Goal: Information Seeking & Learning: Learn about a topic

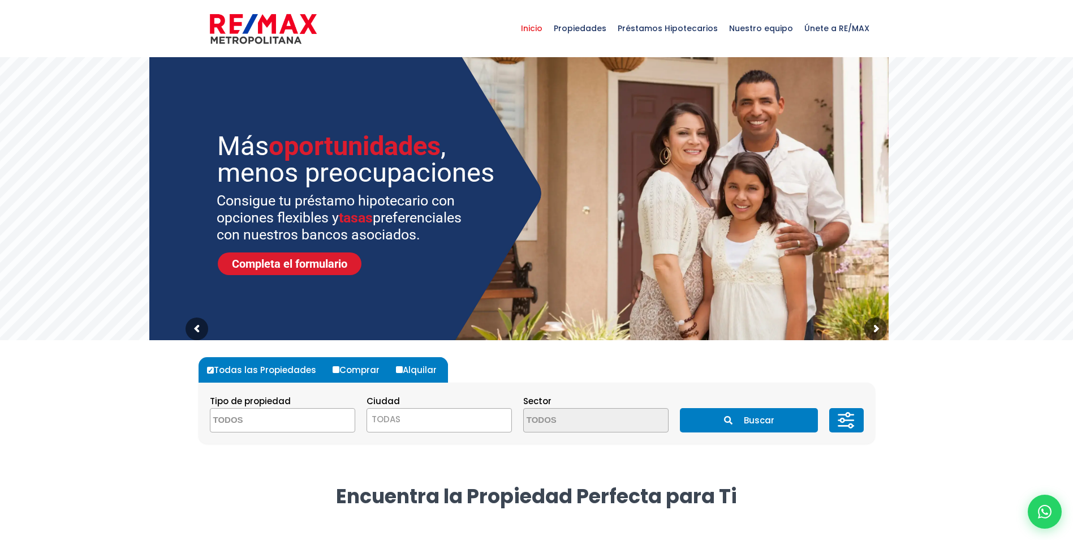
click at [303, 420] on textarea "Search" at bounding box center [265, 421] width 110 height 24
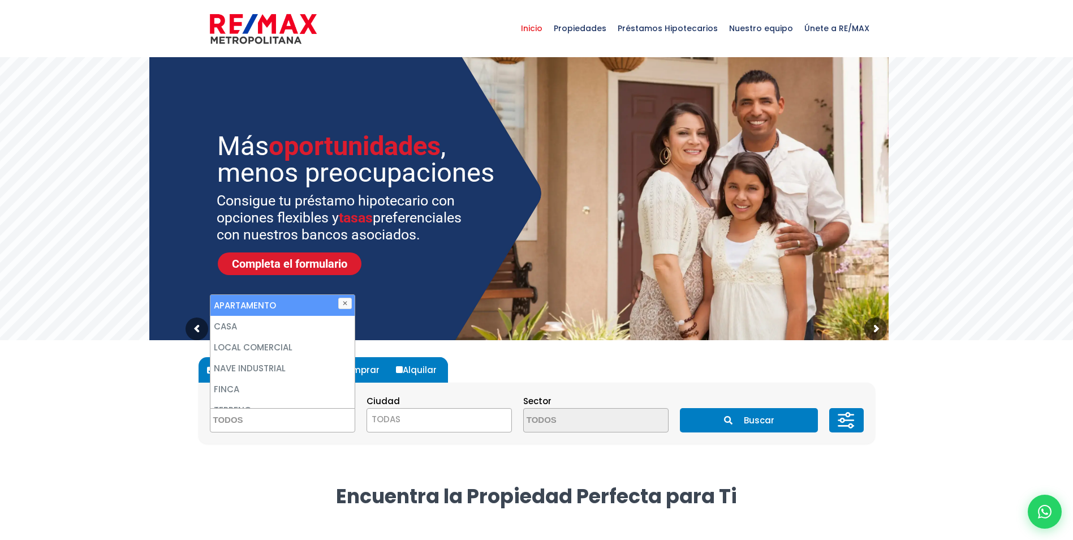
click at [272, 300] on li "APARTAMENTO" at bounding box center [282, 305] width 144 height 21
select select "apartment"
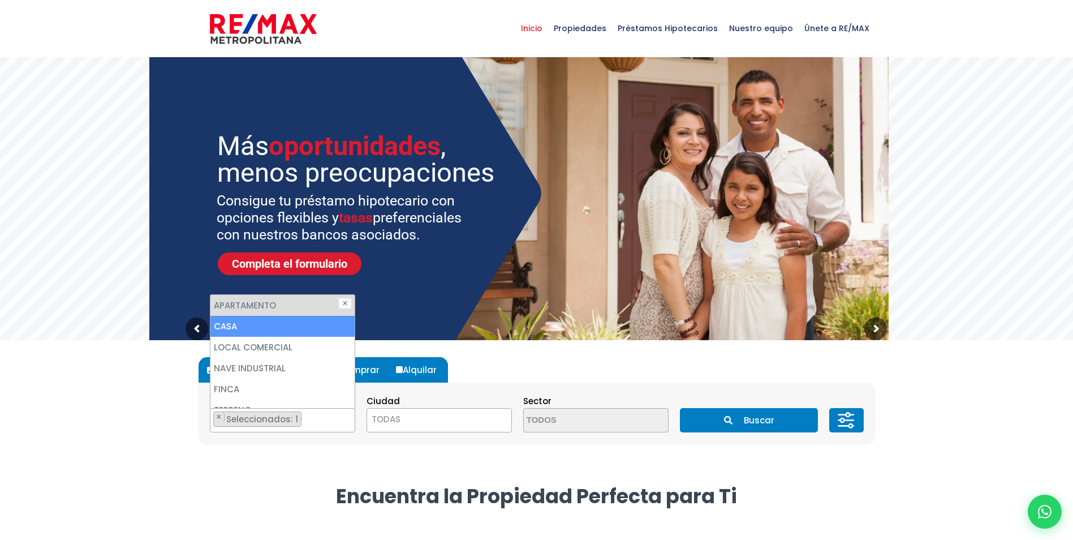
click at [418, 416] on span "TODAS" at bounding box center [439, 419] width 144 height 16
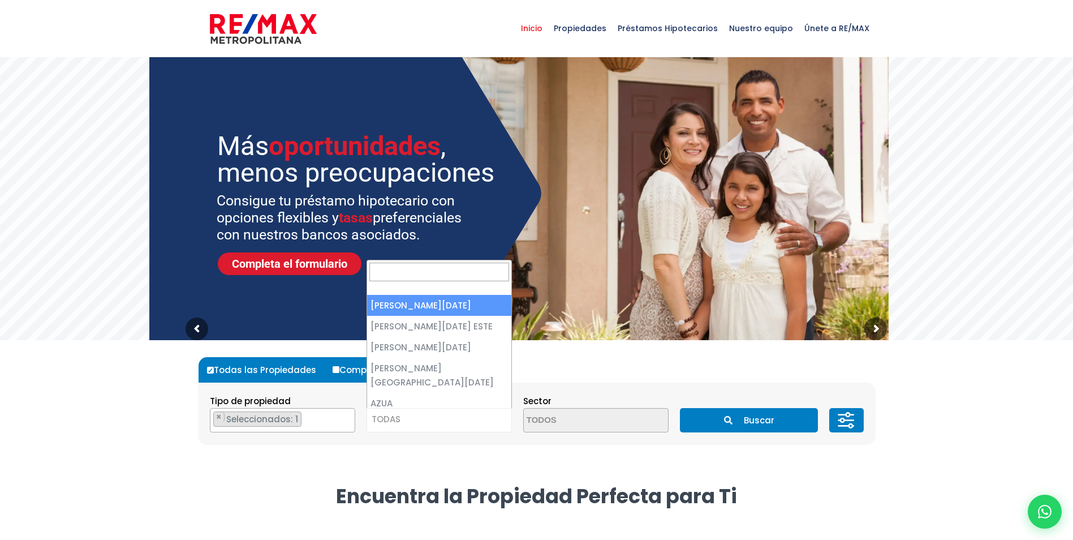
select select "1"
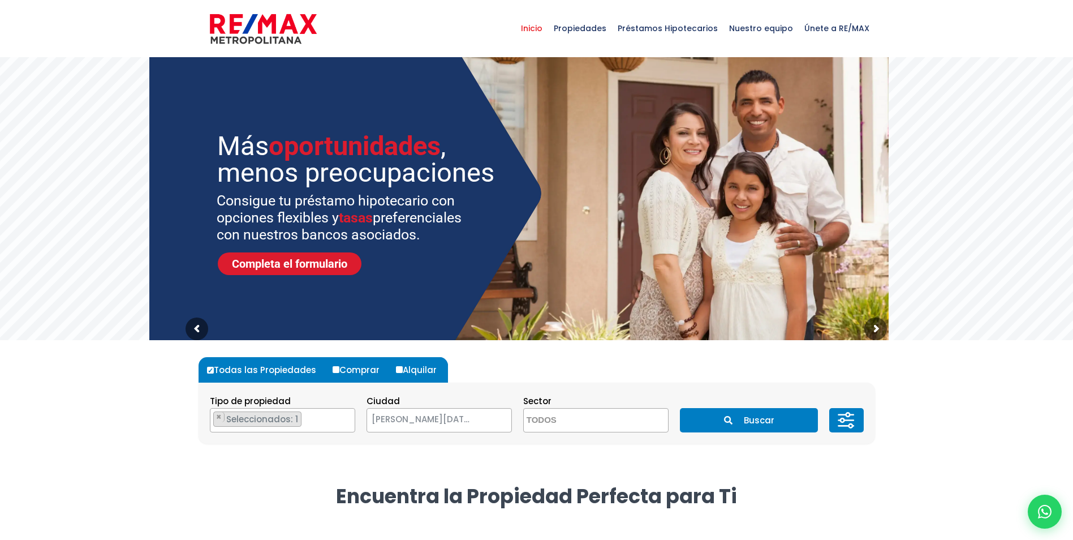
click at [768, 419] on button "Buscar" at bounding box center [749, 420] width 138 height 24
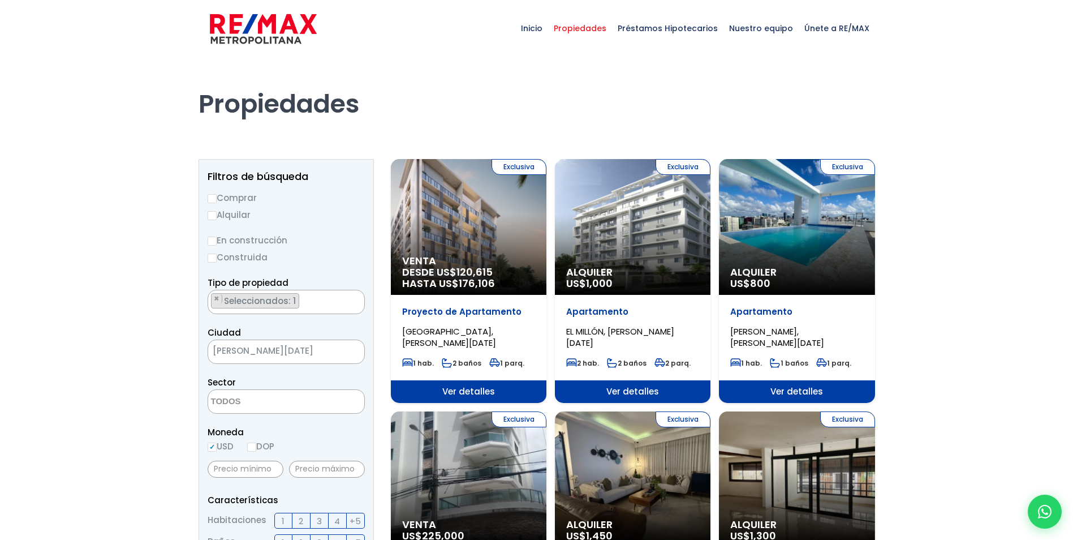
click at [214, 196] on input "Comprar" at bounding box center [212, 198] width 9 height 9
radio input "true"
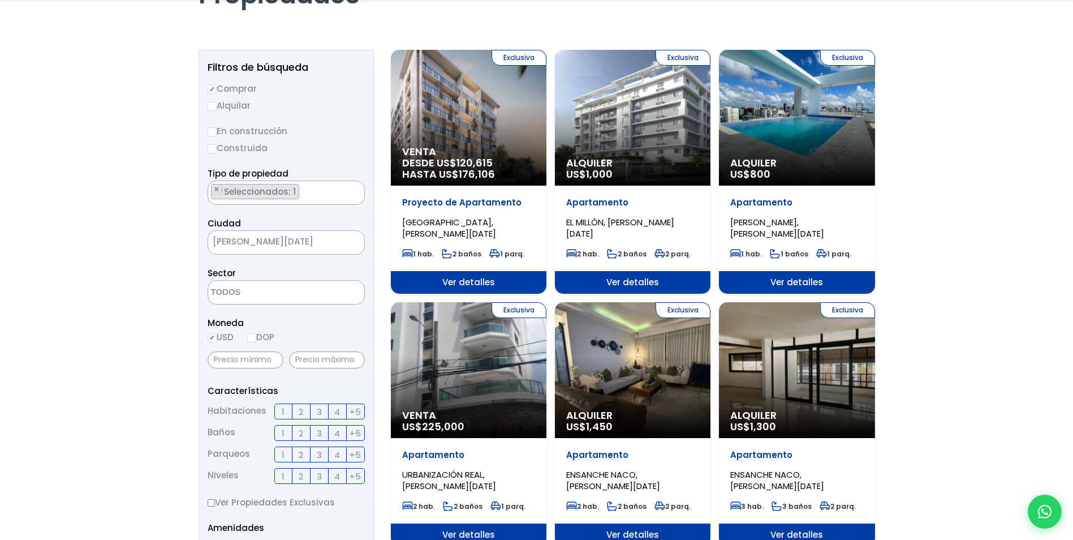
scroll to position [113, 0]
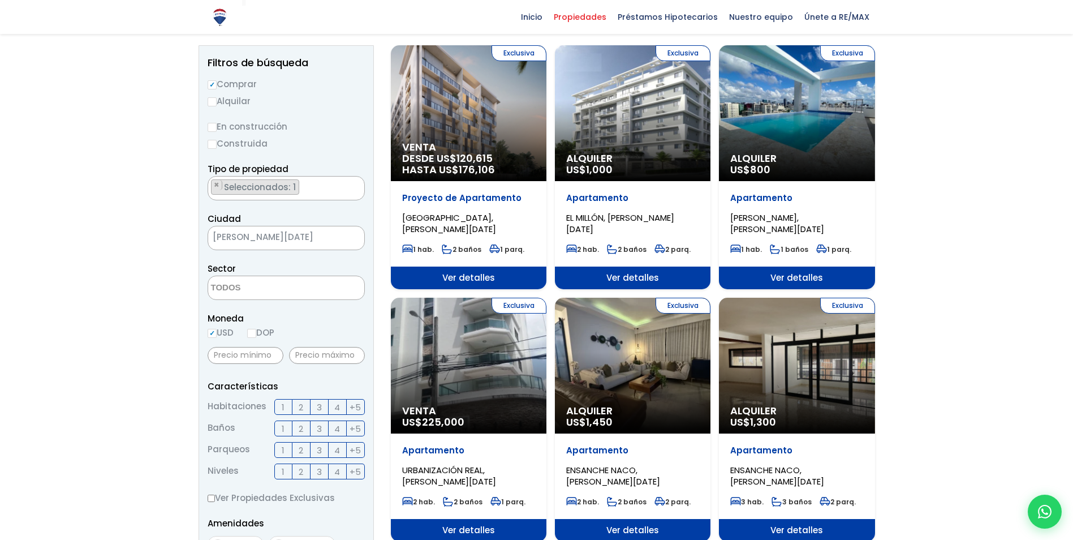
click at [317, 406] on span "3" at bounding box center [319, 407] width 5 height 14
click at [0, 0] on input "3" at bounding box center [0, 0] width 0 height 0
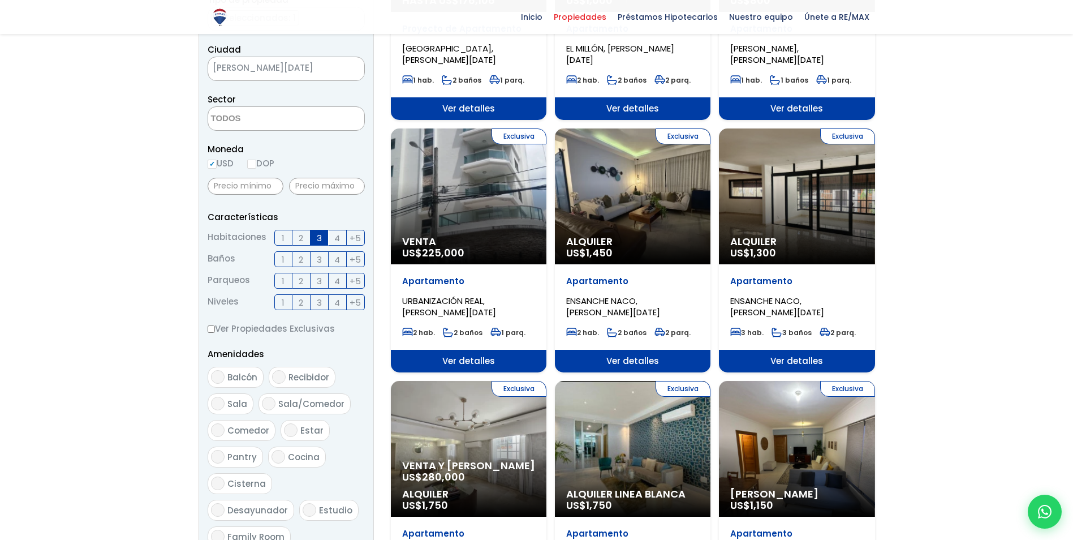
scroll to position [283, 0]
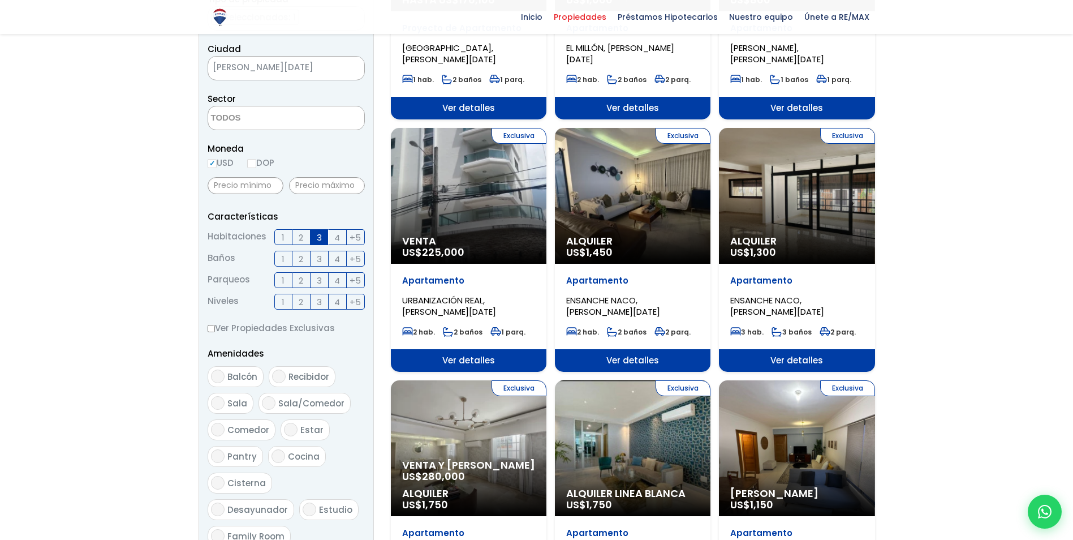
click at [233, 382] on span "Balcón" at bounding box center [242, 377] width 30 height 12
click at [225, 382] on input "Balcón" at bounding box center [218, 376] width 14 height 14
checkbox input "true"
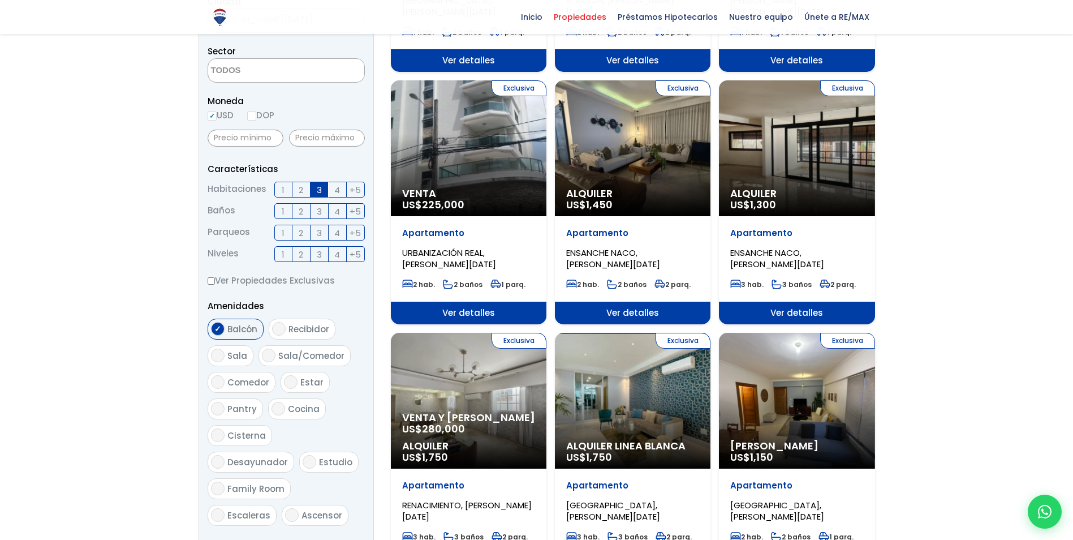
scroll to position [396, 0]
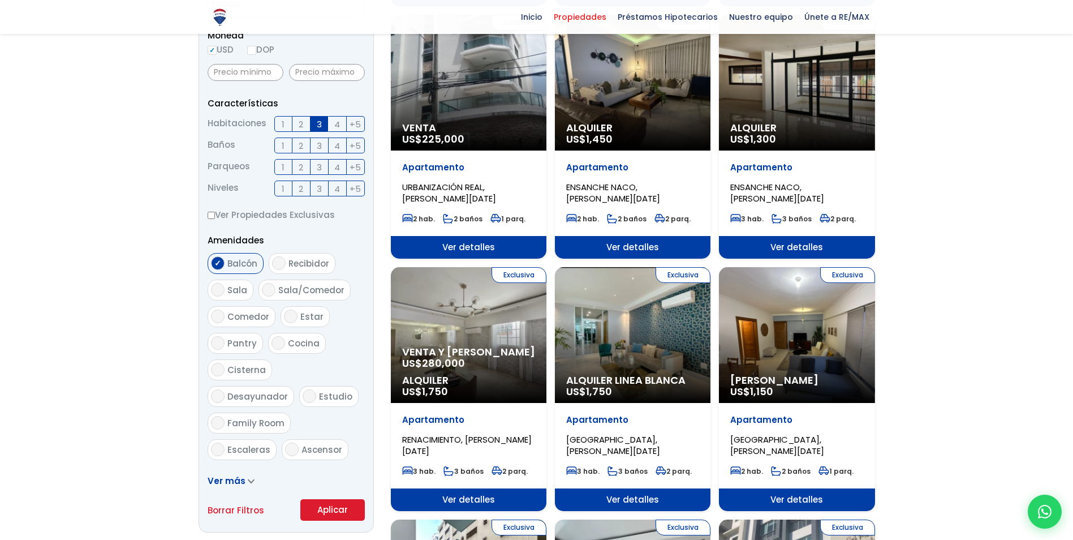
click at [338, 512] on button "Aplicar" at bounding box center [332, 510] width 65 height 22
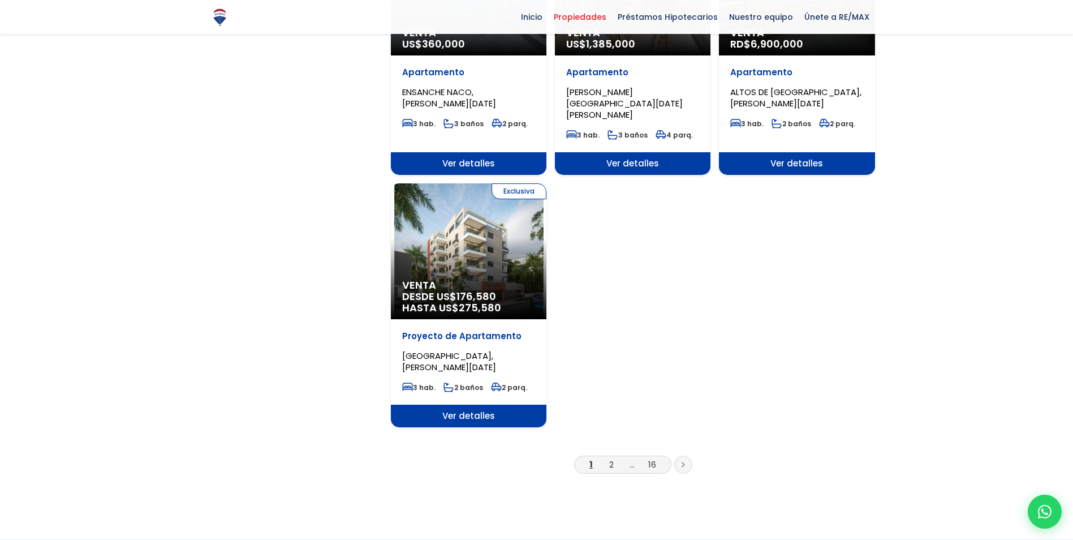
scroll to position [1301, 0]
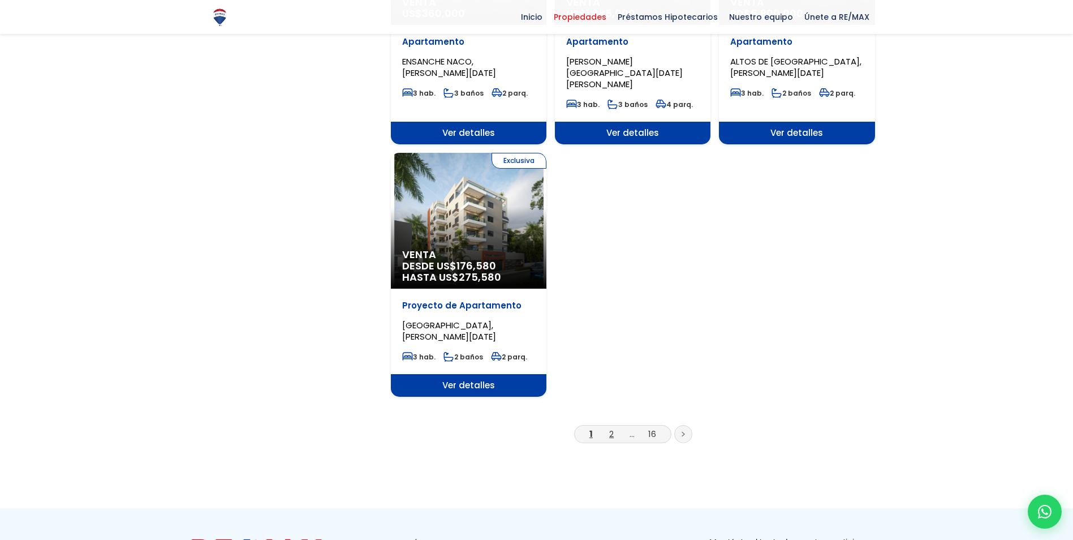
click at [610, 428] on link "2" at bounding box center [611, 434] width 5 height 12
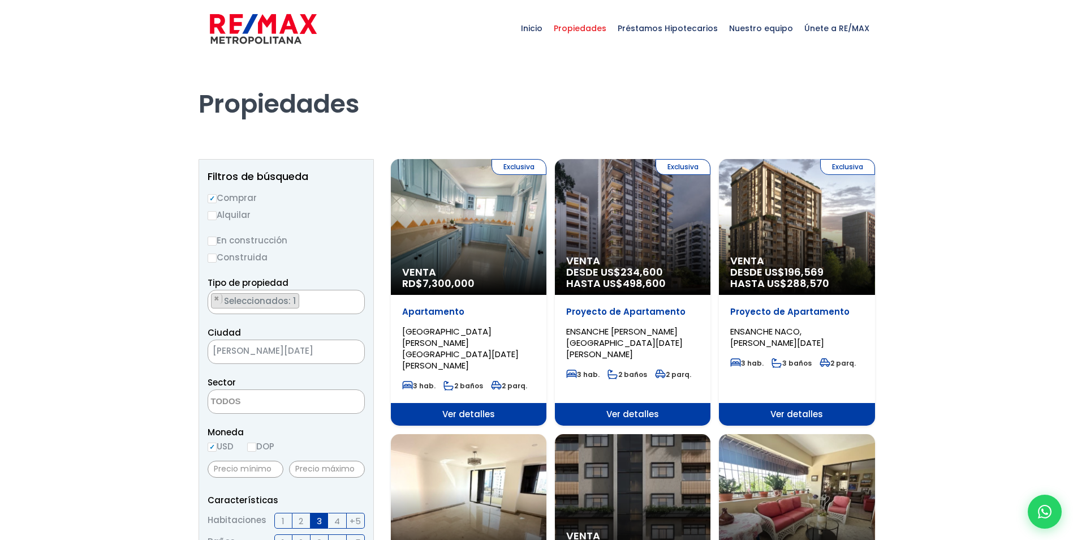
click at [457, 227] on div "Exclusiva Venta RD$ 7,300,000" at bounding box center [469, 227] width 156 height 136
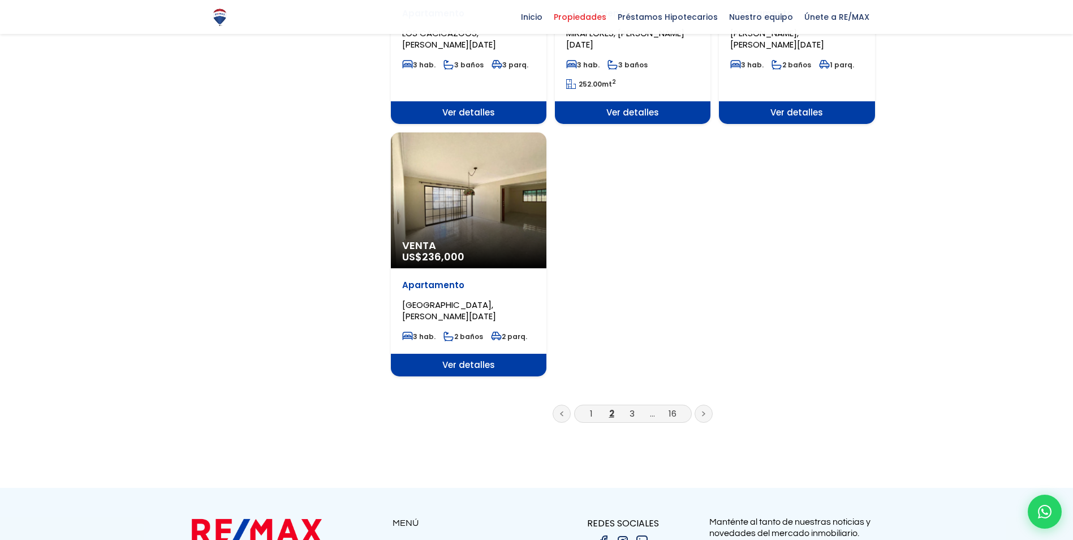
scroll to position [1358, 0]
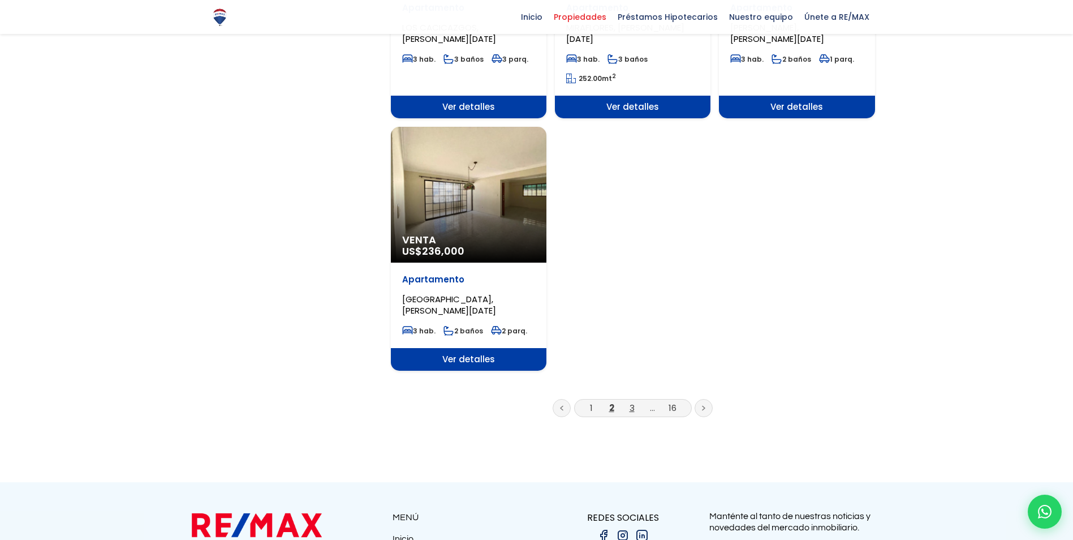
click at [631, 402] on link "3" at bounding box center [632, 408] width 5 height 12
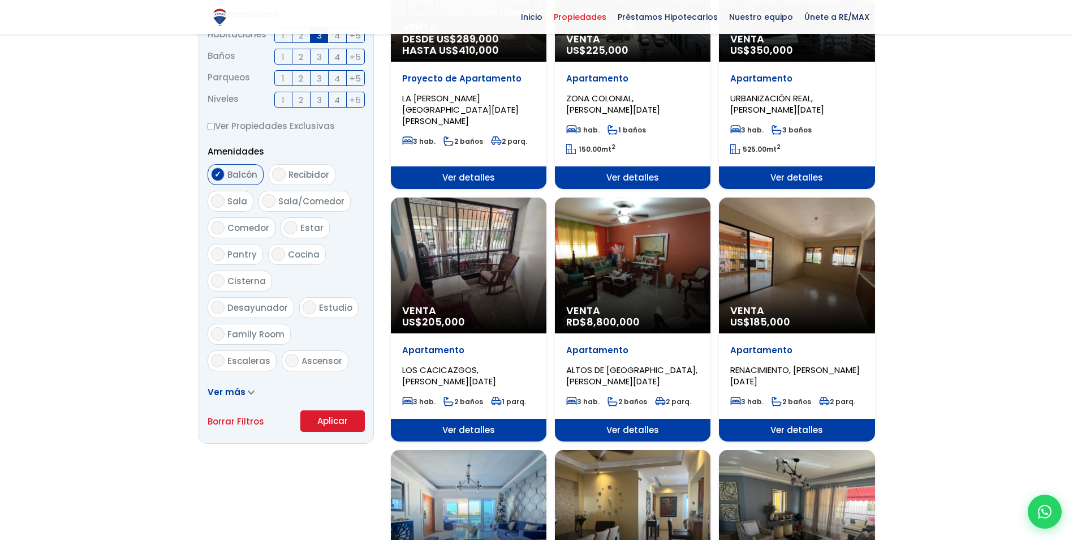
scroll to position [622, 0]
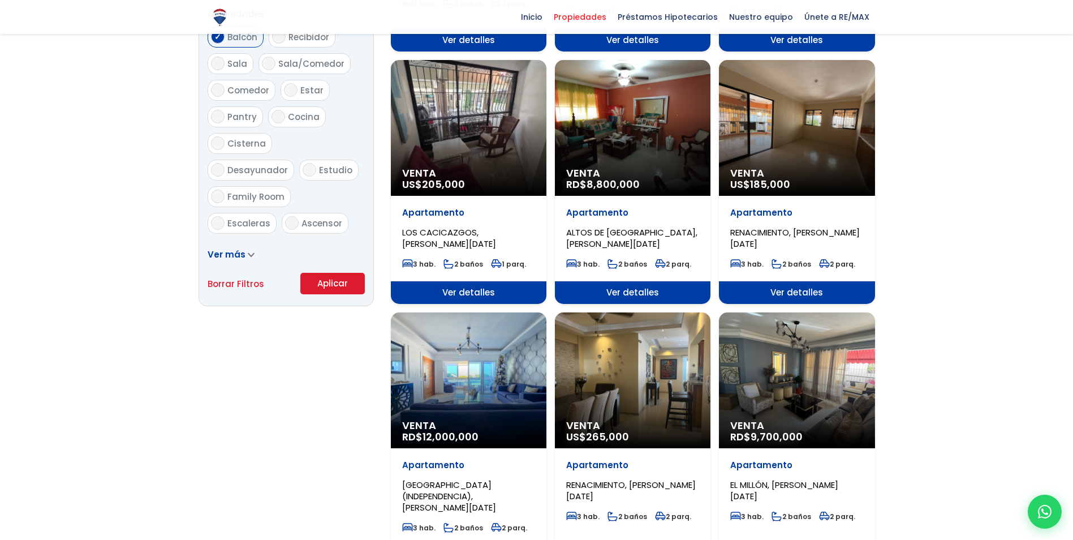
click at [777, 139] on div "Venta US$ 185,000" at bounding box center [797, 128] width 156 height 136
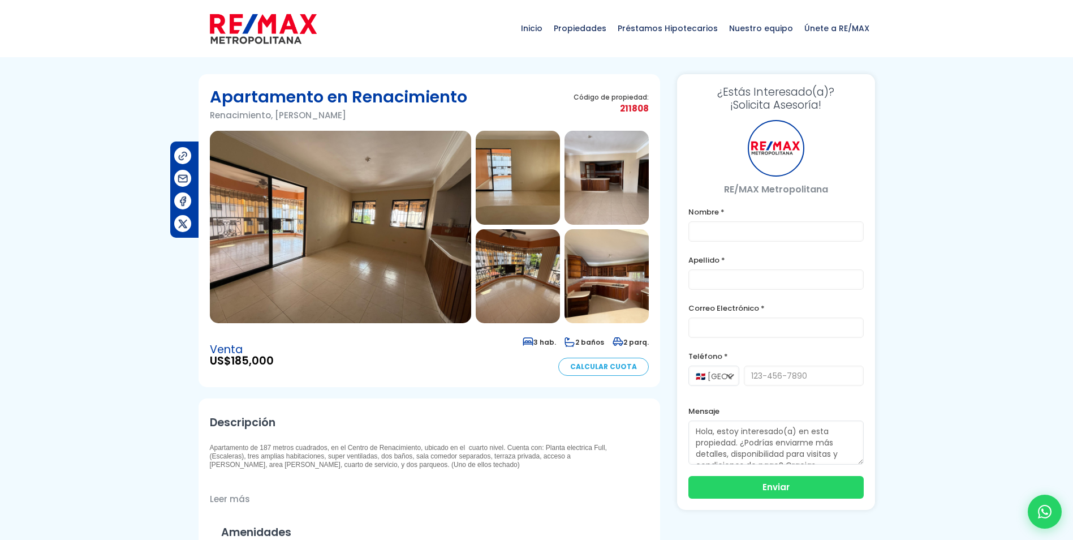
click at [291, 231] on img at bounding box center [340, 227] width 261 height 192
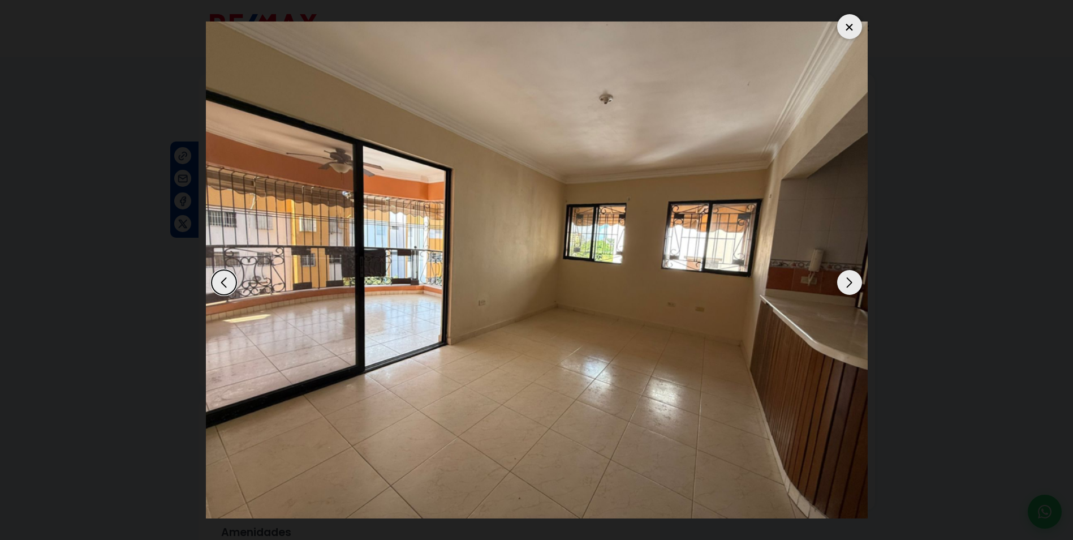
click at [849, 279] on div "Next slide" at bounding box center [849, 282] width 25 height 25
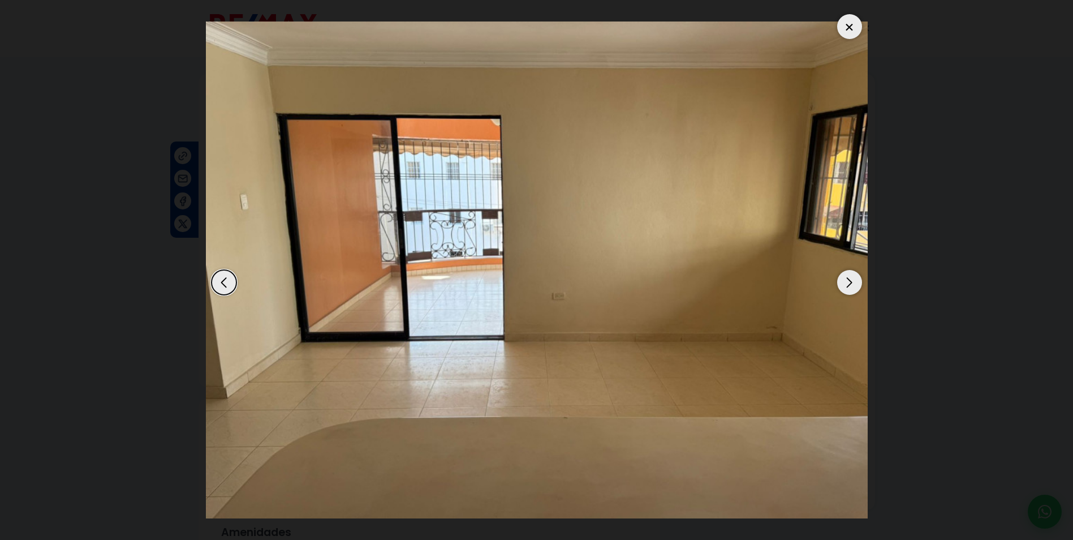
click at [849, 279] on div "Next slide" at bounding box center [849, 282] width 25 height 25
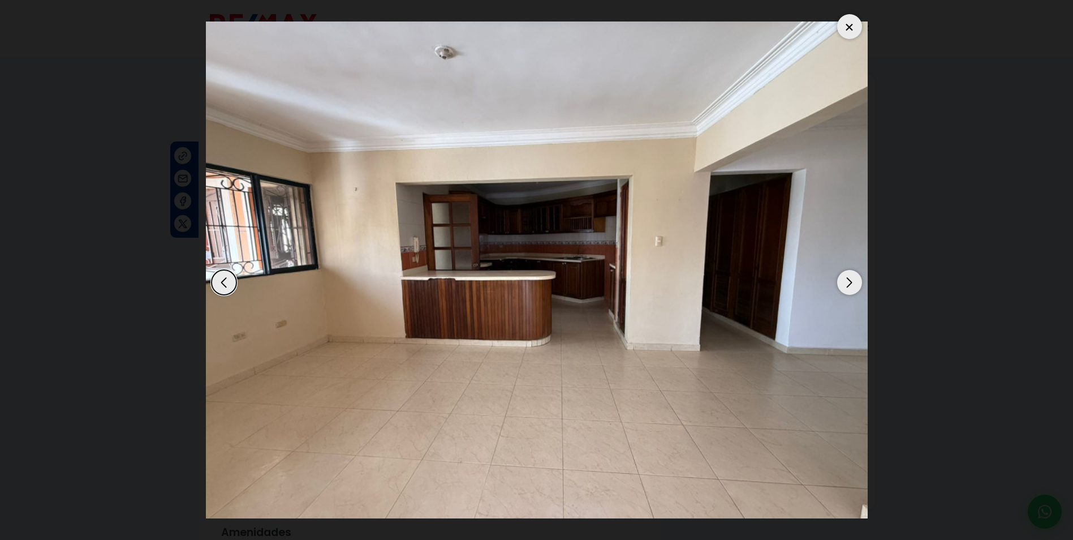
click at [849, 279] on div "Next slide" at bounding box center [849, 282] width 25 height 25
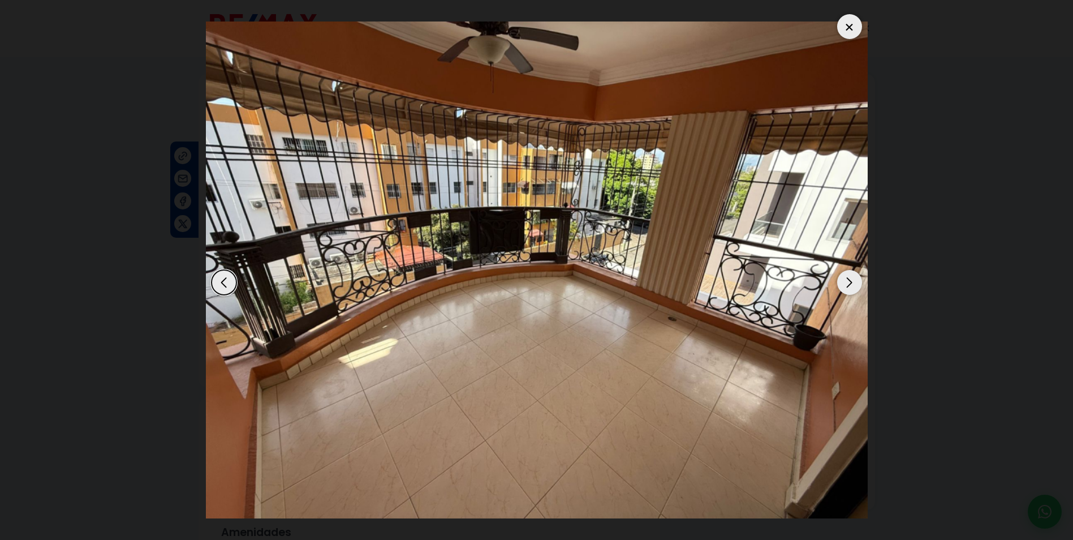
click at [849, 279] on div "Next slide" at bounding box center [849, 282] width 25 height 25
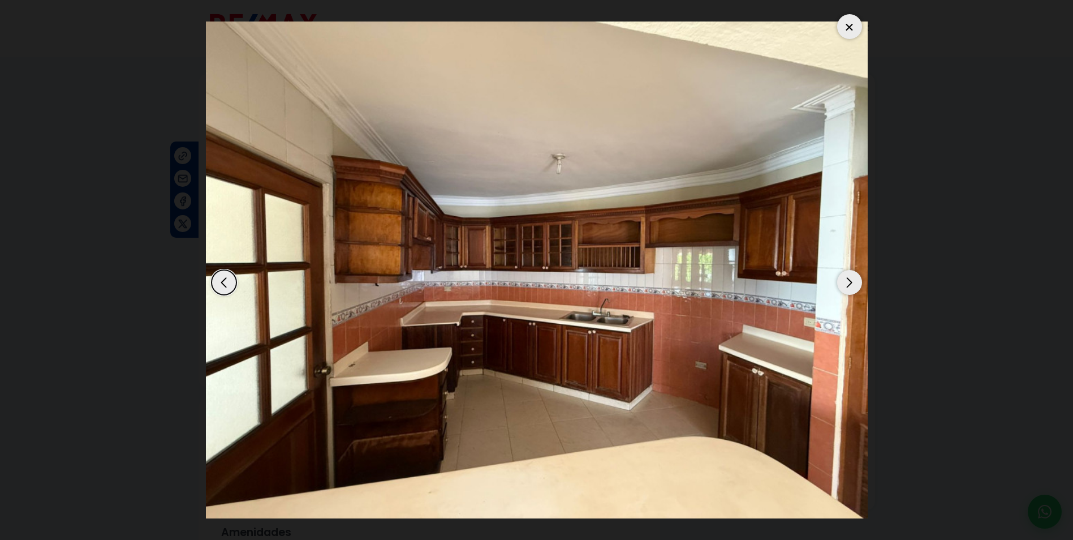
click at [849, 279] on div "Next slide" at bounding box center [849, 282] width 25 height 25
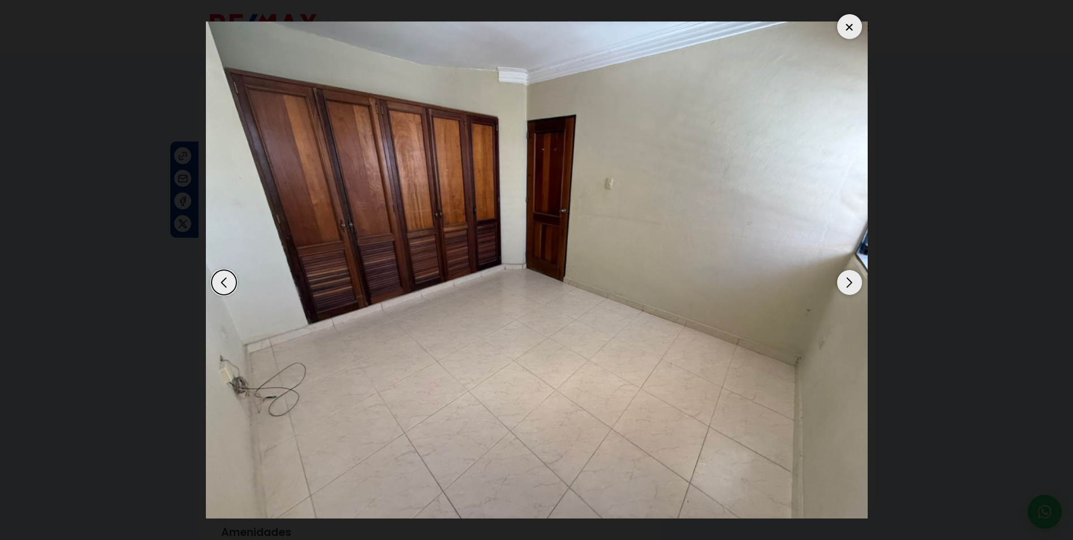
click at [849, 279] on div "Next slide" at bounding box center [849, 282] width 25 height 25
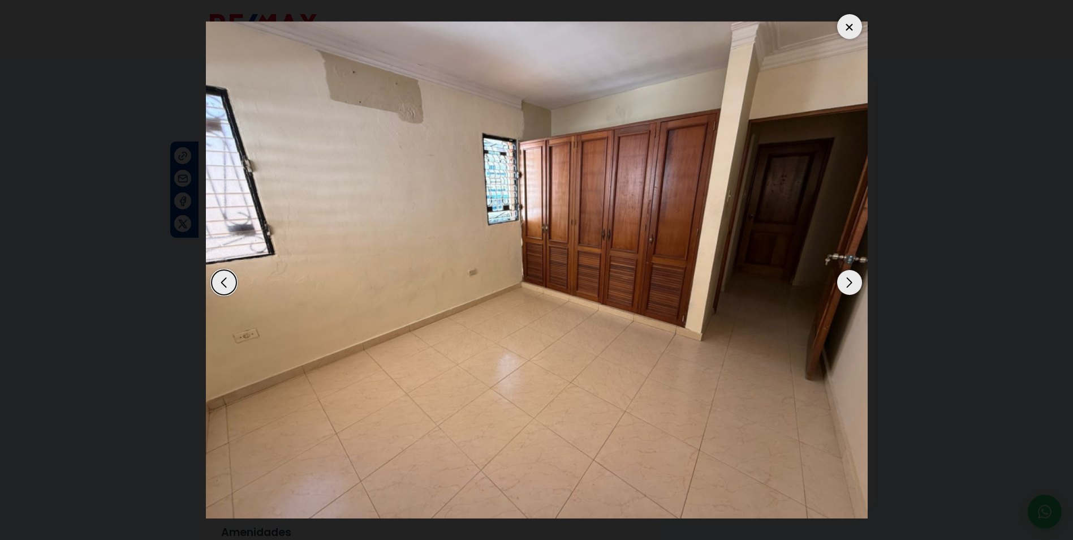
click at [849, 279] on div "Next slide" at bounding box center [849, 282] width 25 height 25
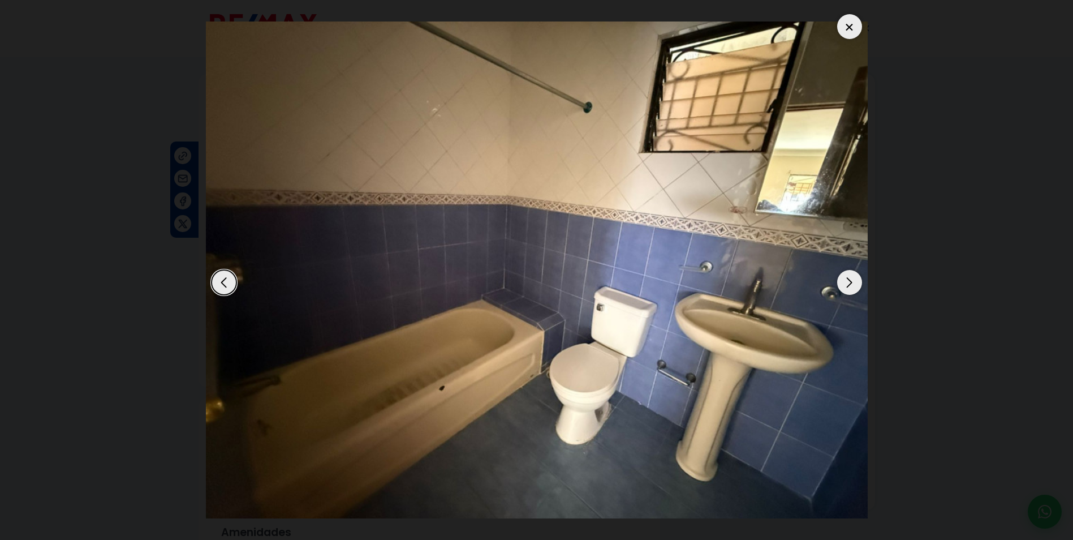
click at [849, 279] on div "Next slide" at bounding box center [849, 282] width 25 height 25
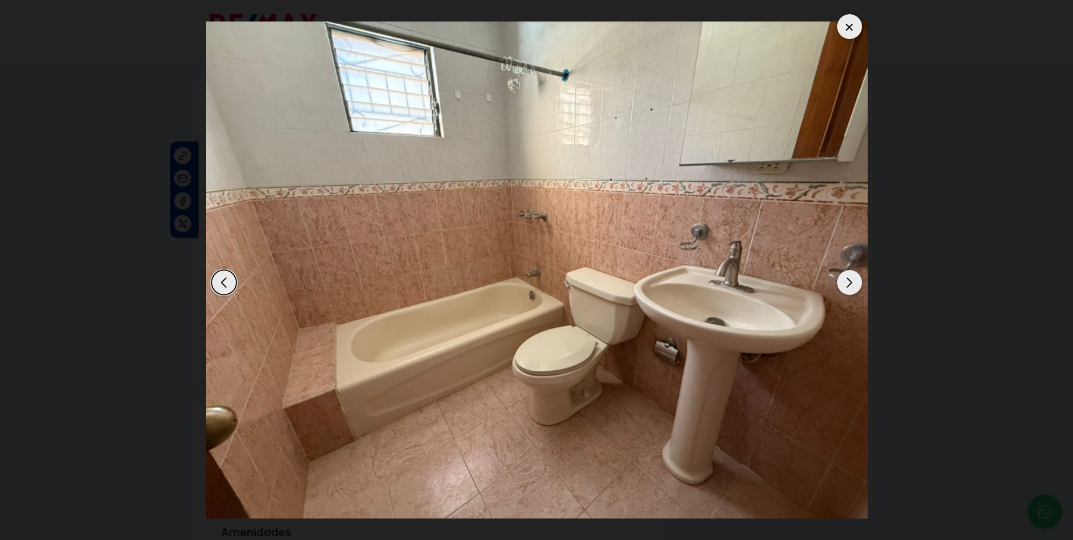
click at [849, 279] on div "Next slide" at bounding box center [849, 282] width 25 height 25
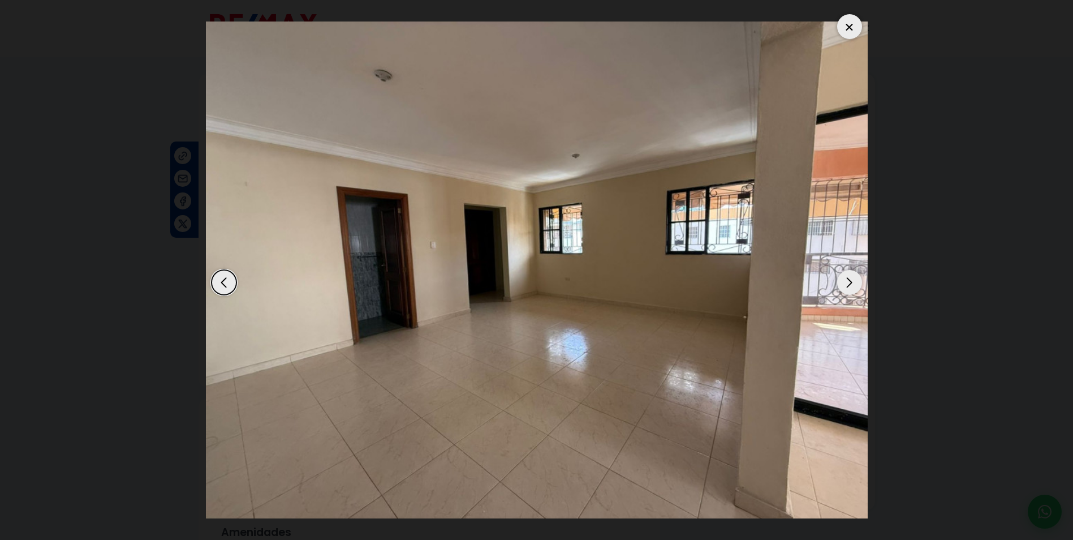
click at [849, 279] on div "Next slide" at bounding box center [849, 282] width 25 height 25
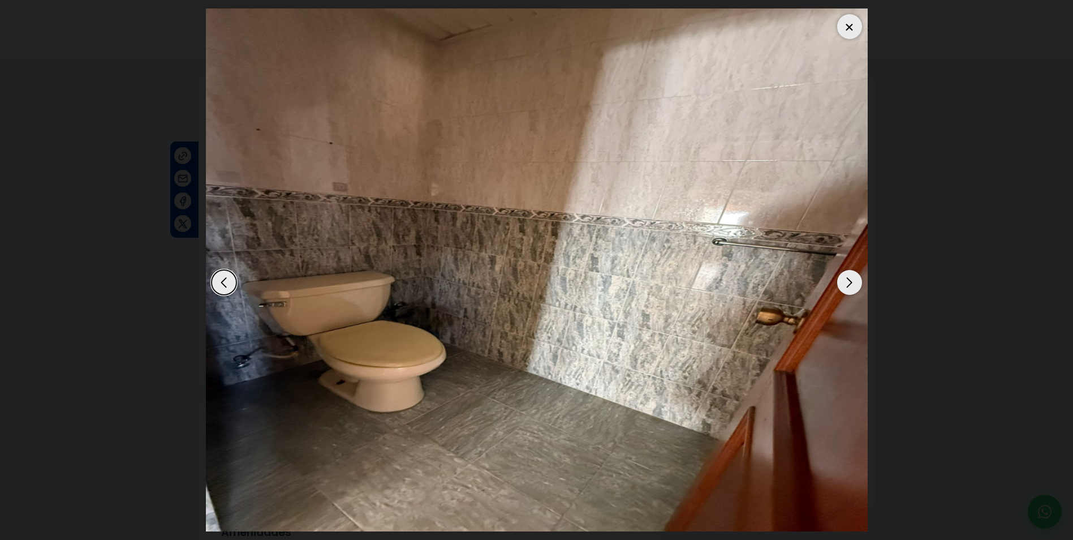
click at [849, 279] on div "Next slide" at bounding box center [849, 282] width 25 height 25
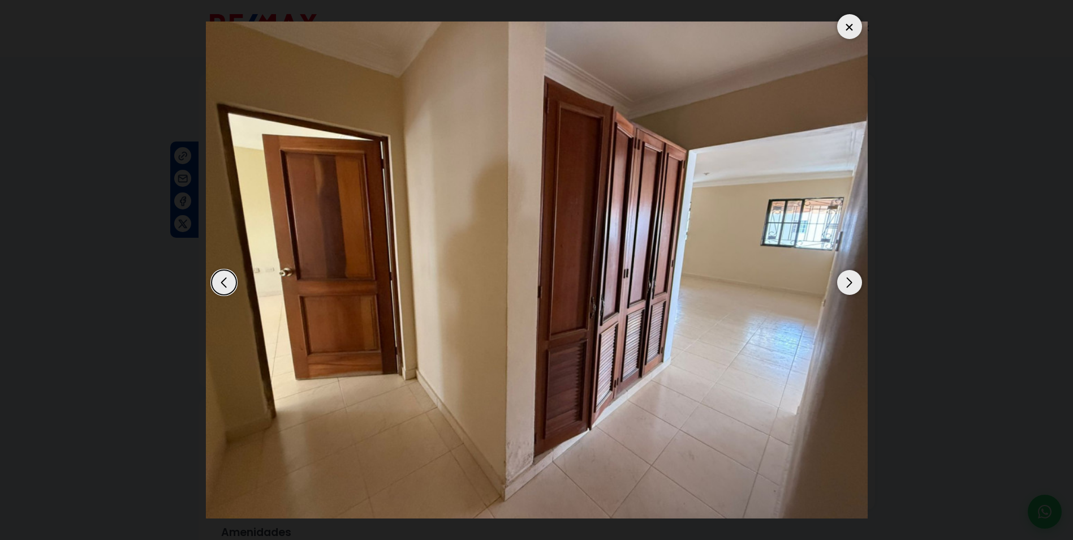
click at [849, 279] on div "Next slide" at bounding box center [849, 282] width 25 height 25
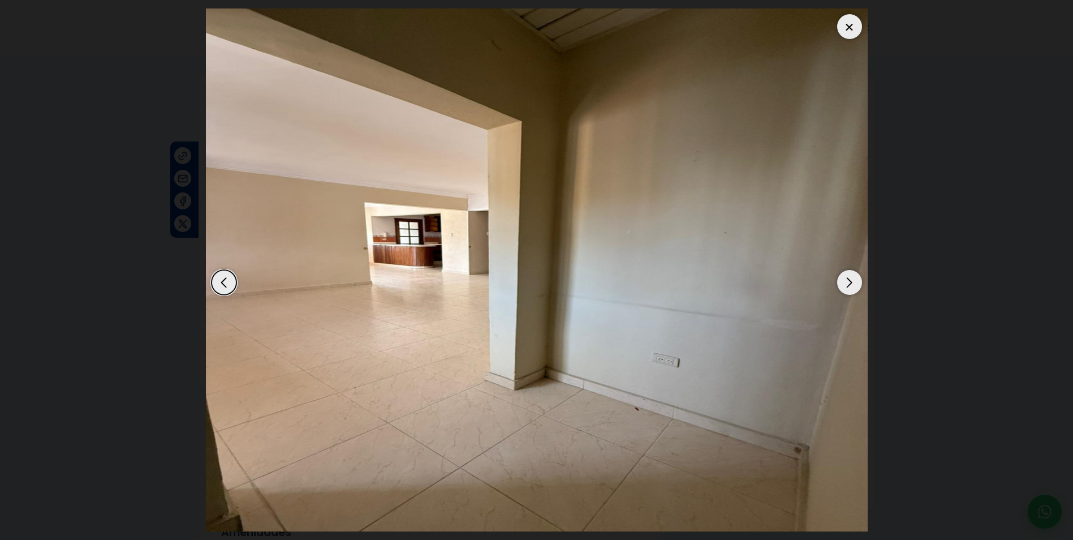
click at [849, 279] on div "Next slide" at bounding box center [849, 282] width 25 height 25
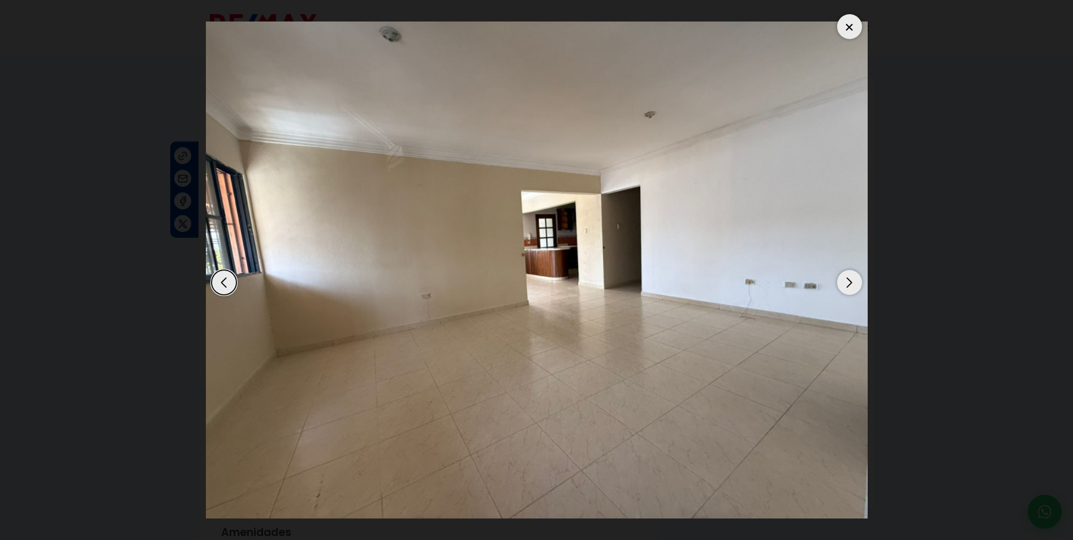
click at [849, 279] on div "Next slide" at bounding box center [849, 282] width 25 height 25
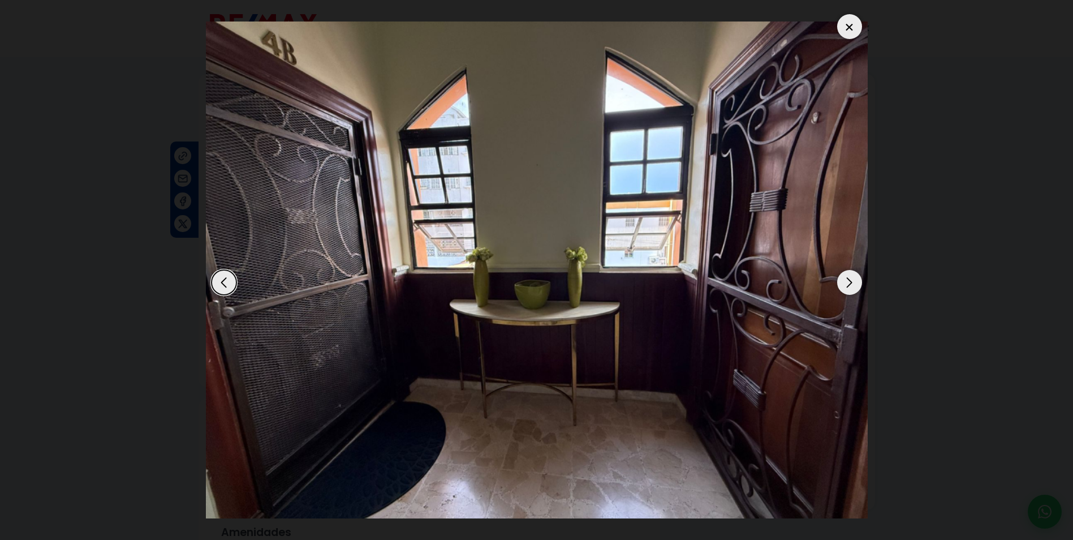
click at [849, 279] on div "Next slide" at bounding box center [849, 282] width 25 height 25
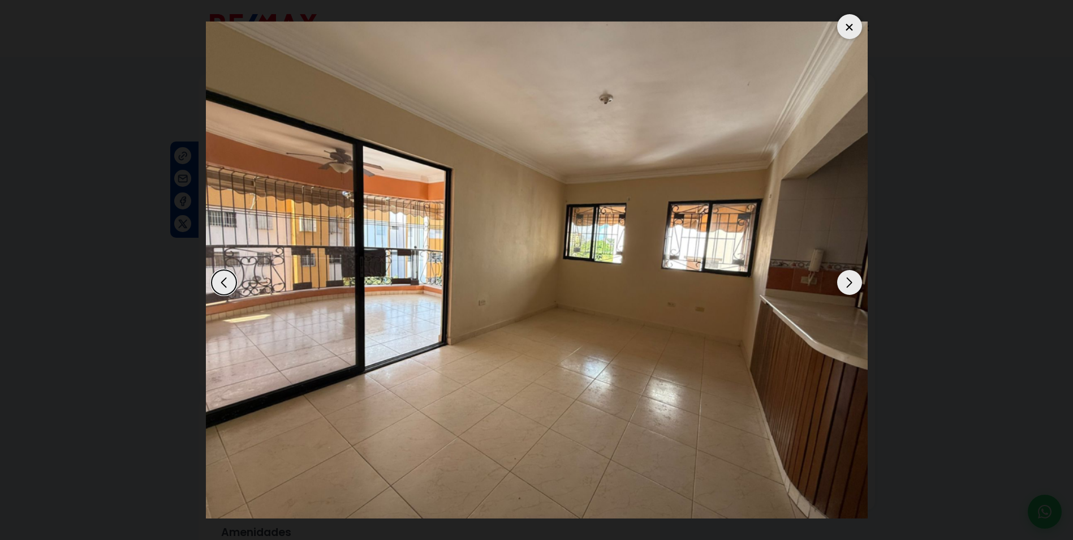
click at [853, 283] on div "Next slide" at bounding box center [849, 282] width 25 height 25
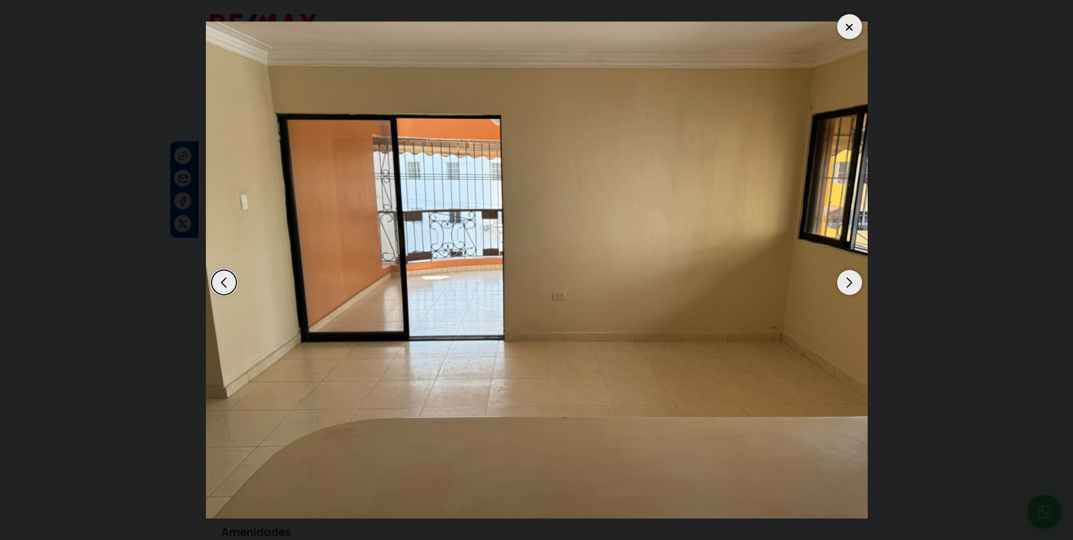
click at [853, 283] on div "Next slide" at bounding box center [849, 282] width 25 height 25
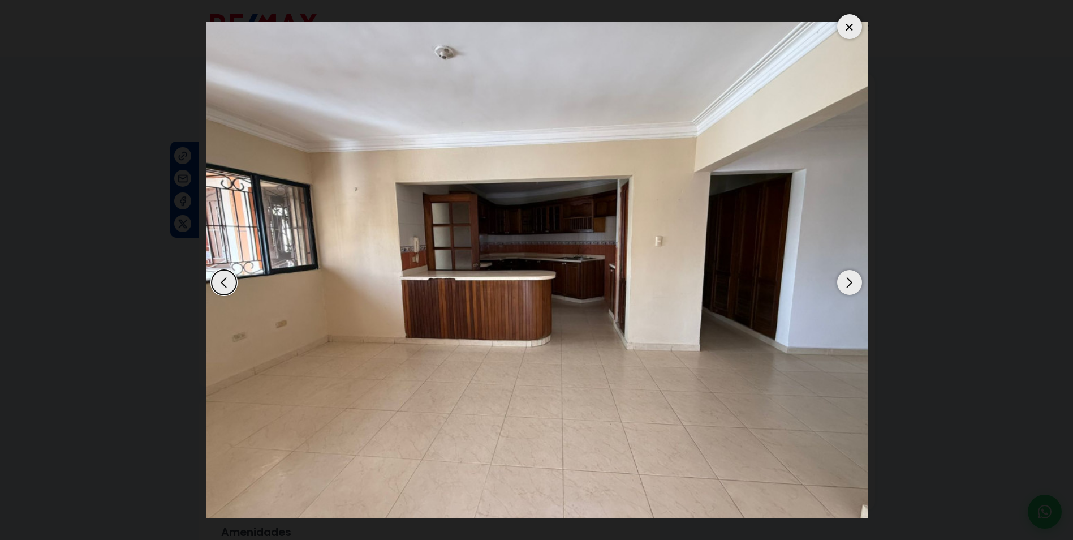
click at [853, 283] on div "Next slide" at bounding box center [849, 282] width 25 height 25
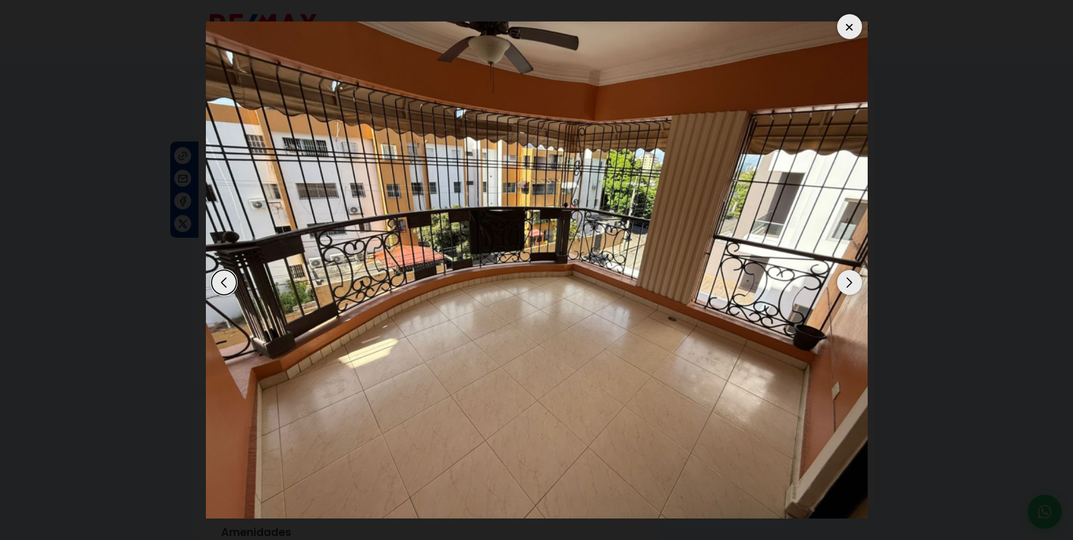
click at [853, 283] on div "Next slide" at bounding box center [849, 282] width 25 height 25
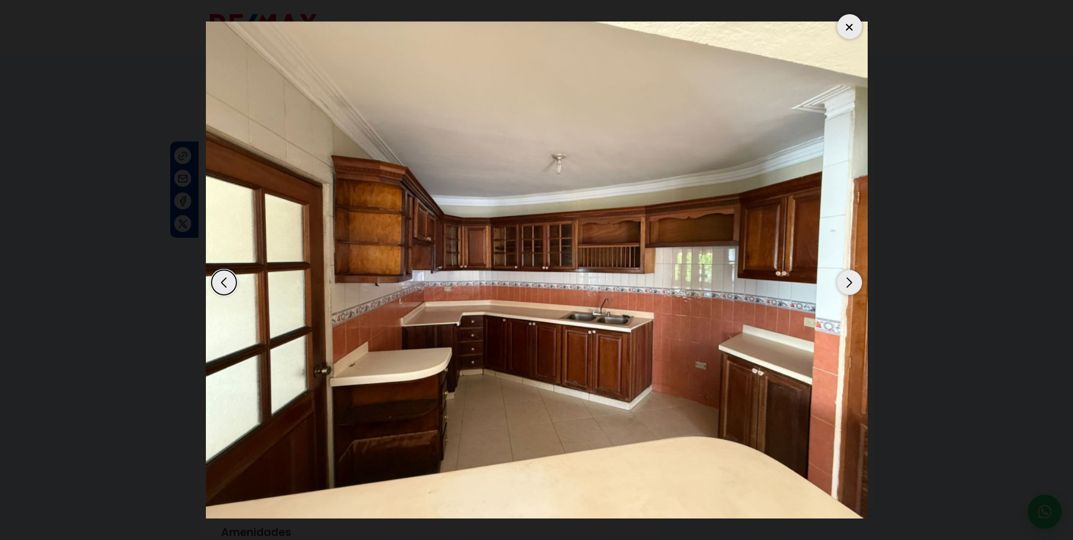
click at [853, 283] on div "Next slide" at bounding box center [849, 282] width 25 height 25
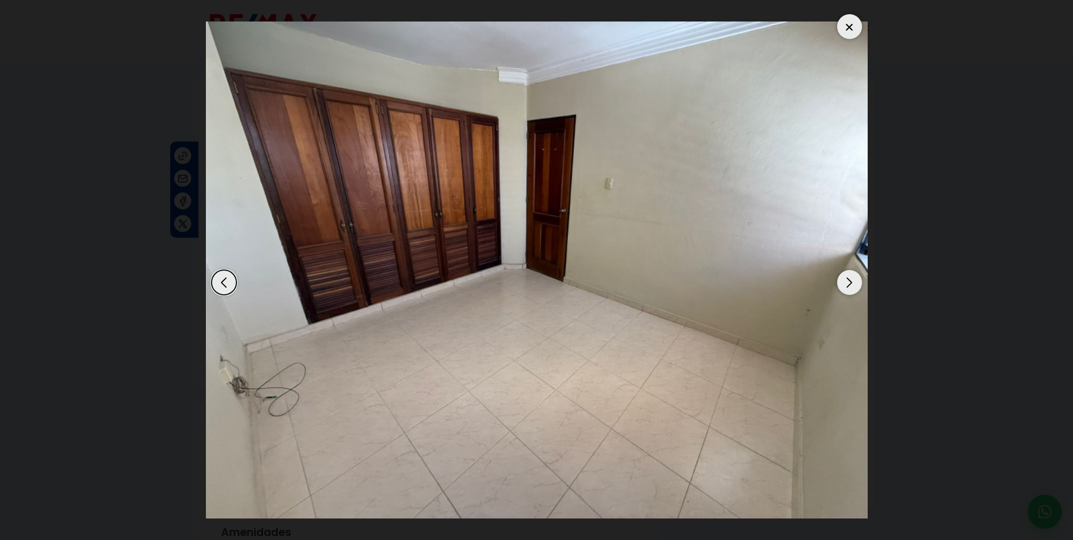
click at [853, 283] on div "Next slide" at bounding box center [849, 282] width 25 height 25
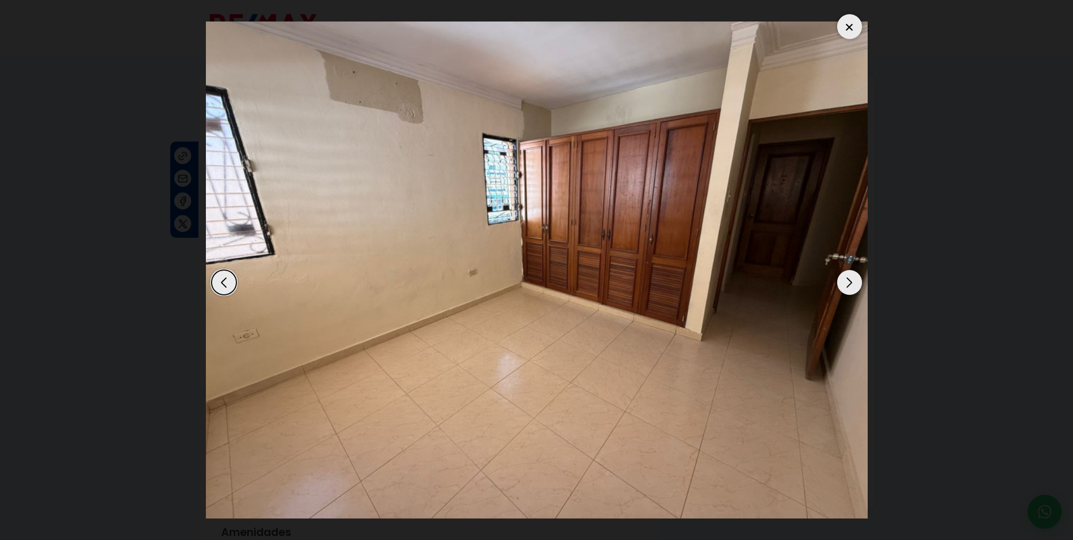
click at [853, 283] on div "Next slide" at bounding box center [849, 282] width 25 height 25
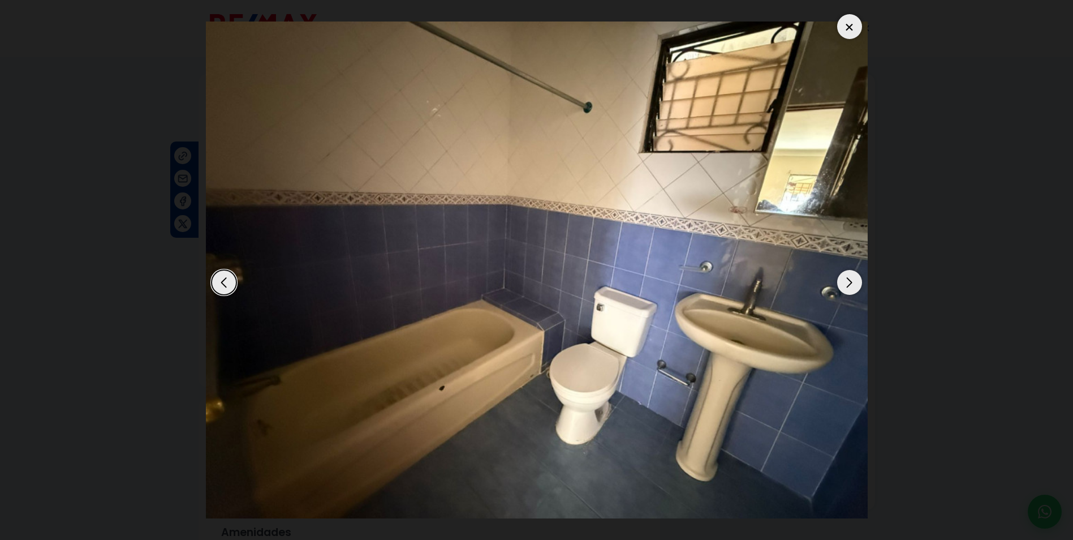
click at [853, 283] on div "Next slide" at bounding box center [849, 282] width 25 height 25
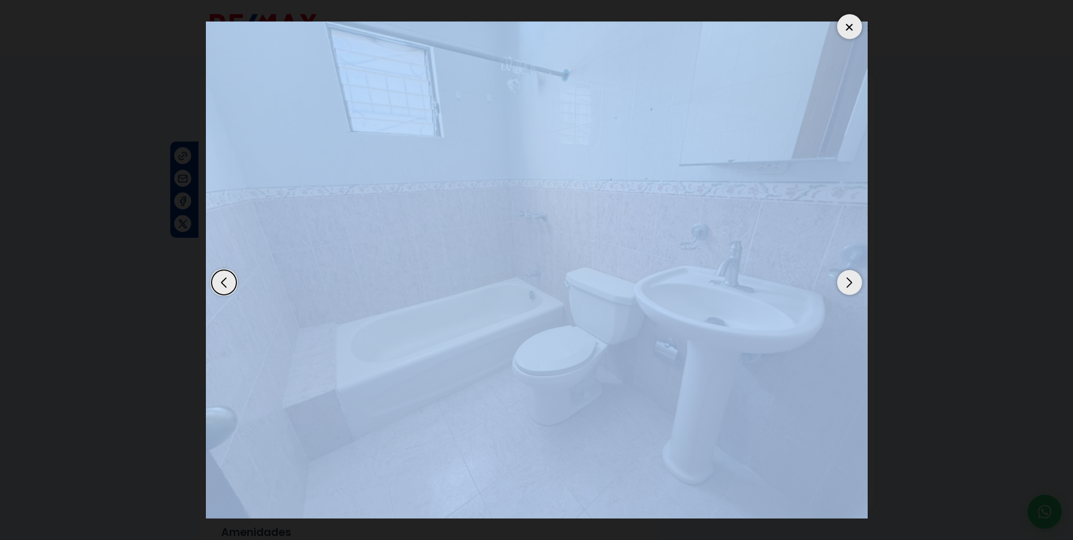
click at [853, 283] on div "Next slide" at bounding box center [849, 282] width 25 height 25
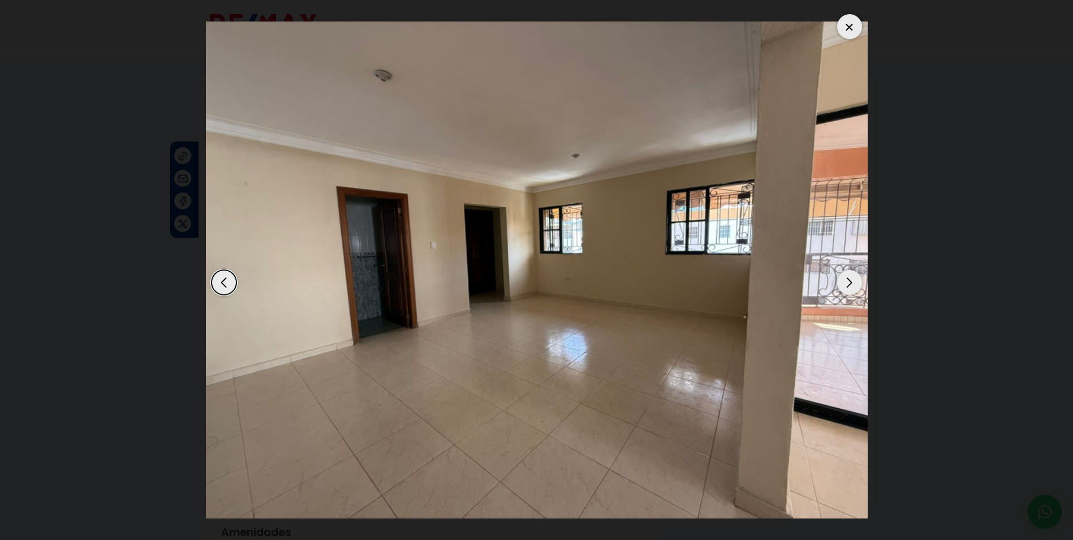
click at [853, 283] on div "Next slide" at bounding box center [849, 282] width 25 height 25
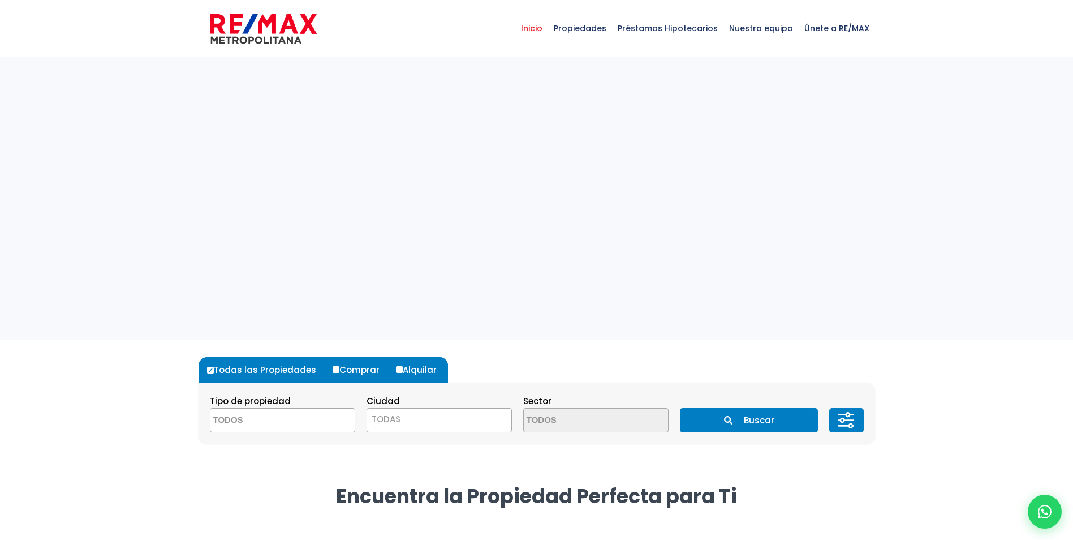
select select
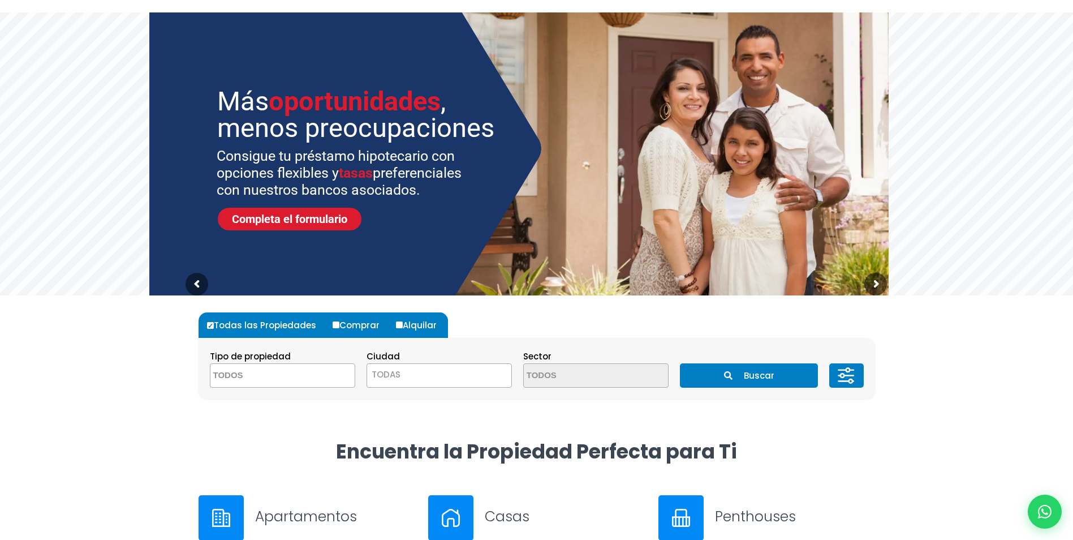
scroll to position [113, 0]
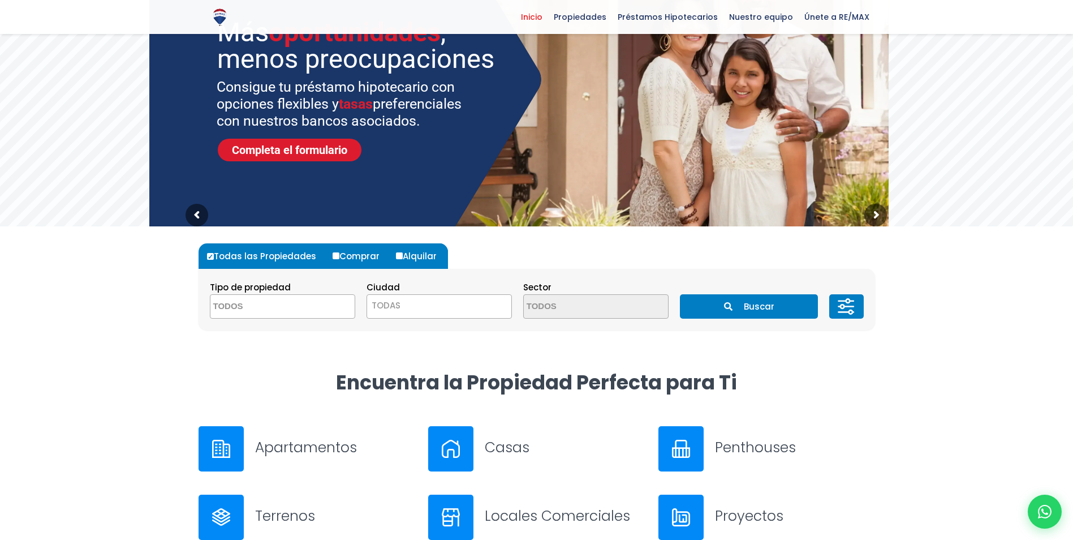
click at [333, 255] on input "Comprar" at bounding box center [336, 255] width 7 height 7
radio input "true"
click at [320, 307] on span at bounding box center [282, 306] width 145 height 24
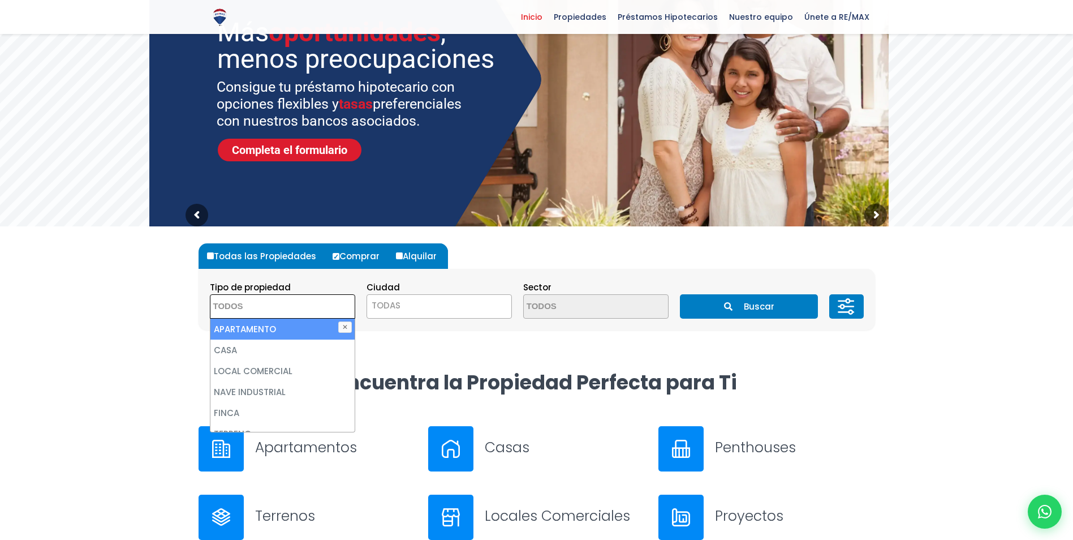
click at [300, 328] on li "APARTAMENTO" at bounding box center [282, 329] width 144 height 21
select select "apartment"
click at [489, 303] on span "TODAS" at bounding box center [439, 306] width 144 height 16
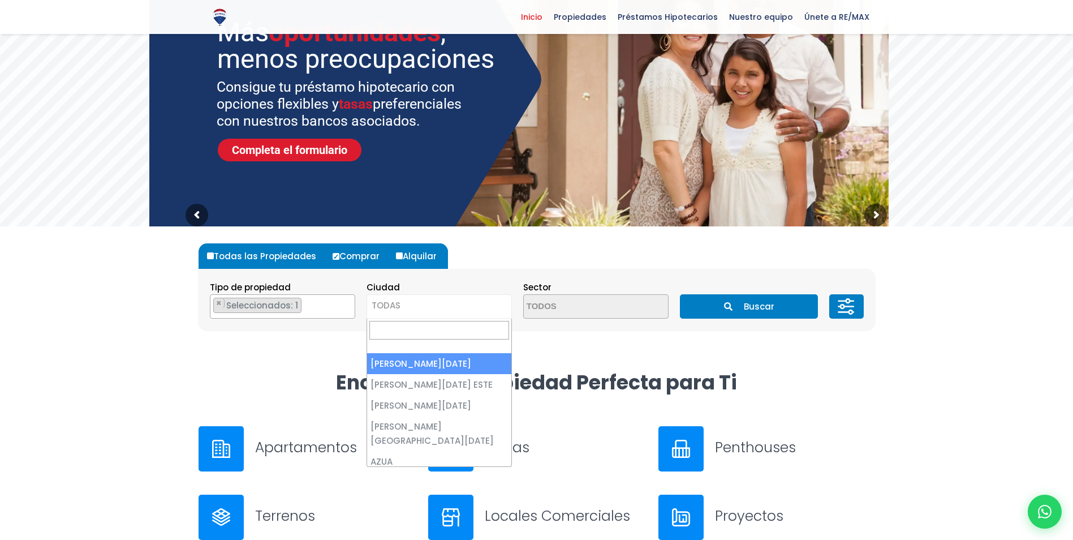
select select "1"
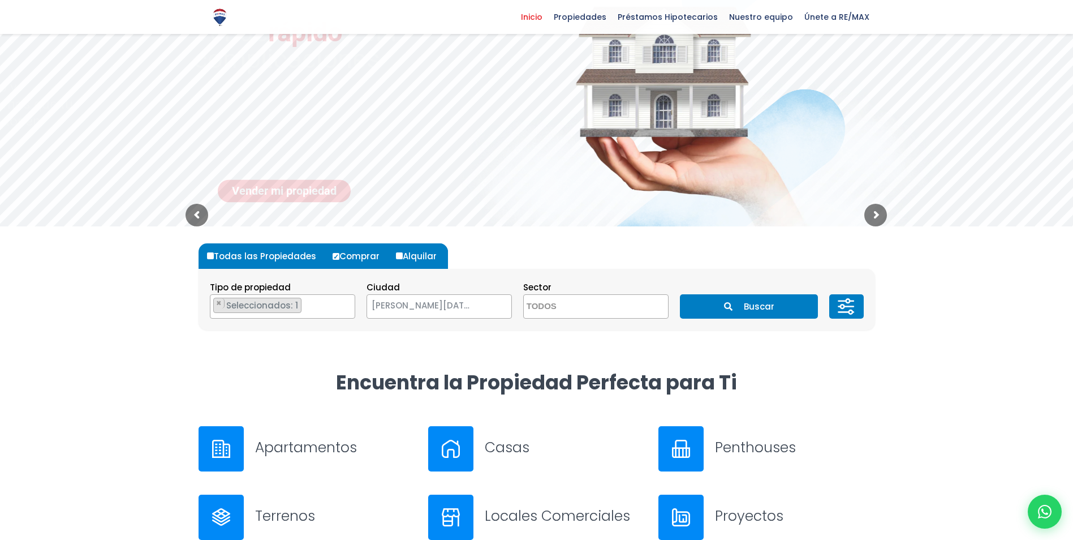
click at [759, 306] on button "Buscar" at bounding box center [749, 306] width 138 height 24
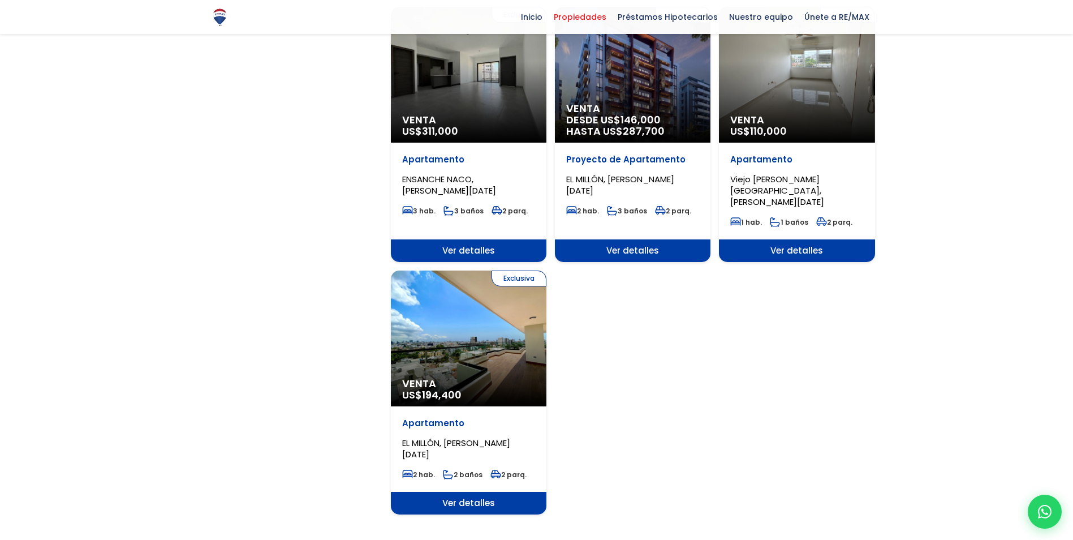
scroll to position [1301, 0]
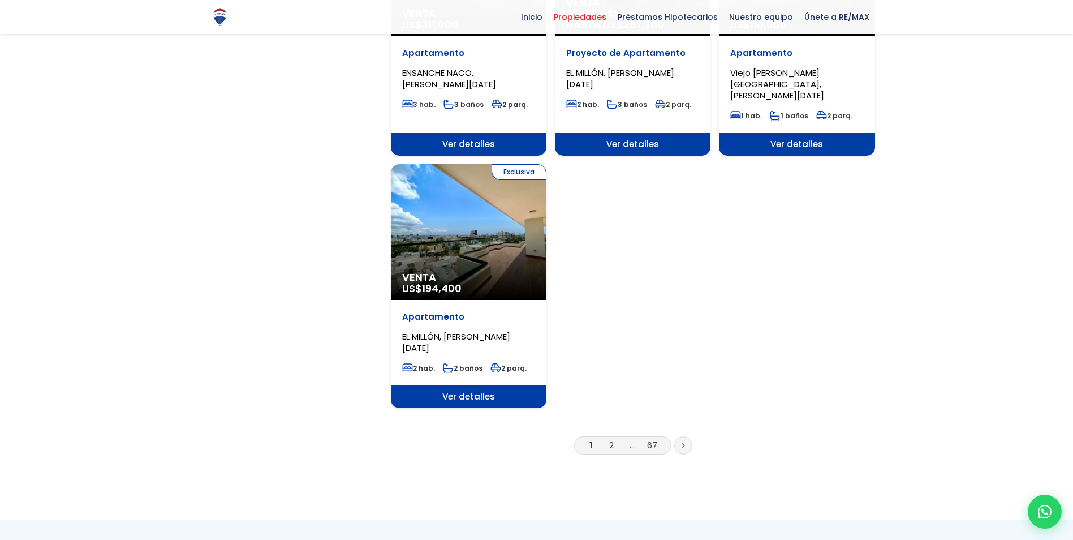
click at [612, 439] on link "2" at bounding box center [611, 445] width 5 height 12
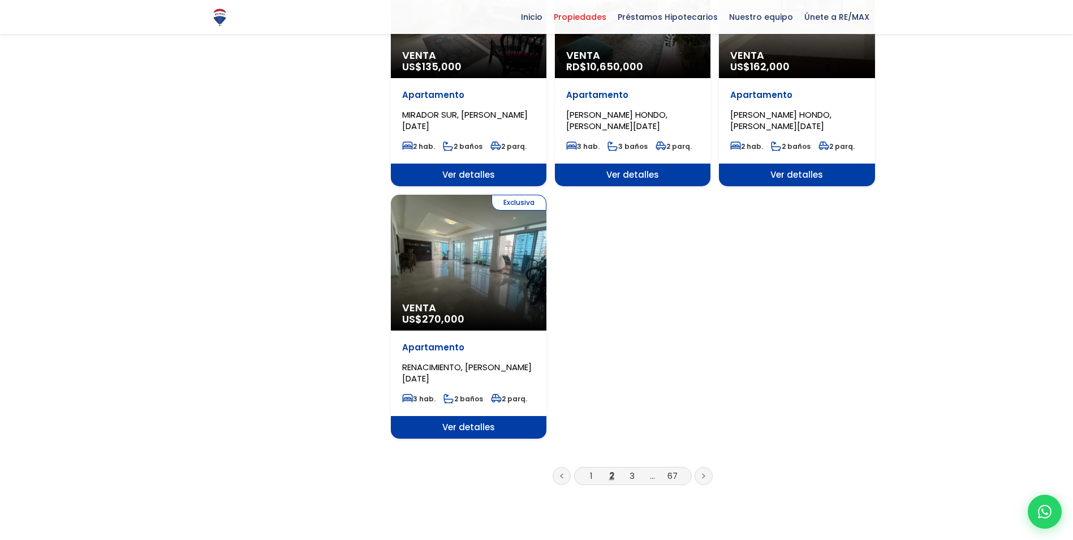
scroll to position [1358, 0]
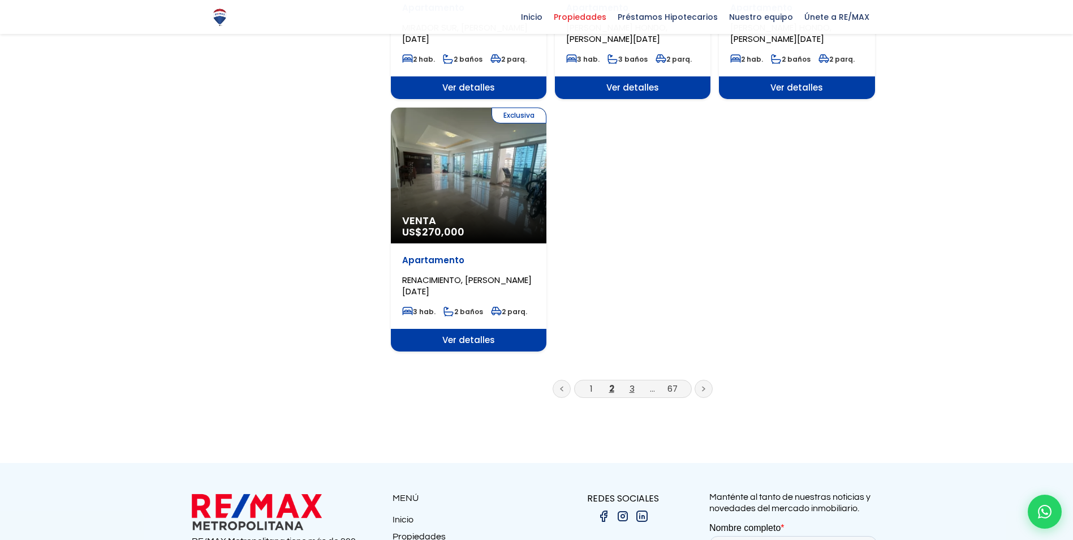
click at [631, 383] on link "3" at bounding box center [632, 389] width 5 height 12
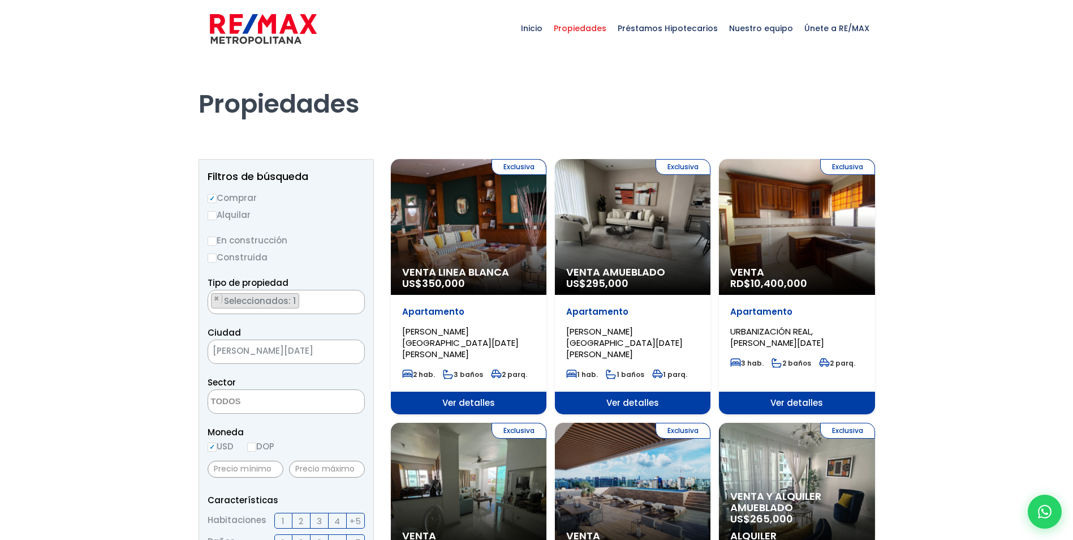
click at [823, 232] on div "Exclusiva Venta RD$ 10,400,000" at bounding box center [797, 227] width 156 height 136
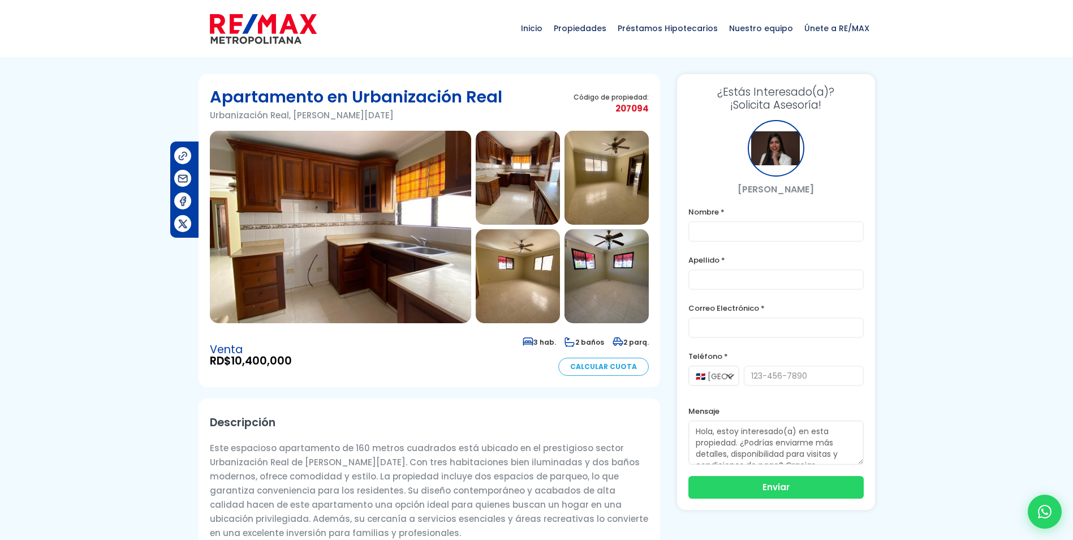
click at [285, 190] on img at bounding box center [340, 227] width 261 height 192
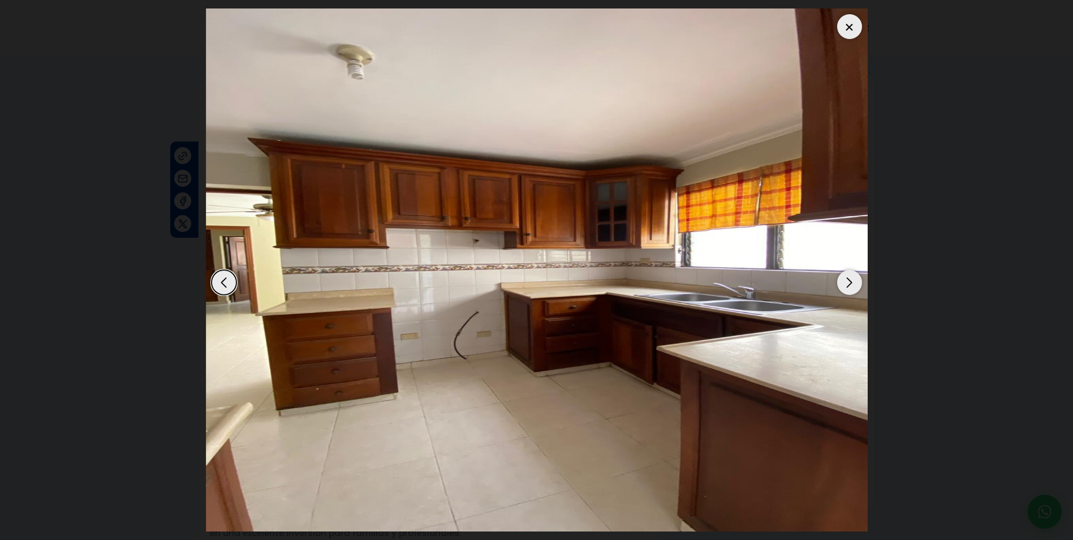
click at [852, 281] on div "Next slide" at bounding box center [849, 282] width 25 height 25
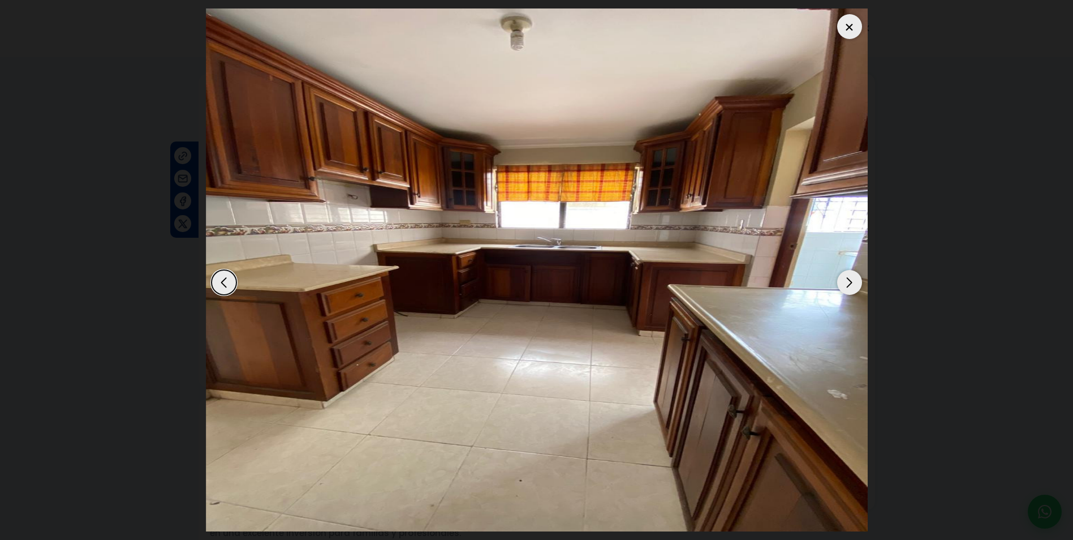
click at [852, 281] on div "Next slide" at bounding box center [849, 282] width 25 height 25
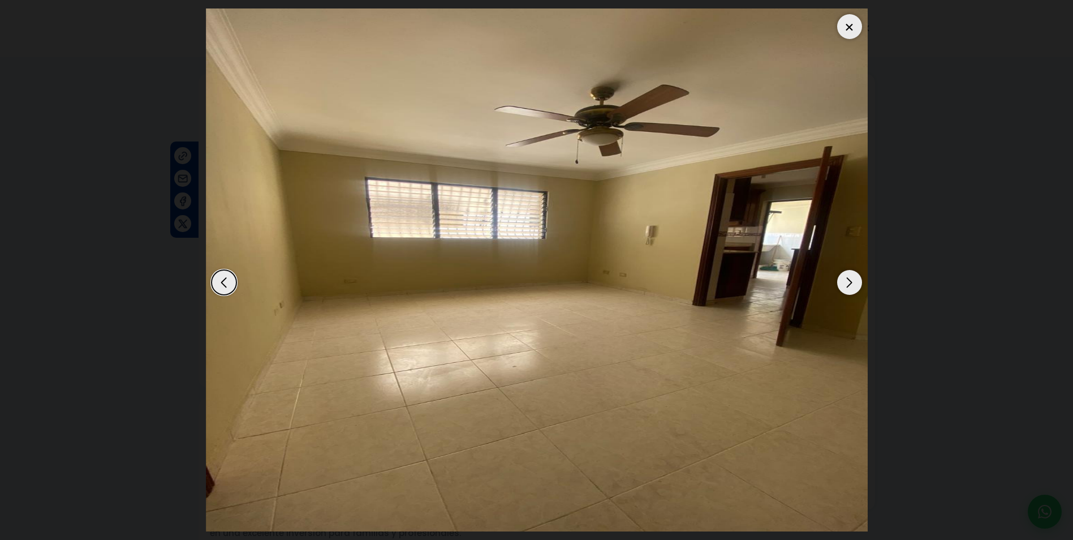
click at [852, 281] on div "Next slide" at bounding box center [849, 282] width 25 height 25
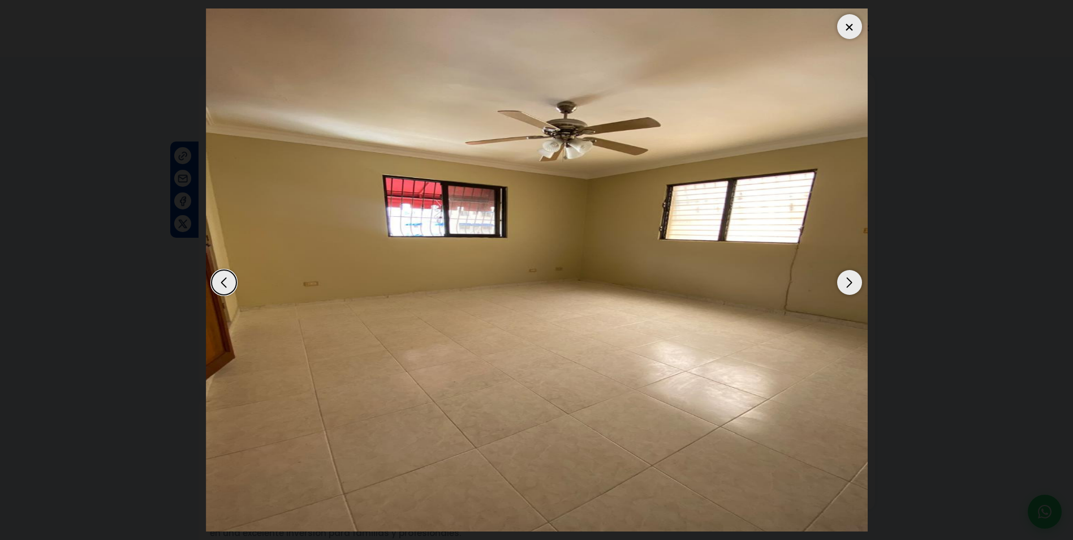
click at [852, 281] on div "Next slide" at bounding box center [849, 282] width 25 height 25
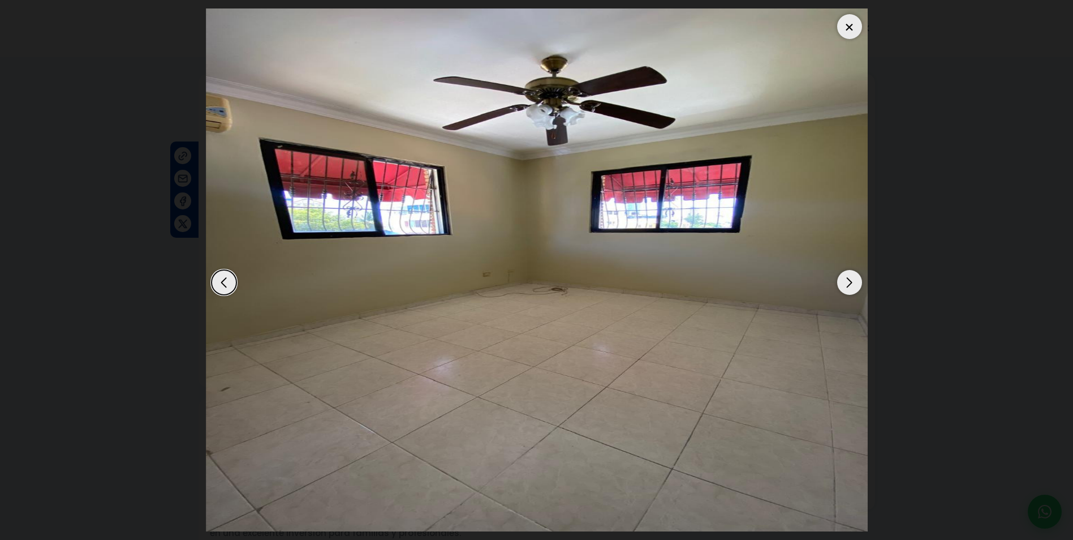
click at [852, 281] on div "Next slide" at bounding box center [849, 282] width 25 height 25
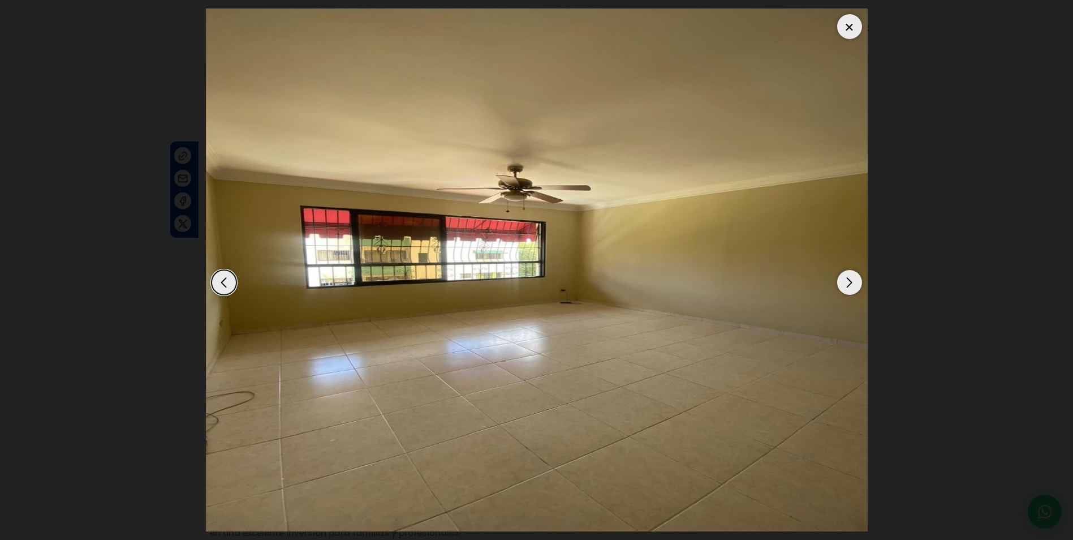
click at [852, 281] on div "Next slide" at bounding box center [849, 282] width 25 height 25
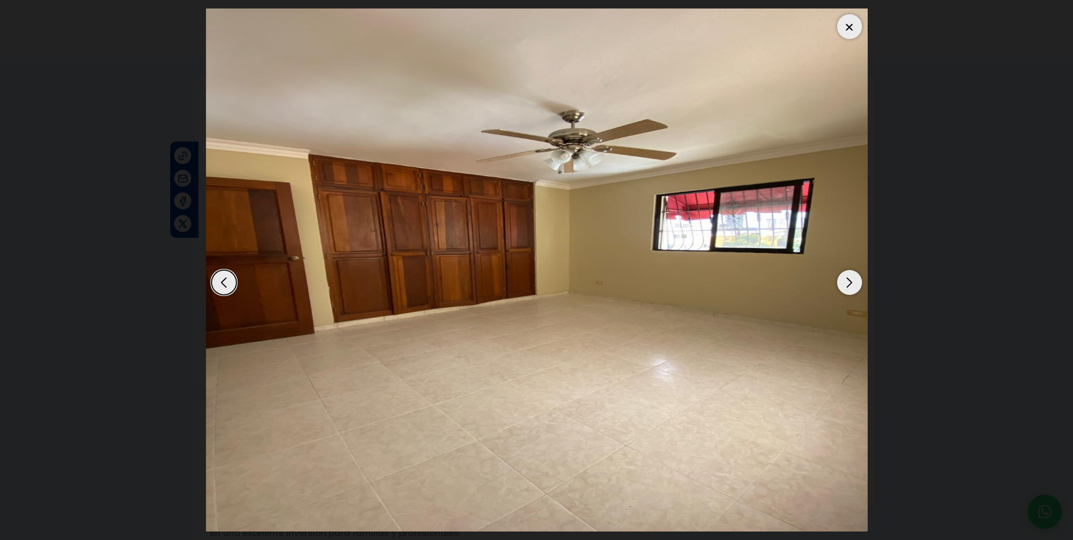
click at [852, 281] on div "Next slide" at bounding box center [849, 282] width 25 height 25
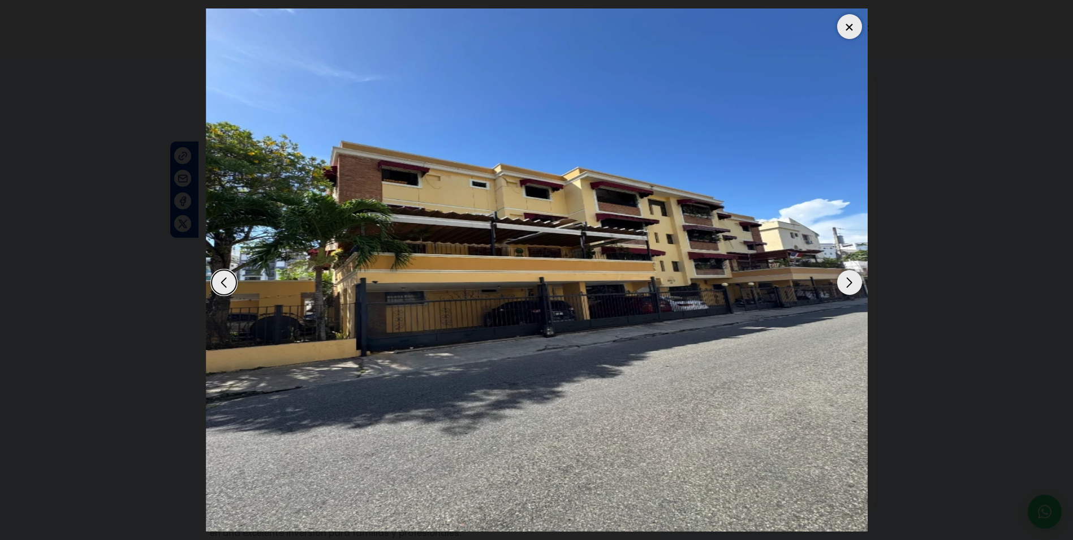
click at [852, 281] on div "Next slide" at bounding box center [849, 282] width 25 height 25
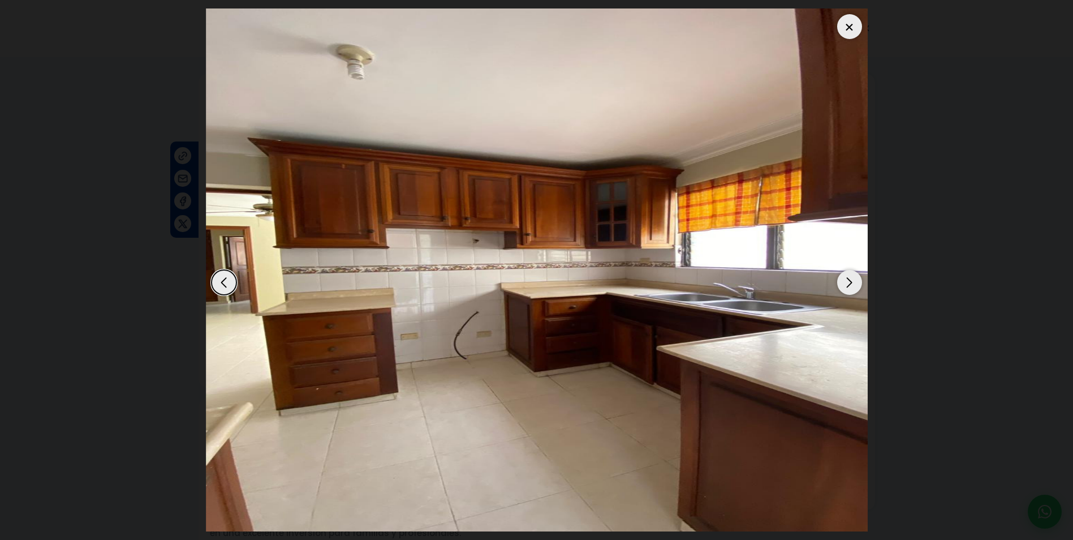
click at [852, 281] on div "Next slide" at bounding box center [849, 282] width 25 height 25
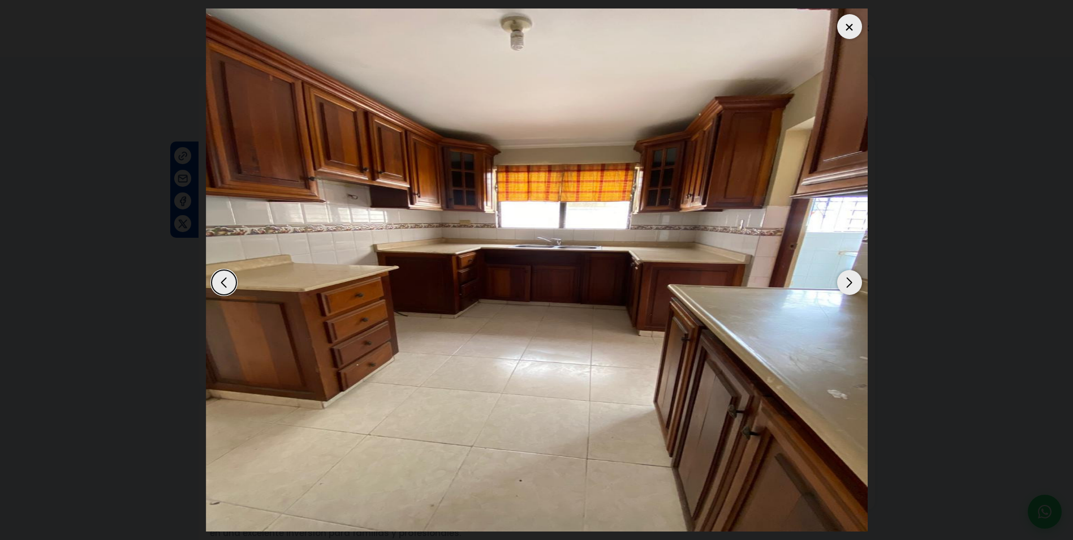
click at [852, 281] on div "Next slide" at bounding box center [849, 282] width 25 height 25
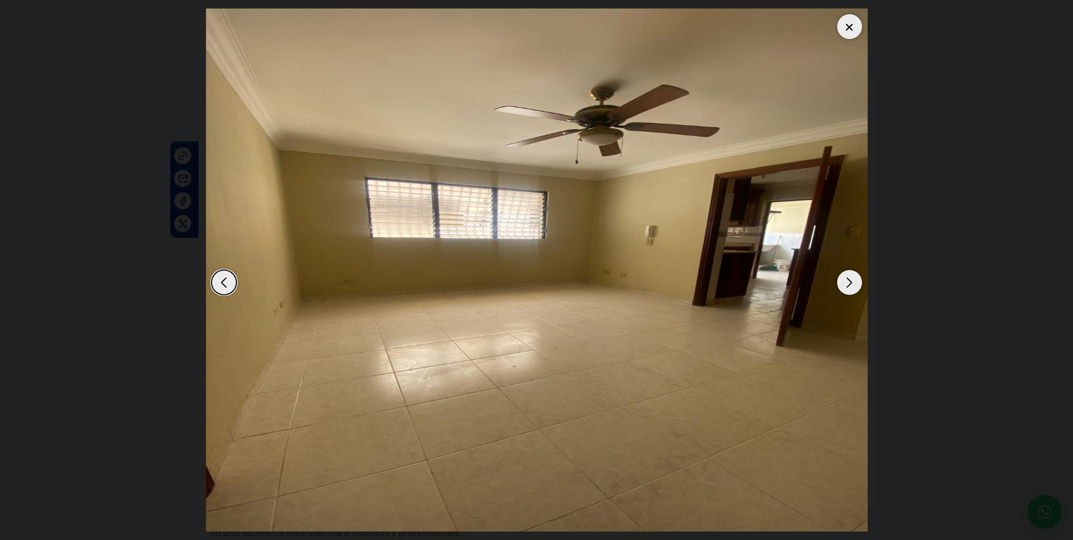
click at [849, 282] on div "Next slide" at bounding box center [849, 282] width 25 height 25
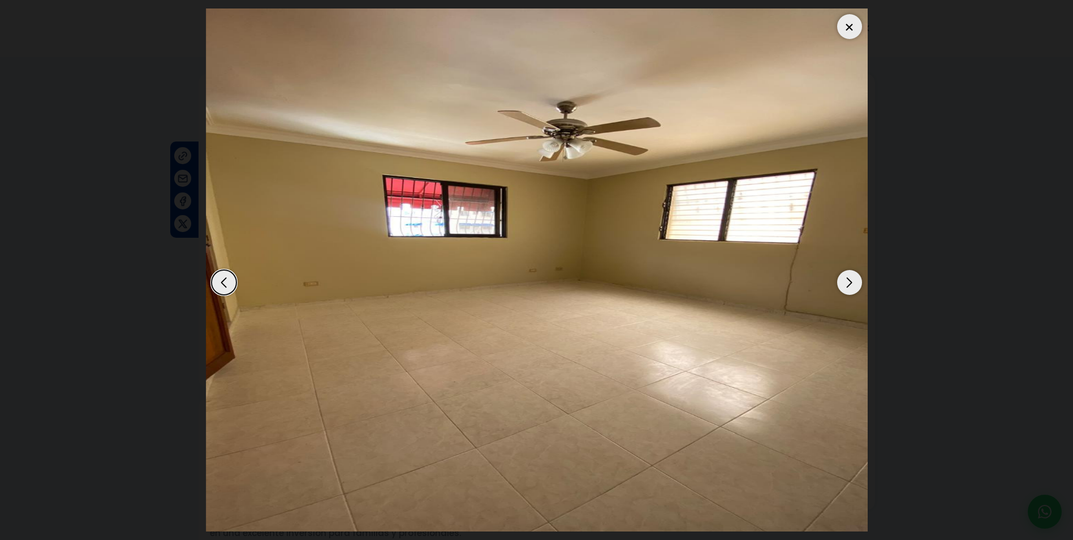
click at [849, 280] on div "Next slide" at bounding box center [849, 282] width 25 height 25
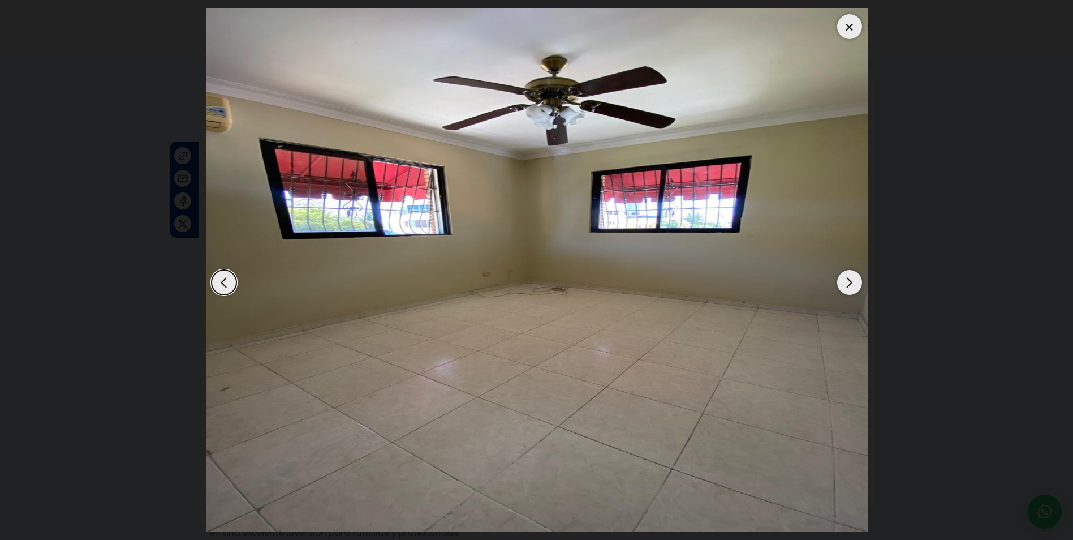
click at [845, 24] on div at bounding box center [849, 26] width 25 height 25
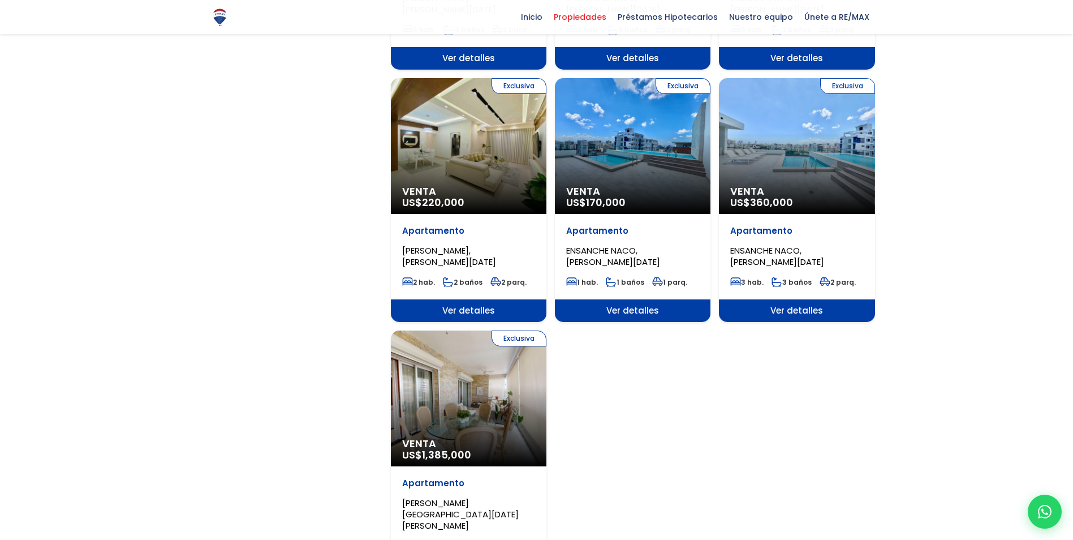
scroll to position [1301, 0]
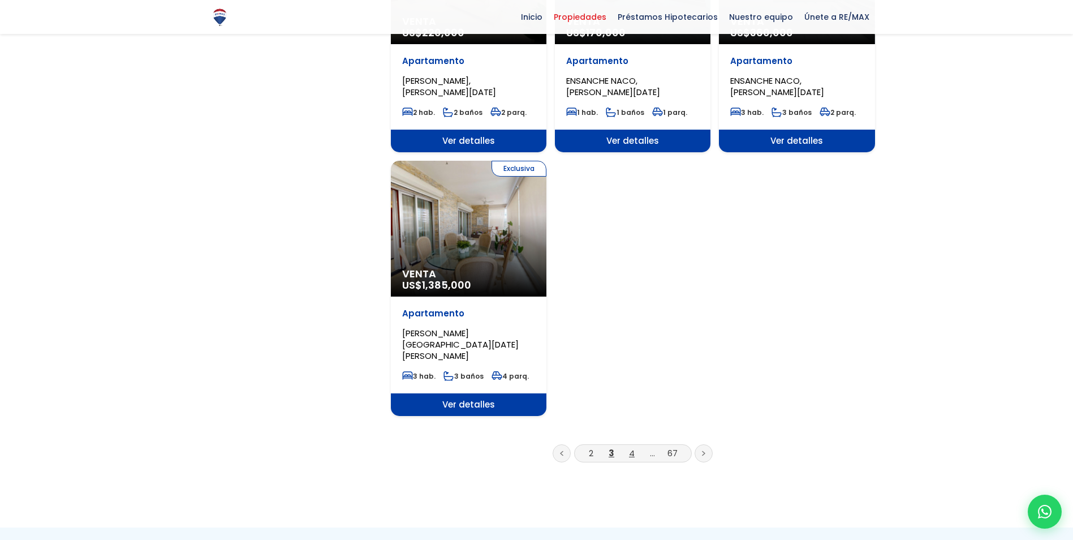
click at [632, 447] on link "4" at bounding box center [632, 453] width 6 height 12
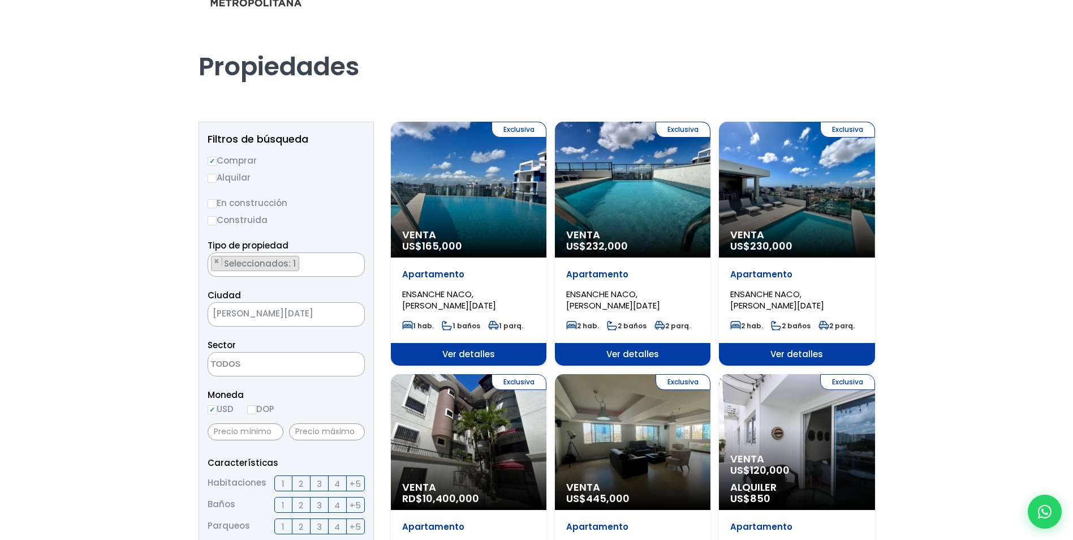
scroll to position [113, 0]
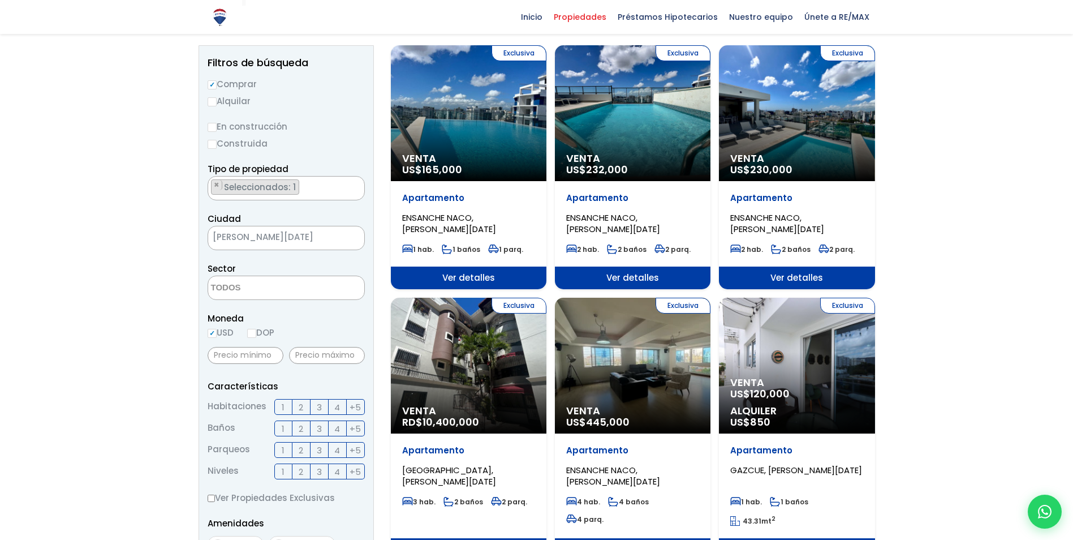
click at [457, 373] on div "Exclusiva Venta RD$ 10,400,000" at bounding box center [469, 366] width 156 height 136
click at [461, 357] on div "Exclusiva Venta RD$ 10,400,000" at bounding box center [469, 366] width 156 height 136
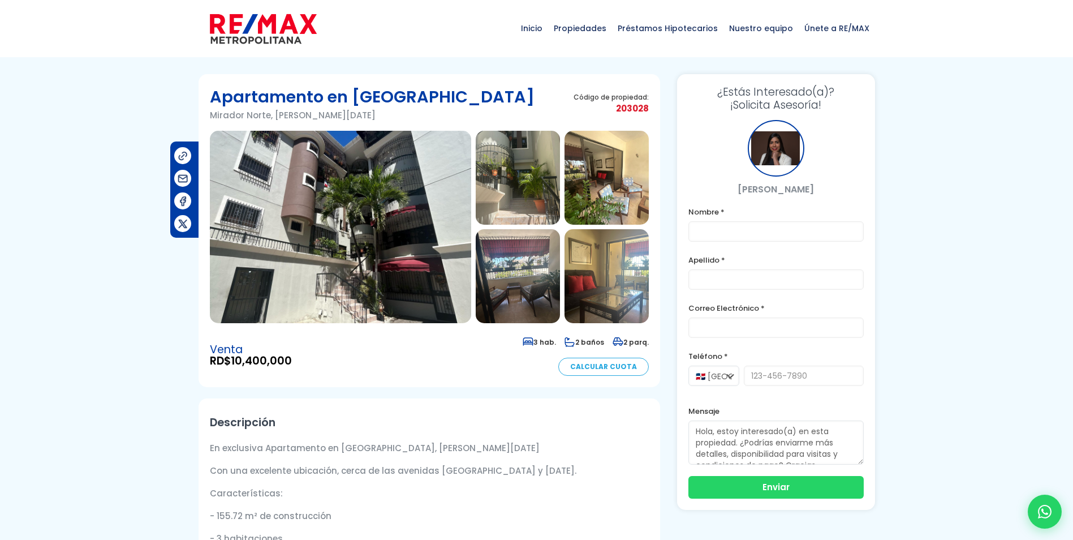
click at [356, 270] on img at bounding box center [340, 227] width 261 height 192
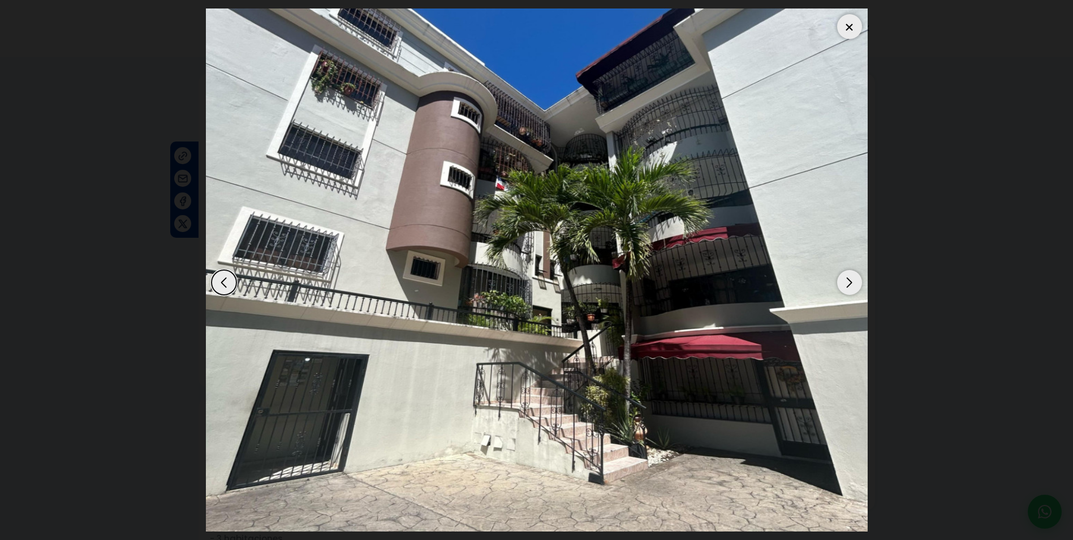
click at [852, 281] on div "Next slide" at bounding box center [849, 282] width 25 height 25
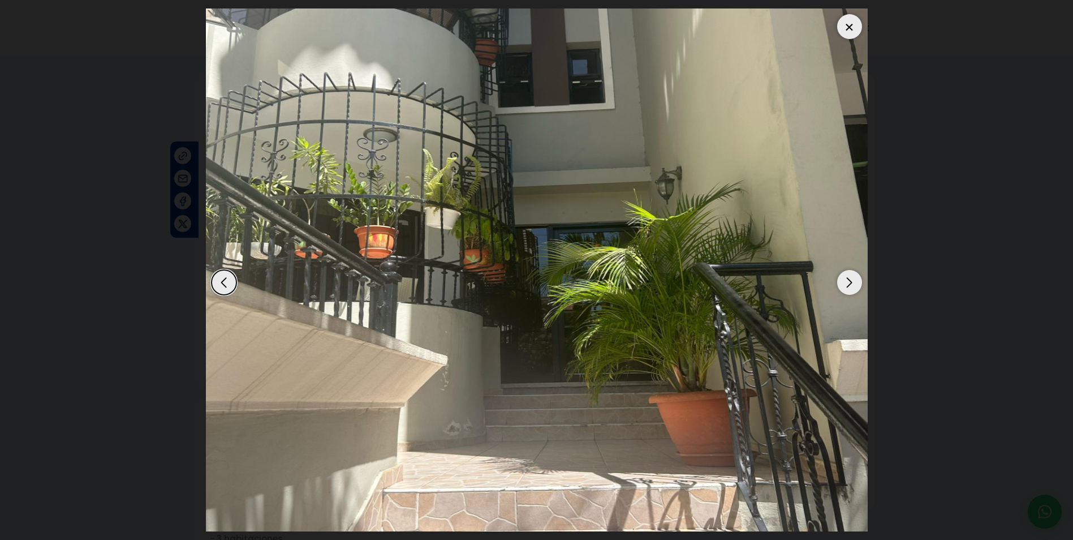
click at [852, 281] on div "Next slide" at bounding box center [849, 282] width 25 height 25
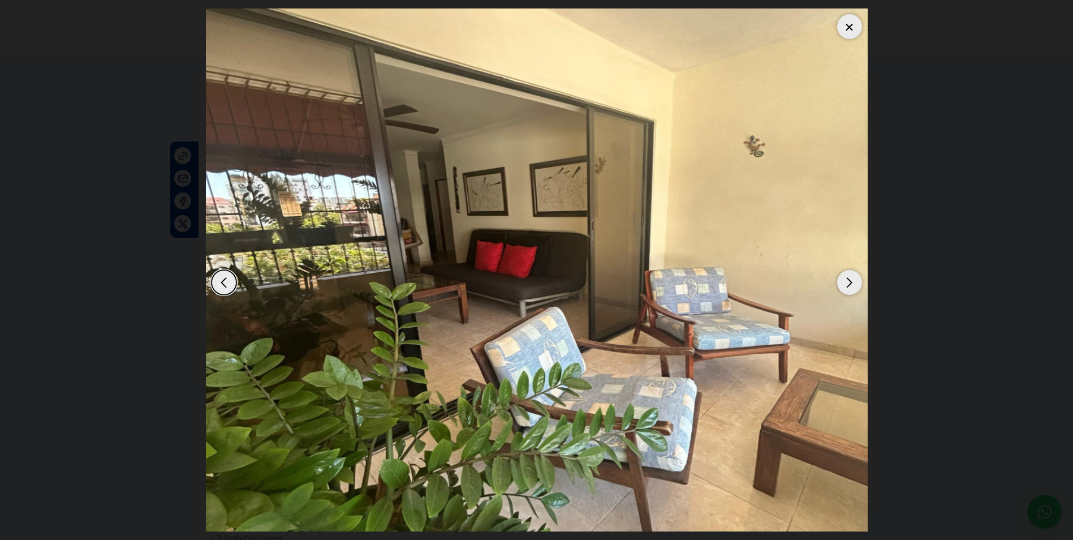
click at [852, 281] on div "Next slide" at bounding box center [849, 282] width 25 height 25
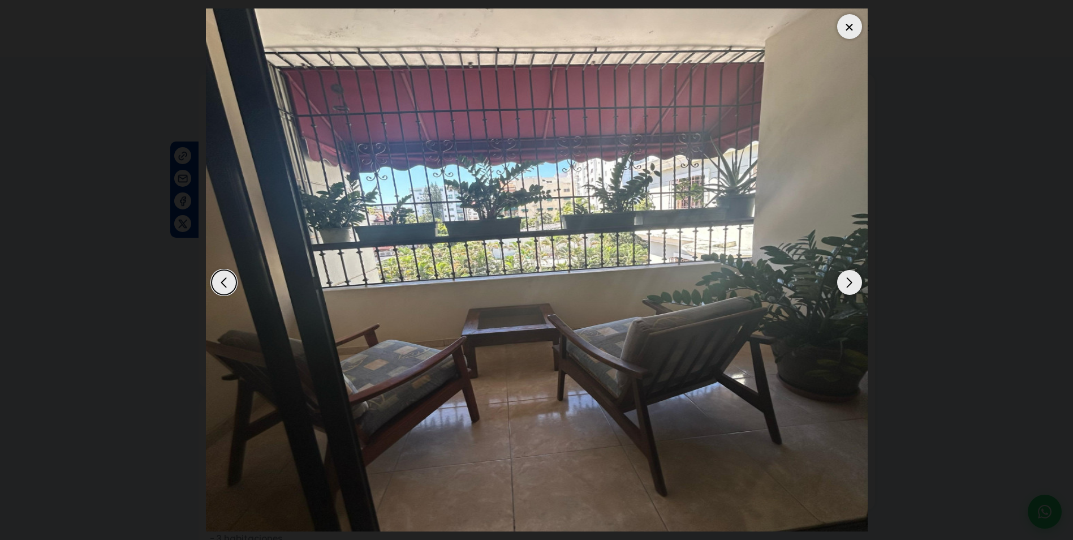
click at [852, 281] on div "Next slide" at bounding box center [849, 282] width 25 height 25
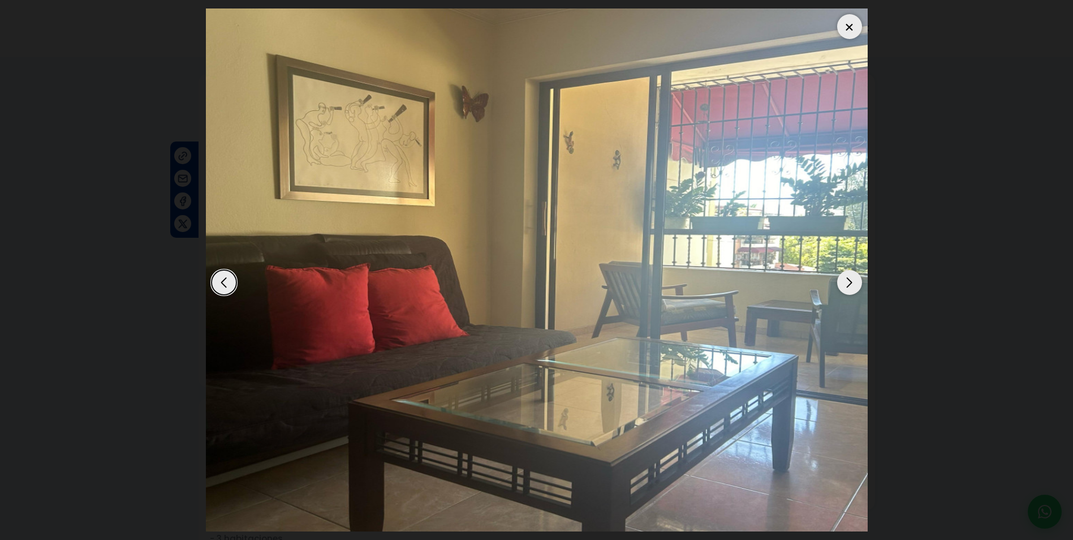
click at [852, 281] on div "Next slide" at bounding box center [849, 282] width 25 height 25
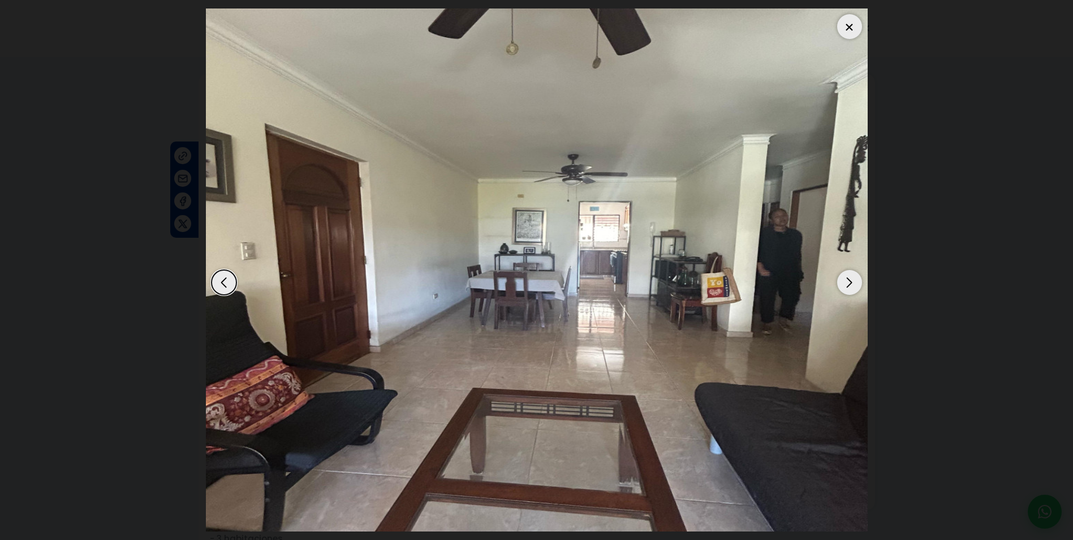
click at [852, 281] on div "Next slide" at bounding box center [849, 282] width 25 height 25
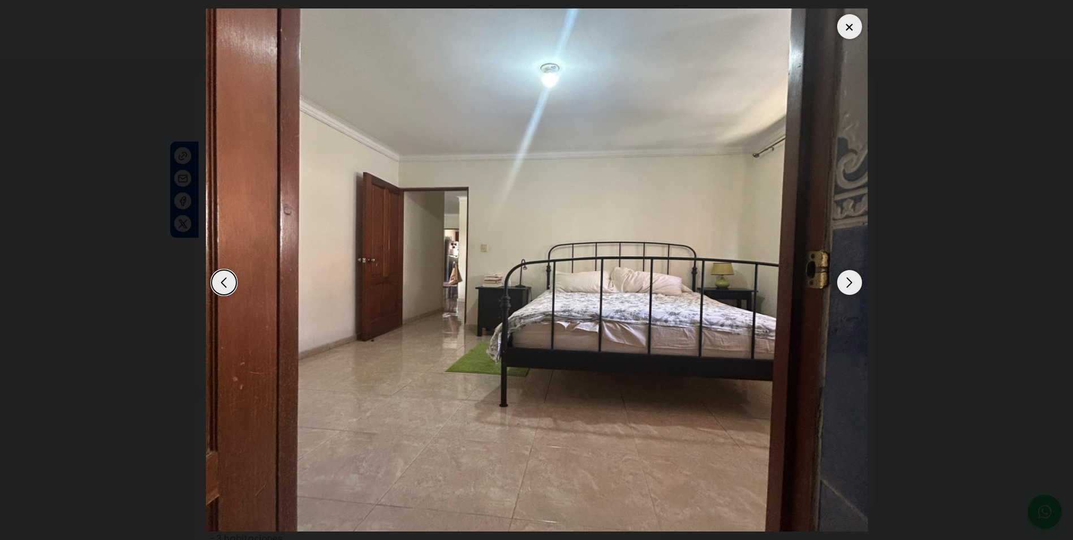
click at [852, 281] on div "Next slide" at bounding box center [849, 282] width 25 height 25
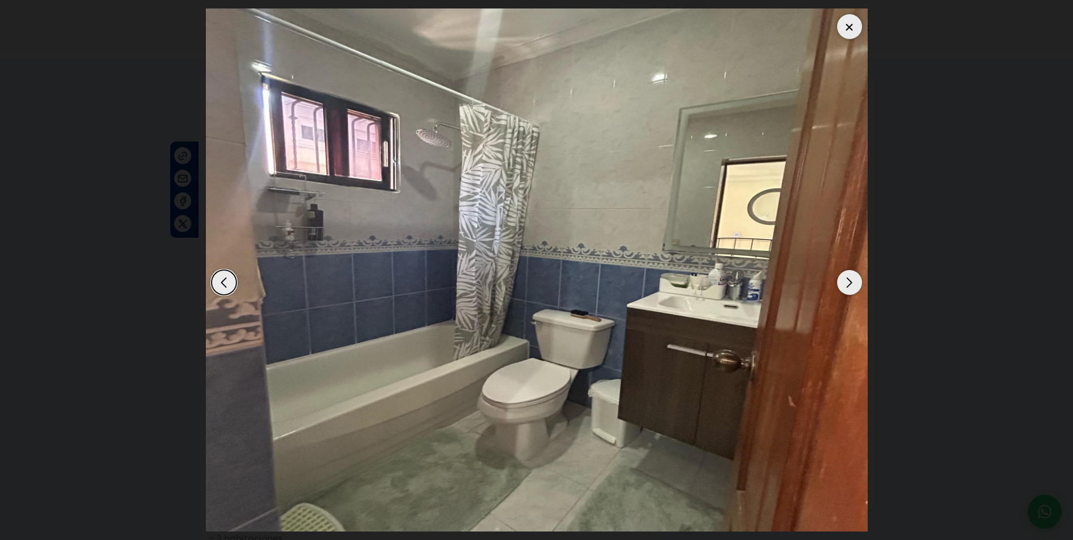
click at [852, 281] on div "Next slide" at bounding box center [849, 282] width 25 height 25
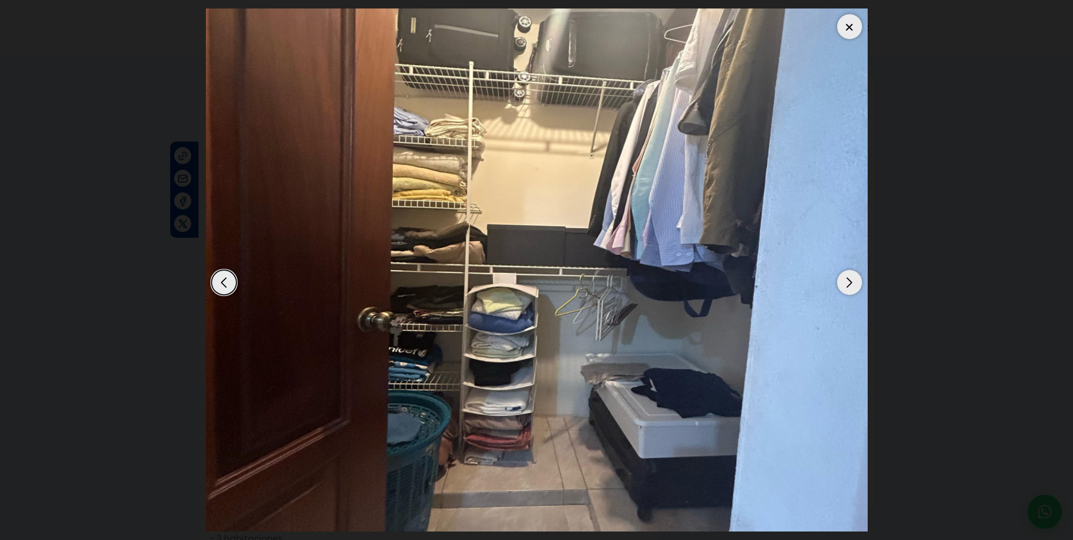
click at [852, 281] on div "Next slide" at bounding box center [849, 282] width 25 height 25
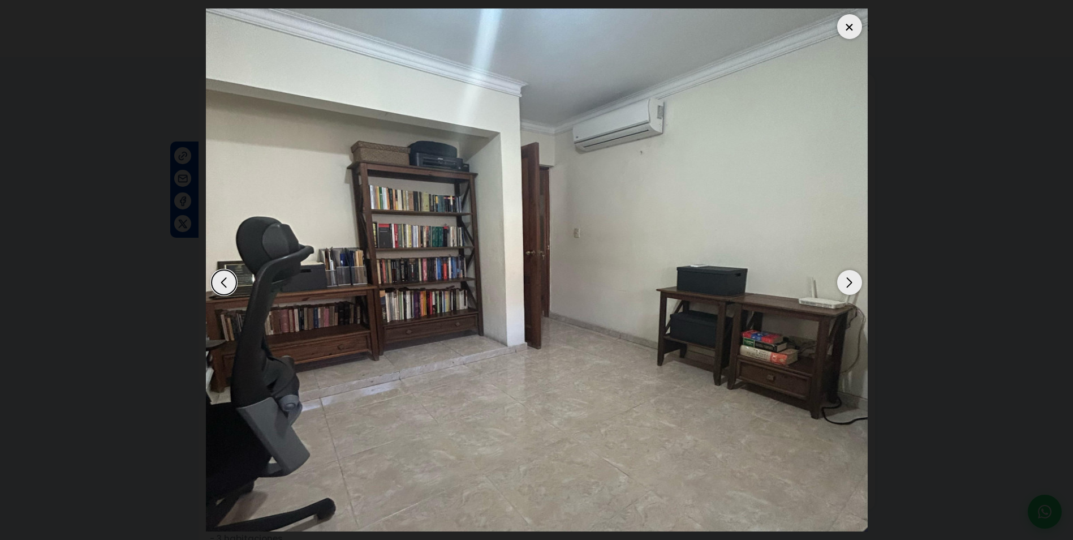
click at [852, 281] on div "Next slide" at bounding box center [849, 282] width 25 height 25
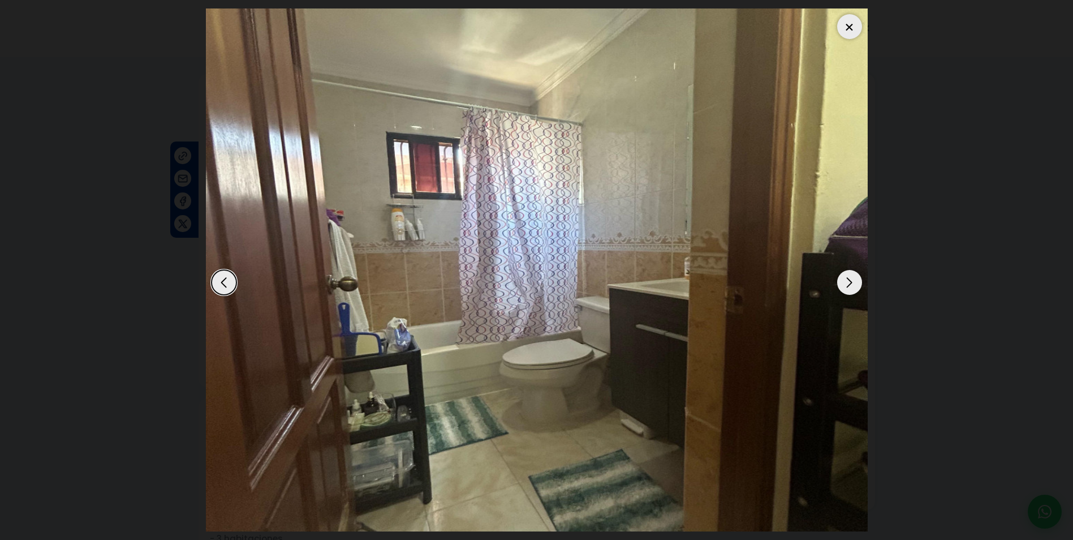
click at [852, 281] on div "Next slide" at bounding box center [849, 282] width 25 height 25
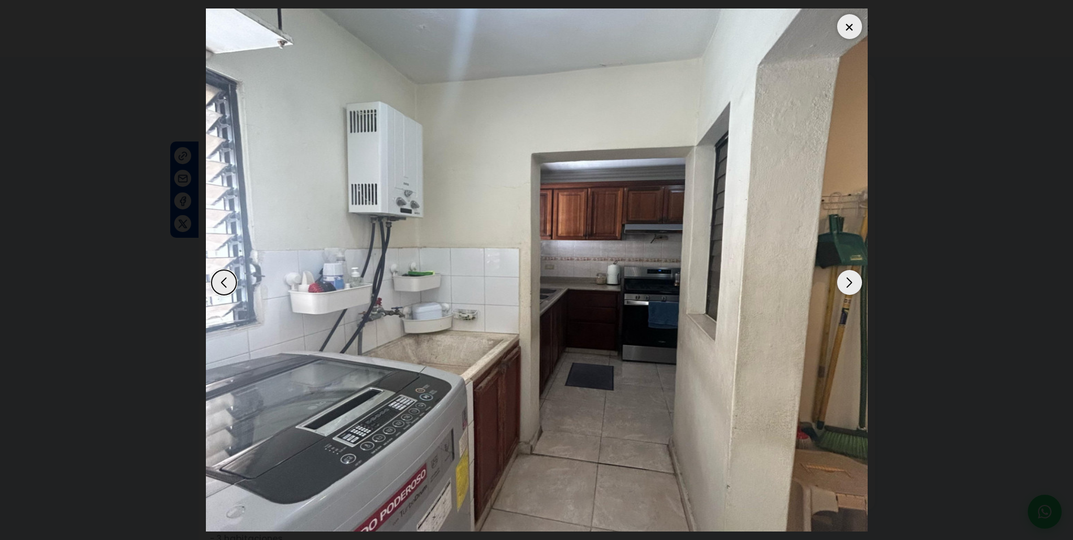
click at [852, 281] on div "Next slide" at bounding box center [849, 282] width 25 height 25
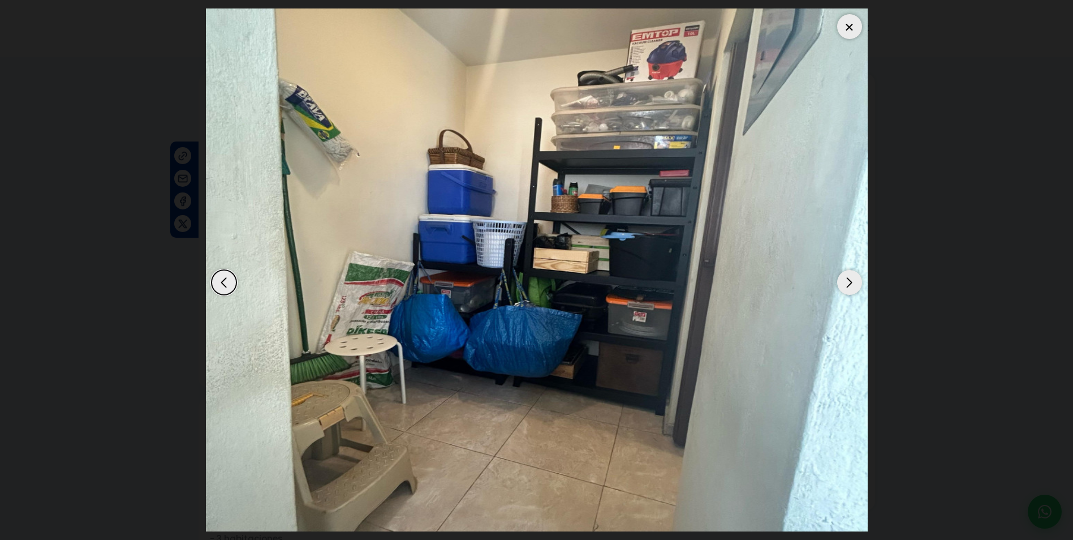
click at [852, 281] on div "Next slide" at bounding box center [849, 282] width 25 height 25
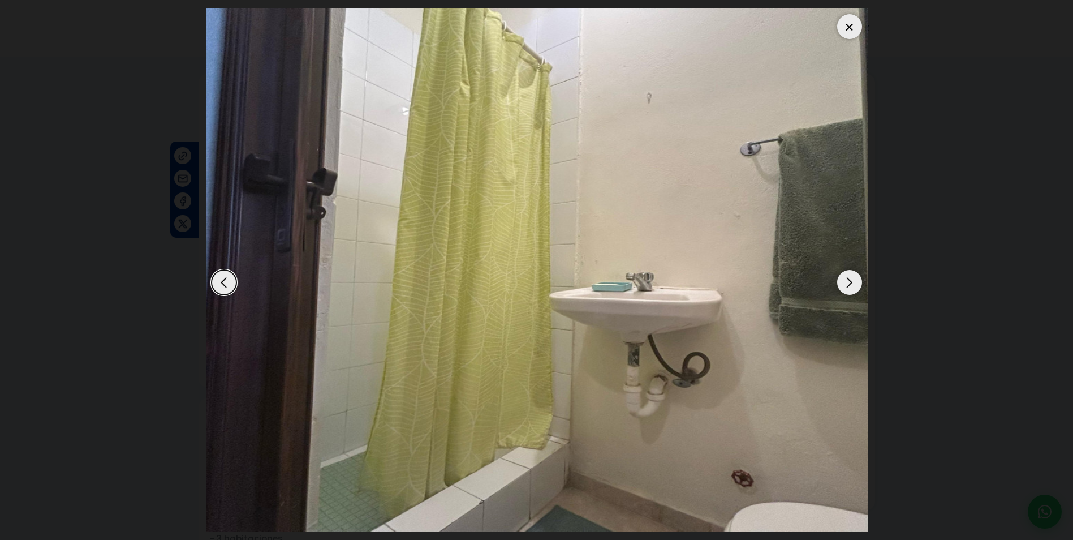
click at [217, 278] on div "Previous slide" at bounding box center [224, 282] width 25 height 25
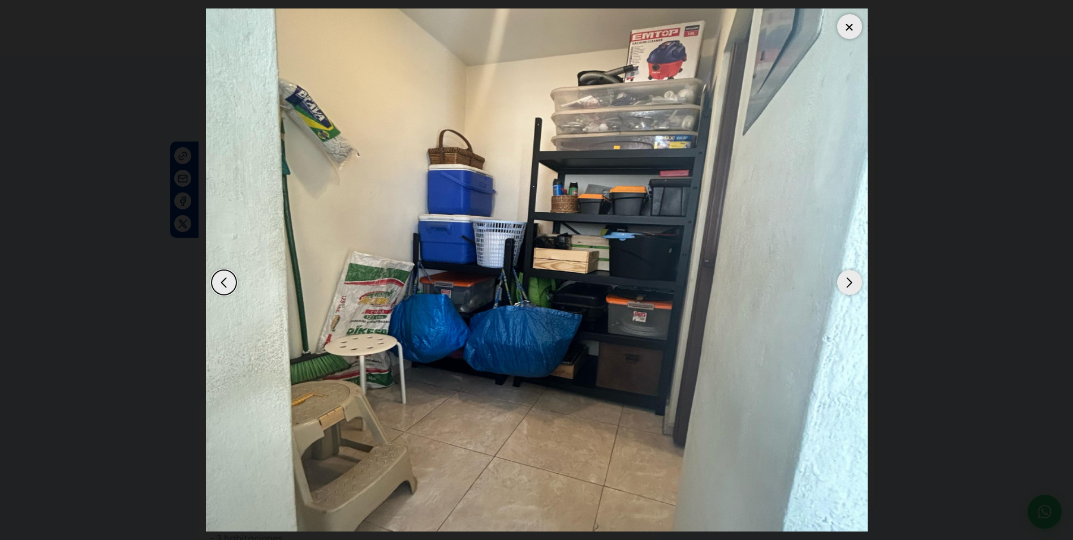
click at [846, 284] on div "Next slide" at bounding box center [849, 282] width 25 height 25
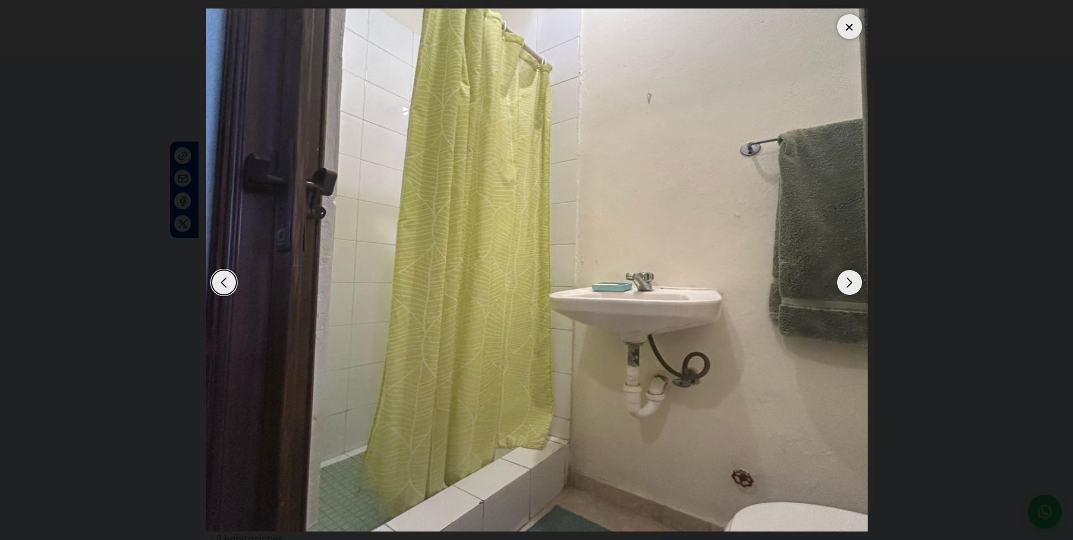
click at [846, 284] on div "Next slide" at bounding box center [849, 282] width 25 height 25
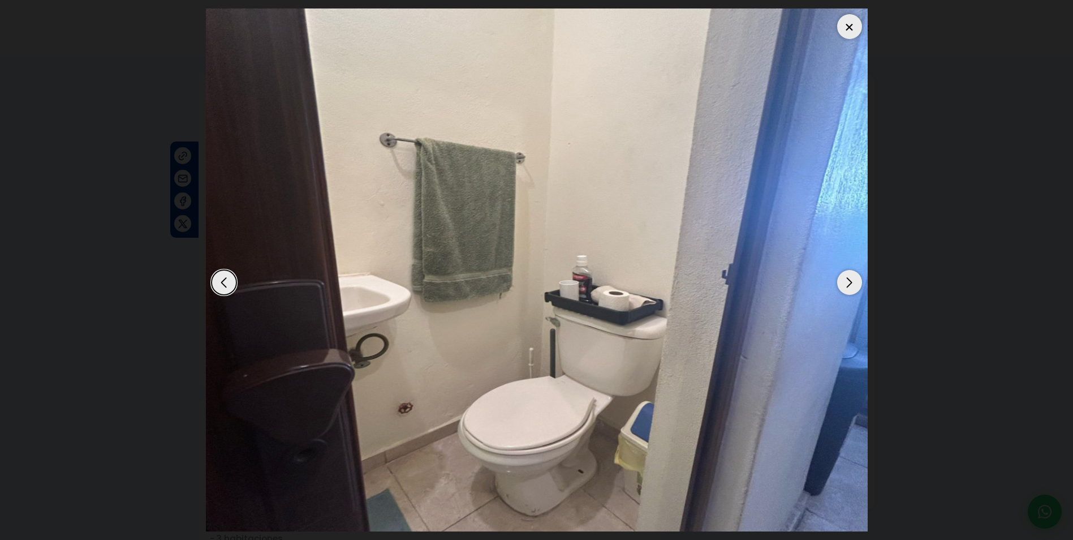
click at [846, 287] on div "Next slide" at bounding box center [849, 282] width 25 height 25
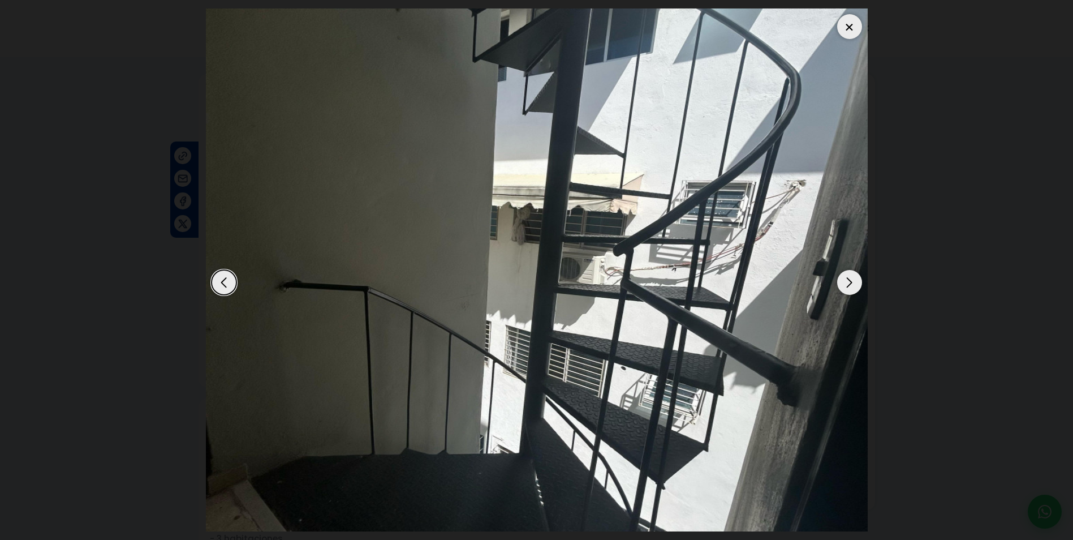
click at [846, 287] on div "Next slide" at bounding box center [849, 282] width 25 height 25
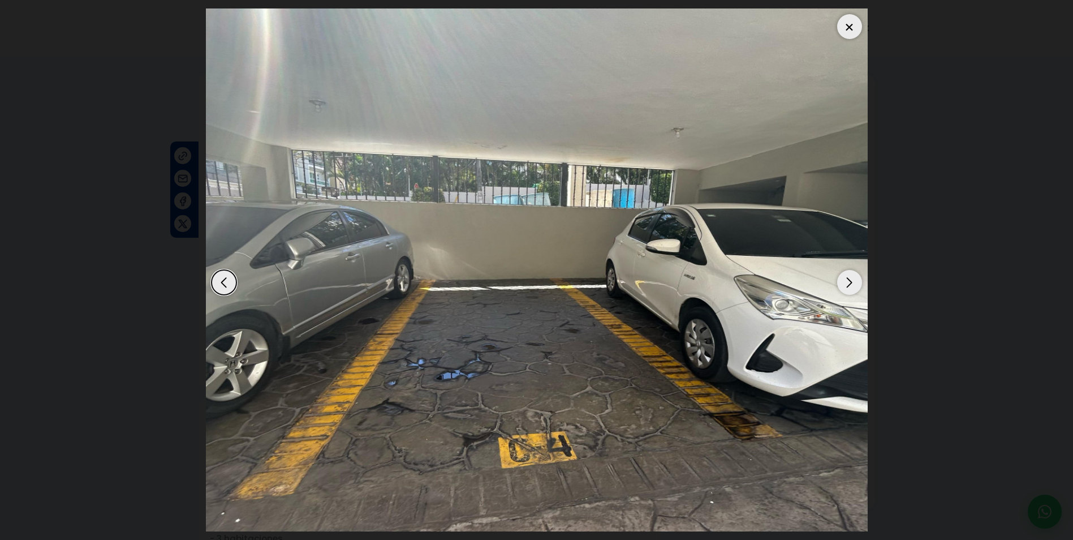
click at [846, 287] on div "Next slide" at bounding box center [849, 282] width 25 height 25
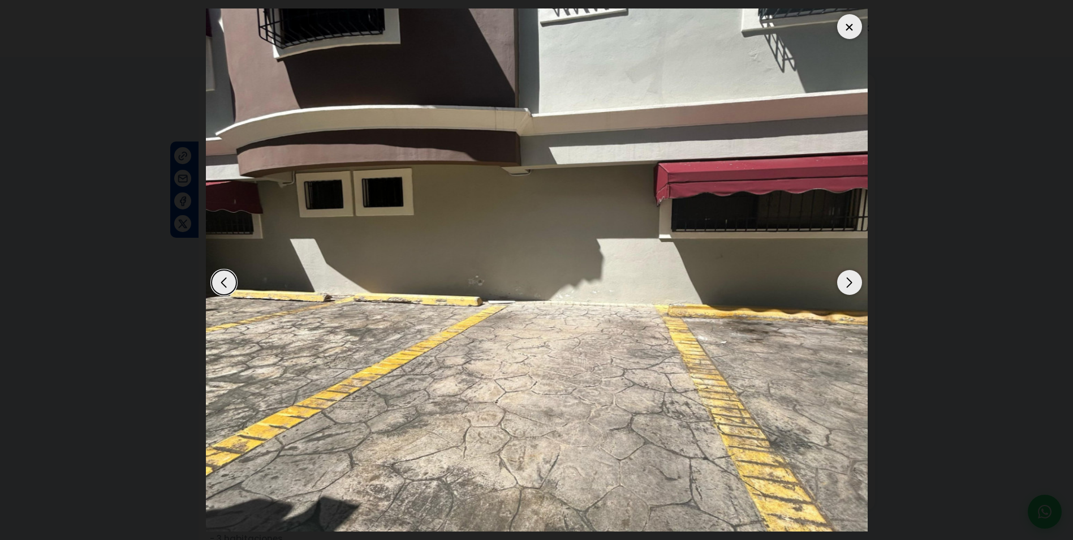
click at [846, 287] on div "Next slide" at bounding box center [849, 282] width 25 height 25
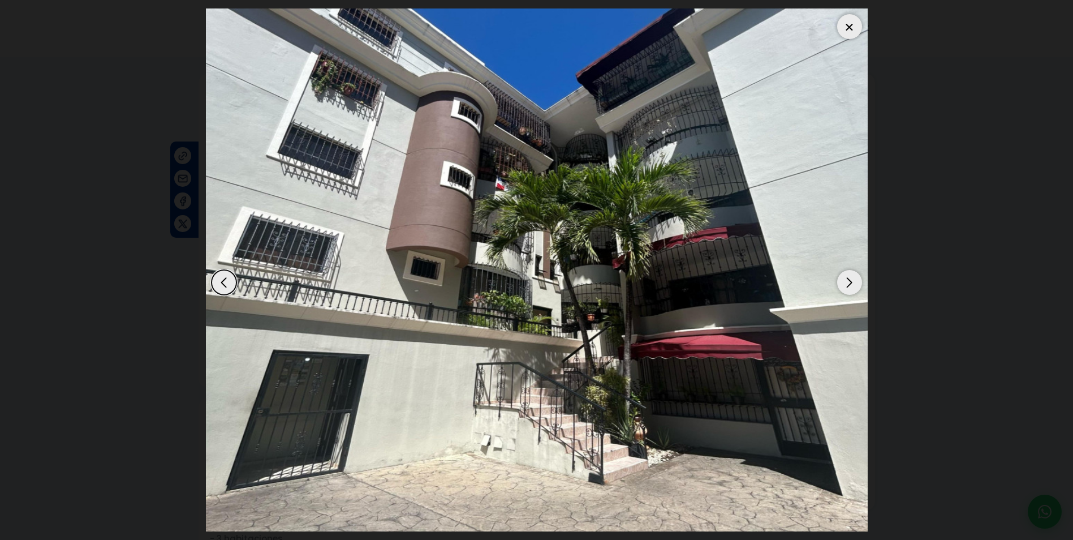
click at [848, 25] on div at bounding box center [849, 26] width 25 height 25
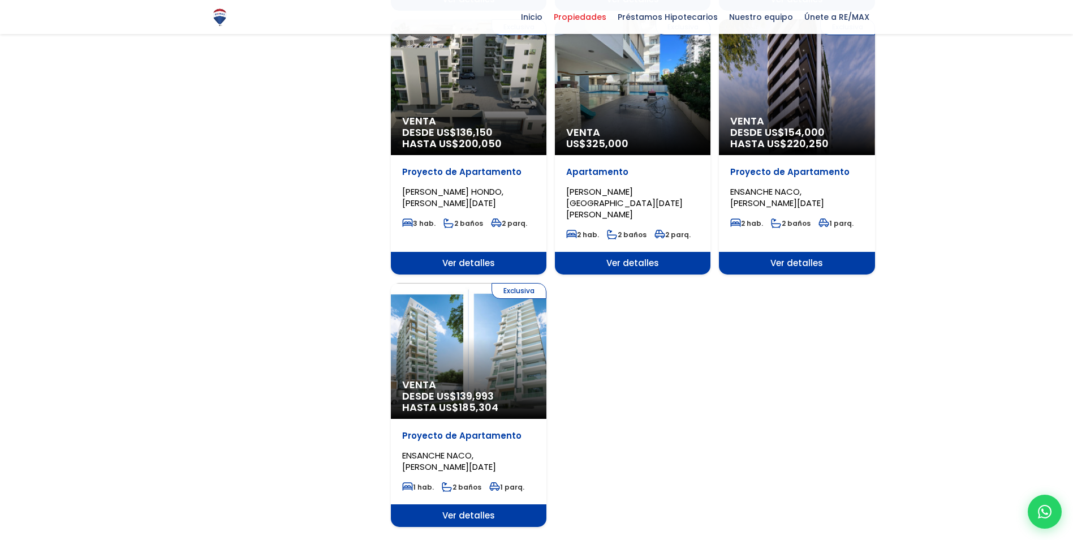
scroll to position [1245, 0]
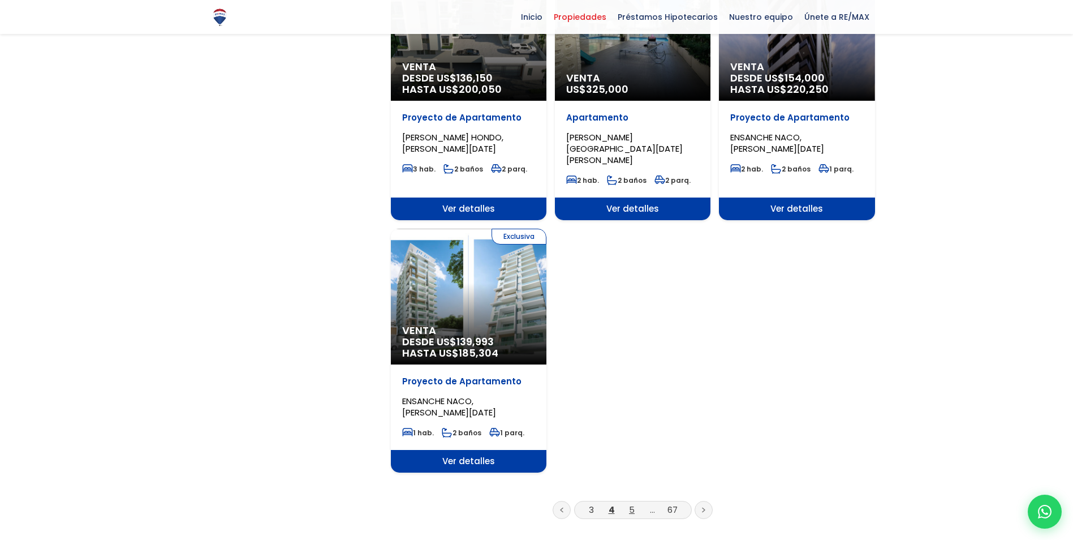
click at [633, 504] on link "5" at bounding box center [632, 510] width 6 height 12
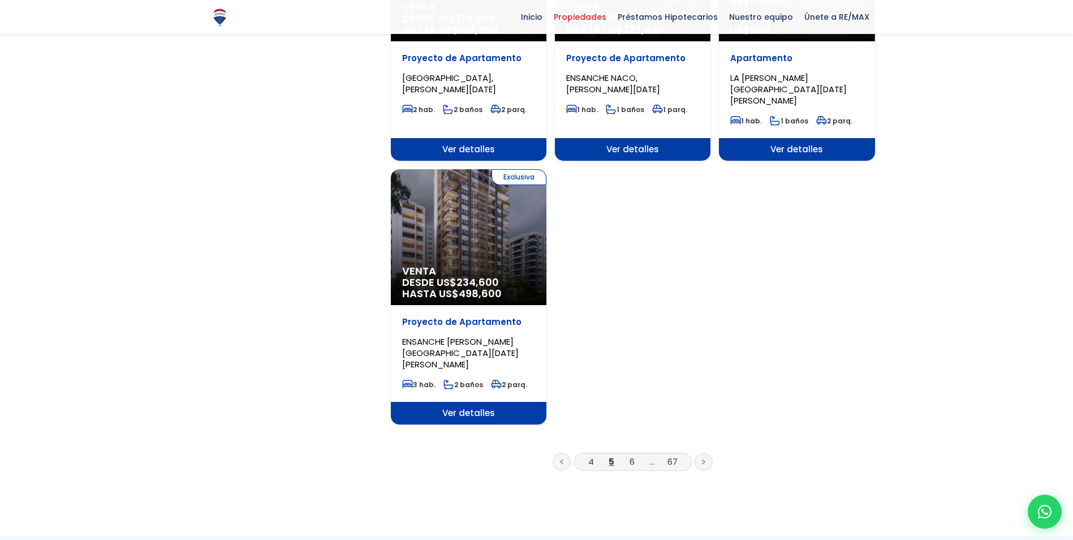
scroll to position [1301, 0]
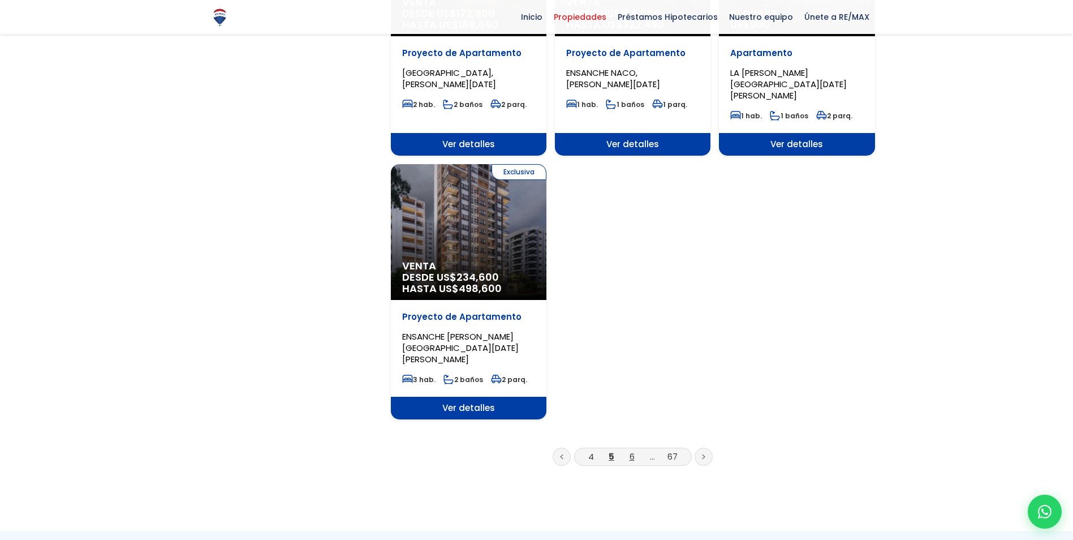
click at [631, 450] on link "6" at bounding box center [632, 456] width 5 height 12
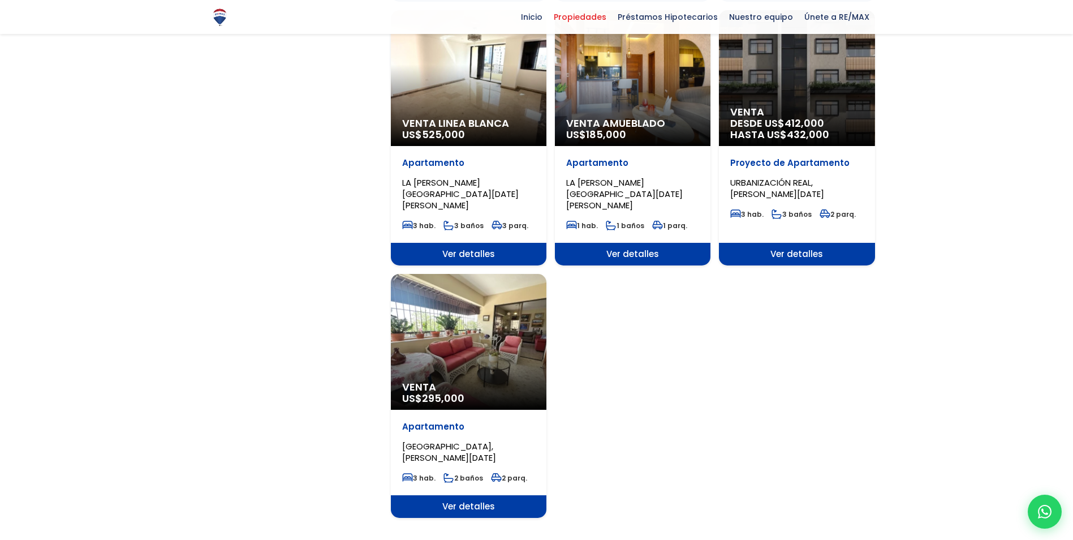
scroll to position [1301, 0]
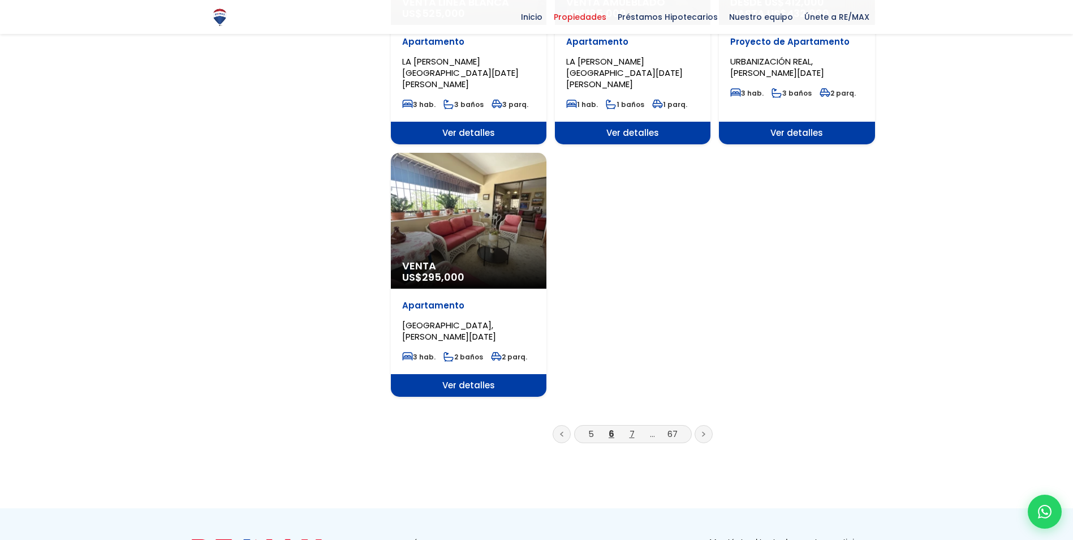
click at [633, 428] on link "7" at bounding box center [632, 434] width 5 height 12
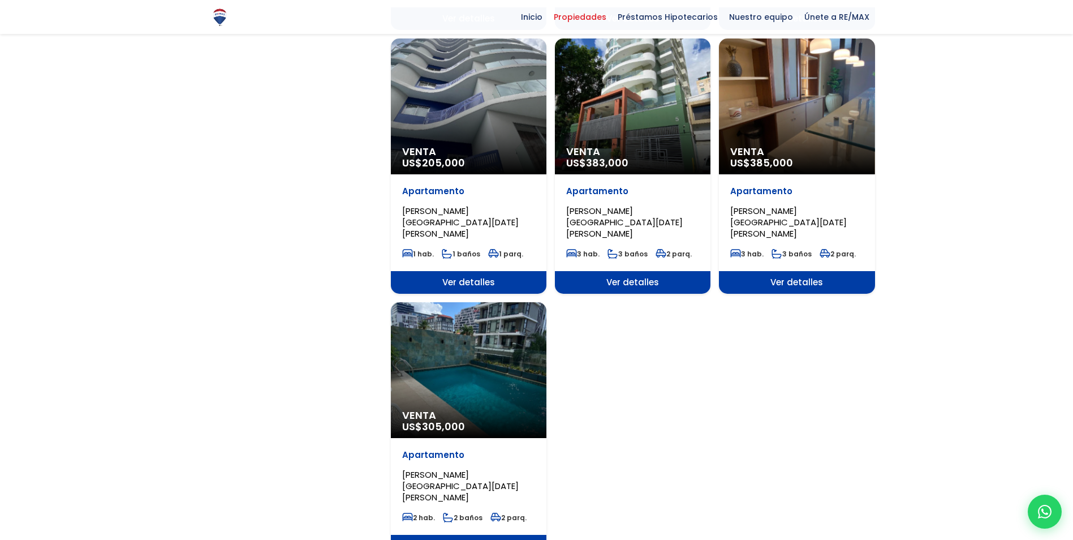
scroll to position [1245, 0]
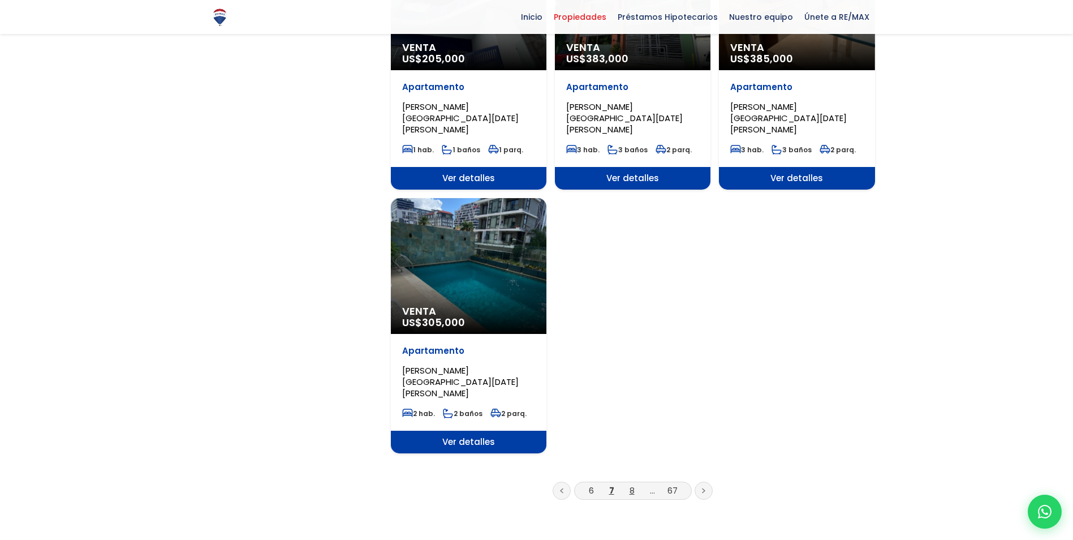
click at [630, 484] on link "8" at bounding box center [632, 490] width 5 height 12
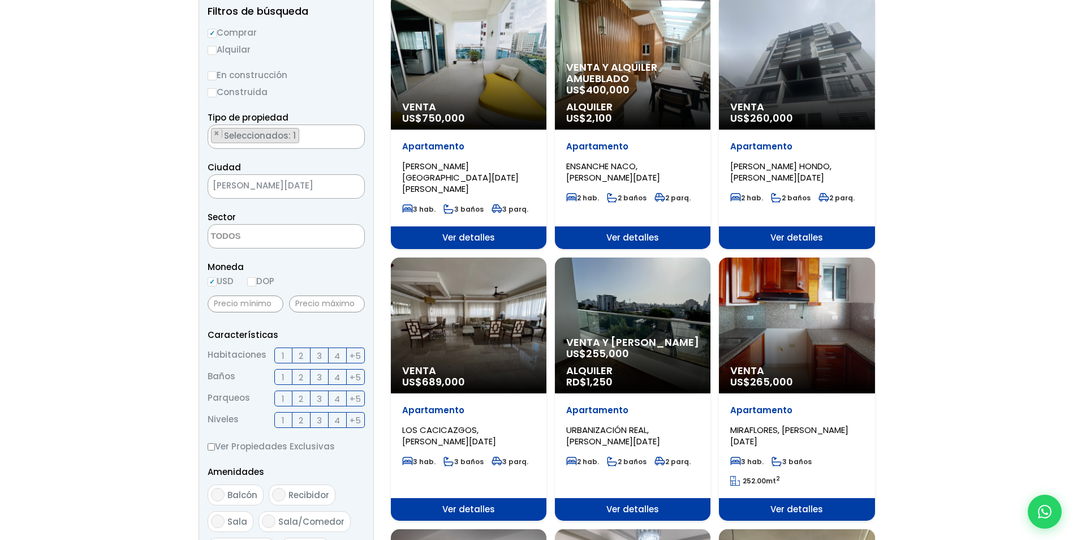
scroll to position [170, 0]
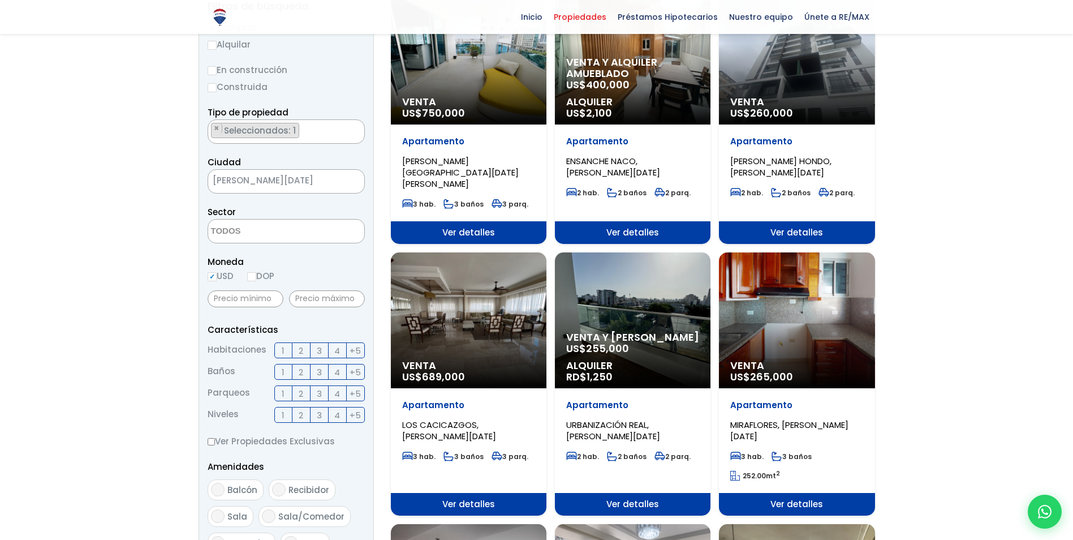
click at [800, 296] on div "Venta US$ 265,000" at bounding box center [797, 320] width 156 height 136
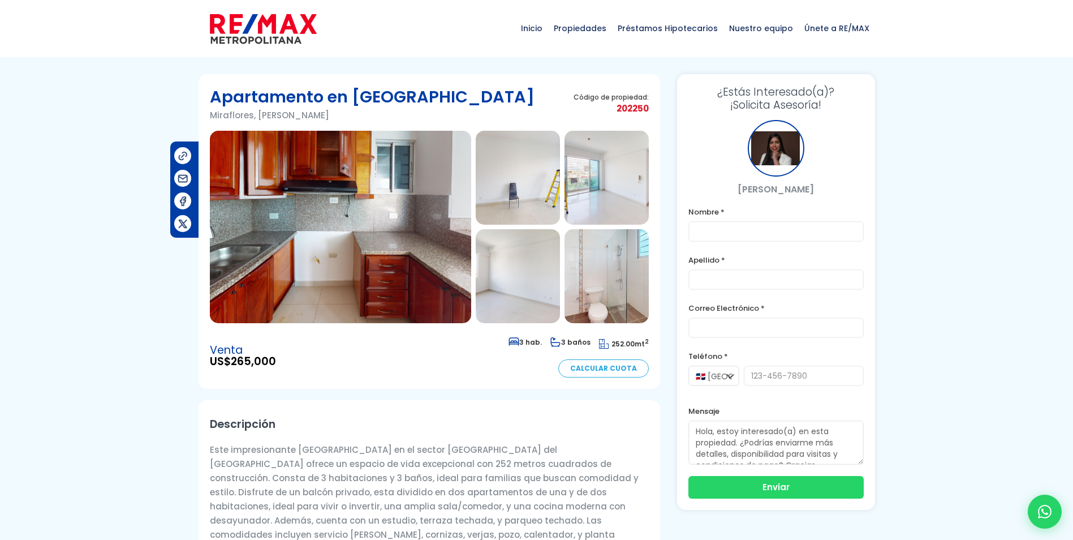
click at [424, 255] on img at bounding box center [340, 227] width 261 height 192
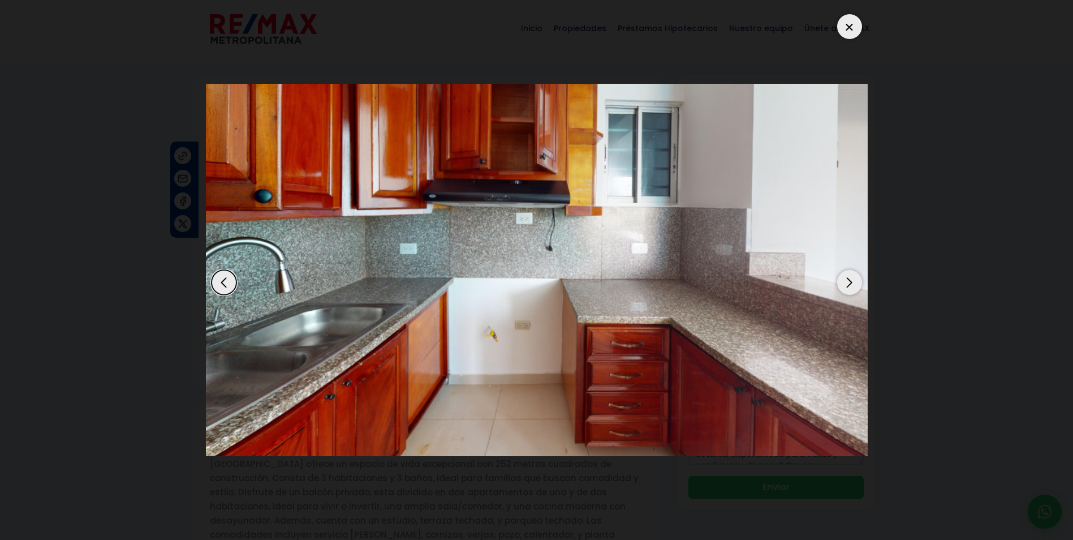
click at [850, 283] on div "Next slide" at bounding box center [849, 282] width 25 height 25
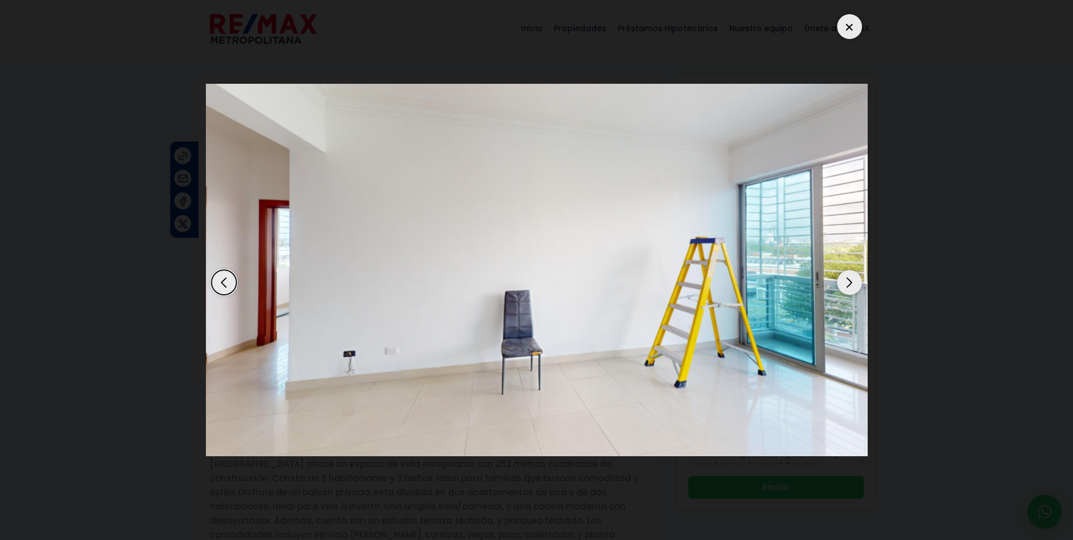
click at [850, 283] on div "Next slide" at bounding box center [849, 282] width 25 height 25
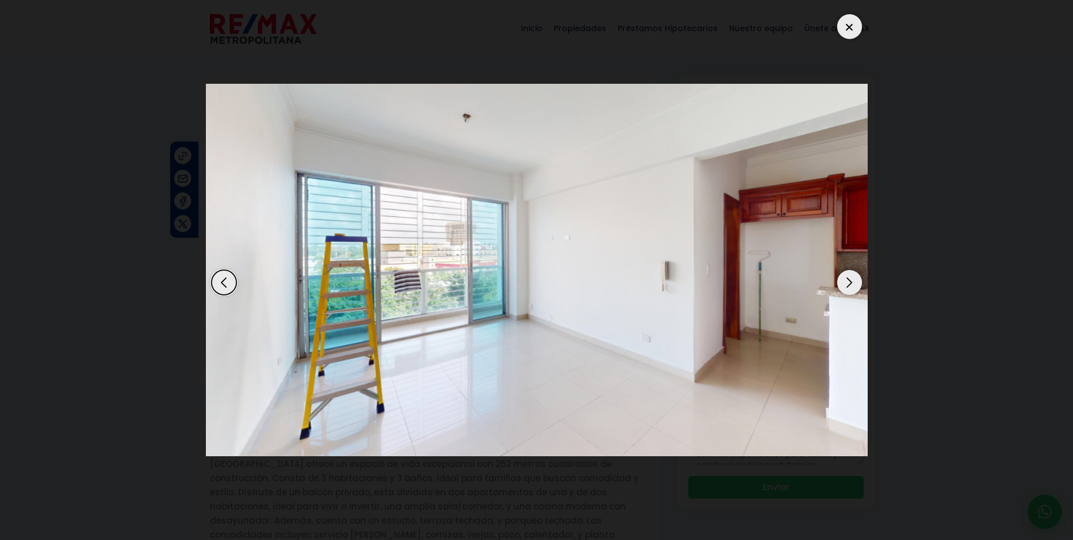
click at [850, 283] on div "Next slide" at bounding box center [849, 282] width 25 height 25
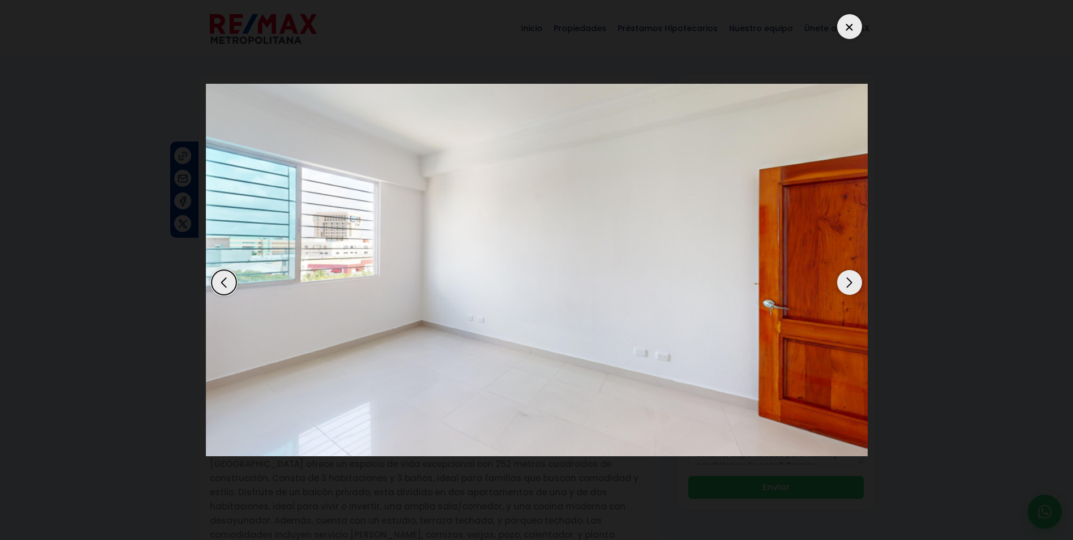
click at [850, 283] on div "Next slide" at bounding box center [849, 282] width 25 height 25
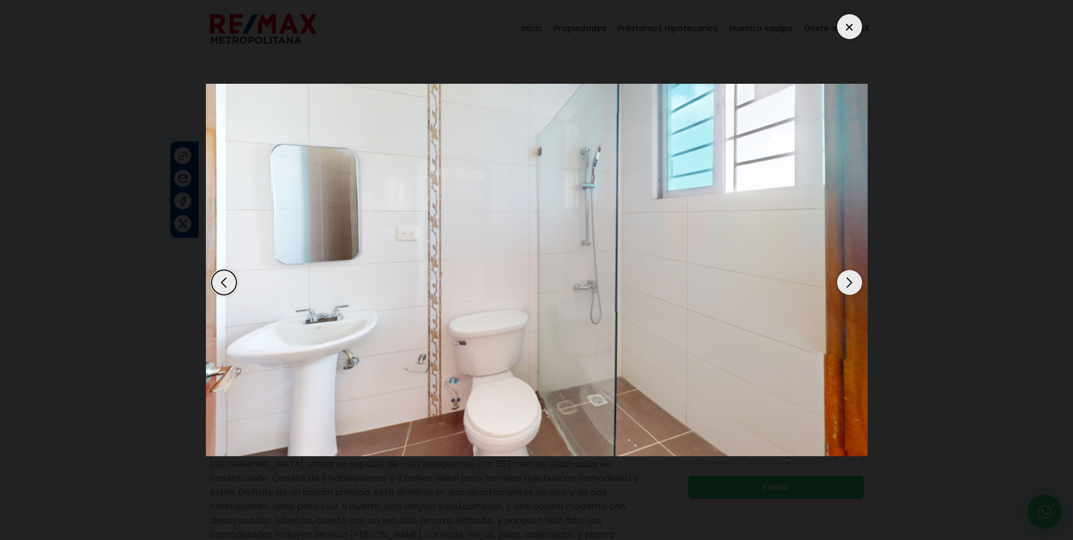
click at [850, 283] on div "Next slide" at bounding box center [849, 282] width 25 height 25
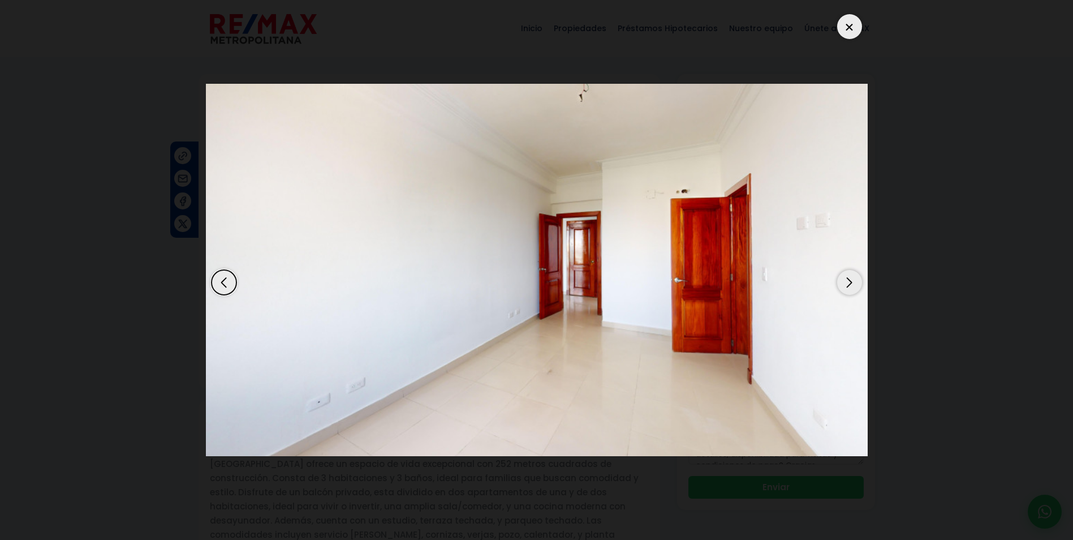
click at [850, 283] on div "Next slide" at bounding box center [849, 282] width 25 height 25
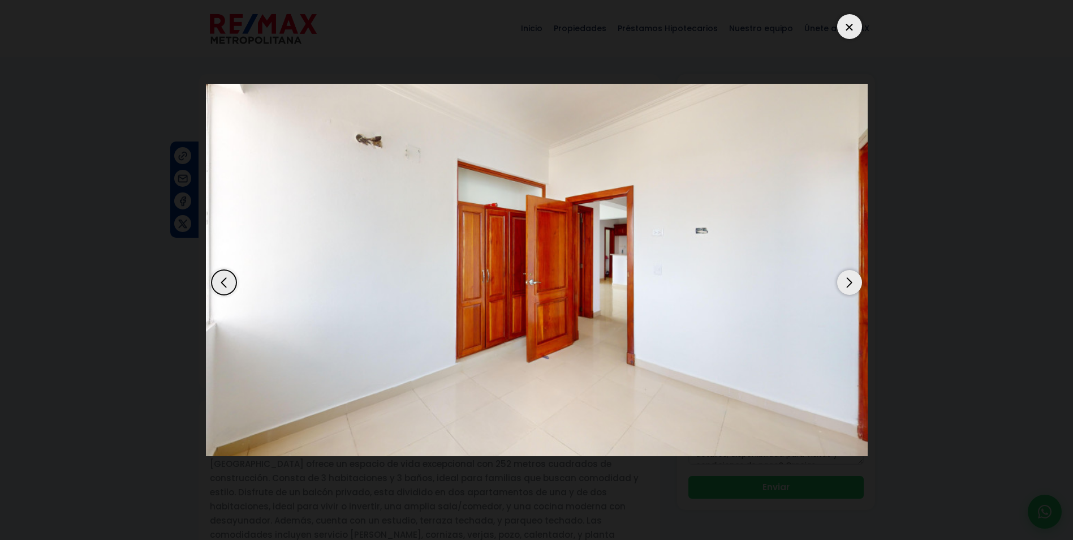
click at [850, 283] on div "Next slide" at bounding box center [849, 282] width 25 height 25
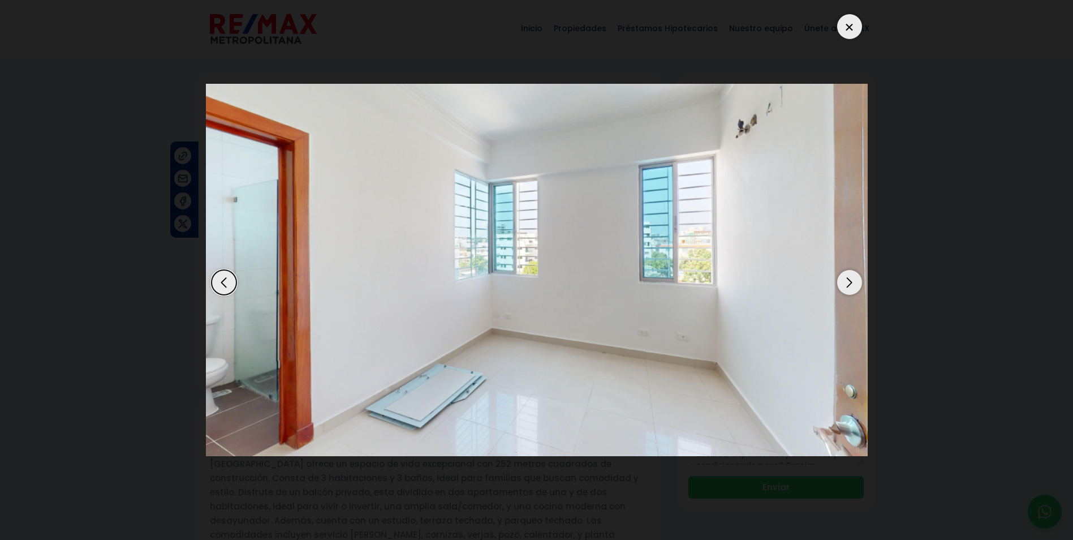
click at [850, 283] on div "Next slide" at bounding box center [849, 282] width 25 height 25
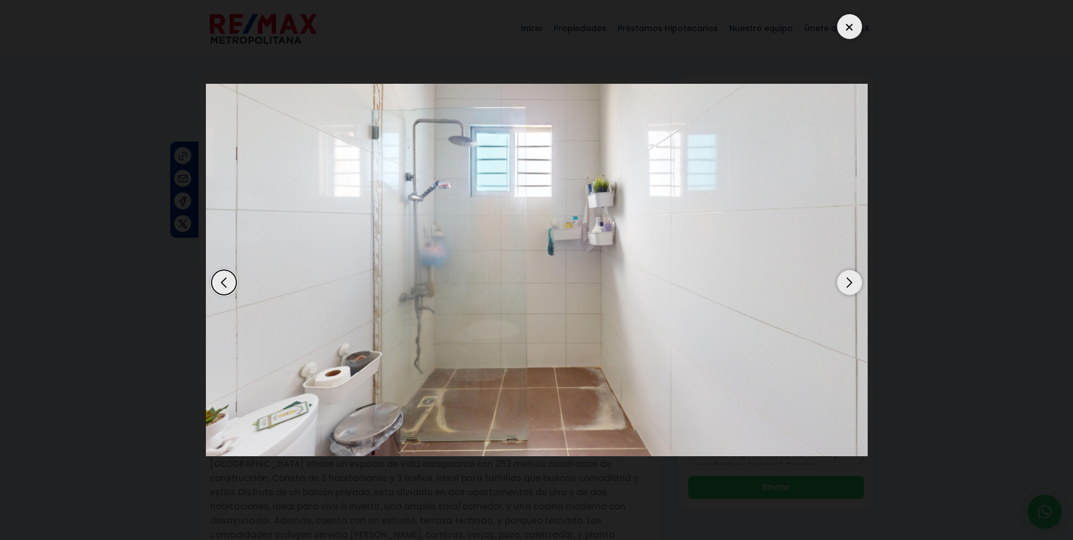
click at [850, 25] on div at bounding box center [849, 26] width 25 height 25
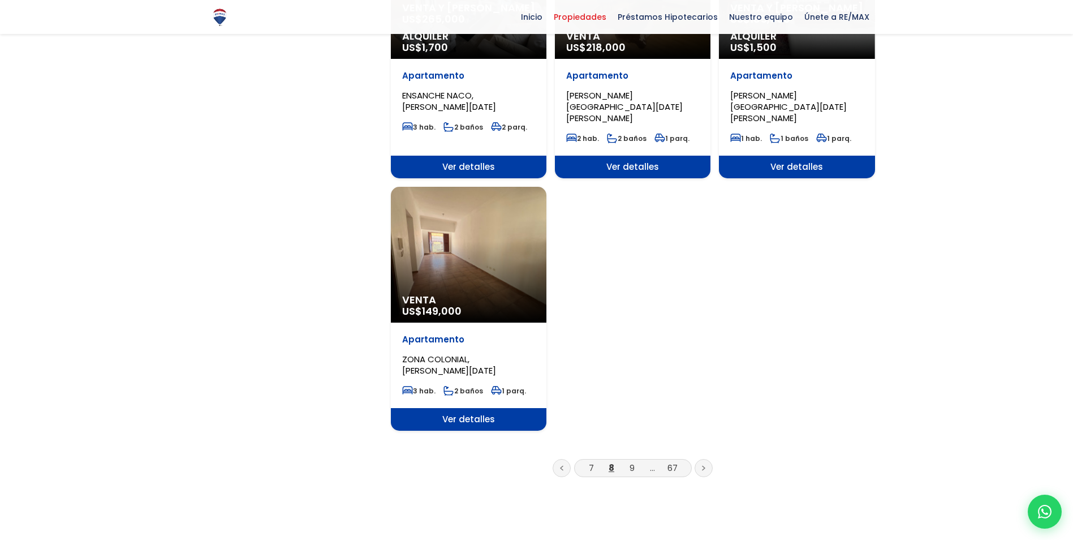
scroll to position [1301, 0]
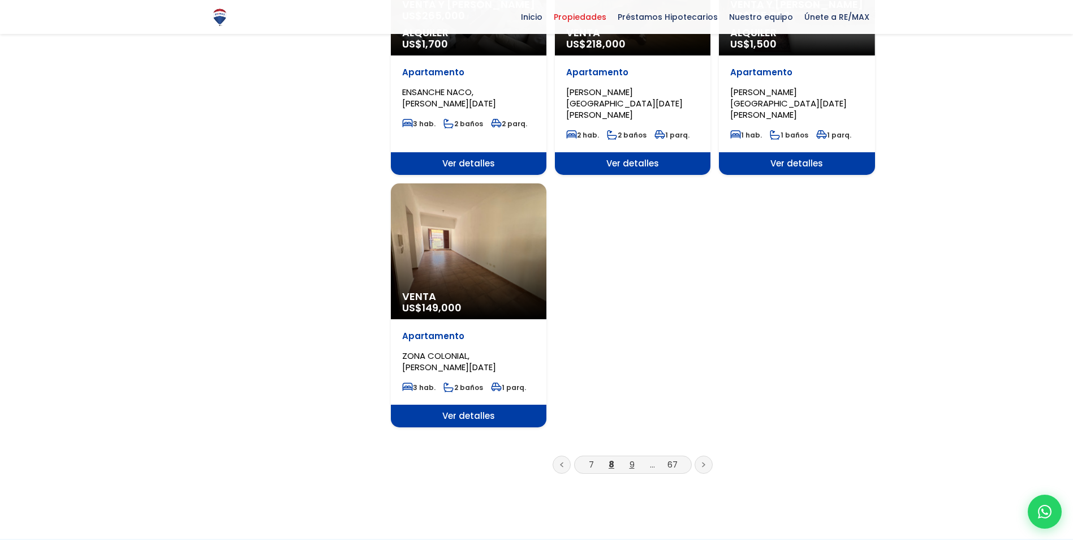
click at [630, 458] on link "9" at bounding box center [632, 464] width 5 height 12
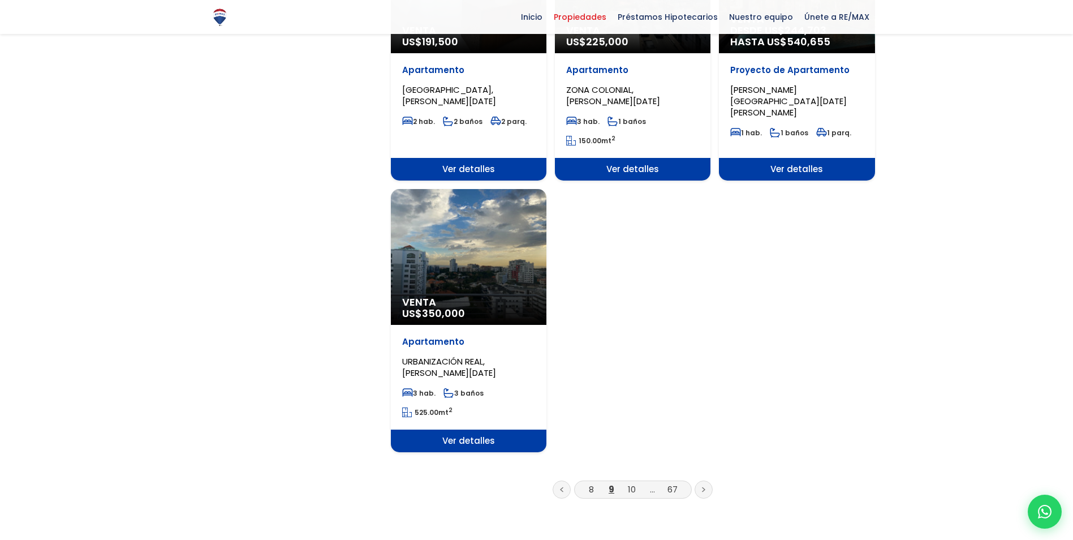
scroll to position [1301, 0]
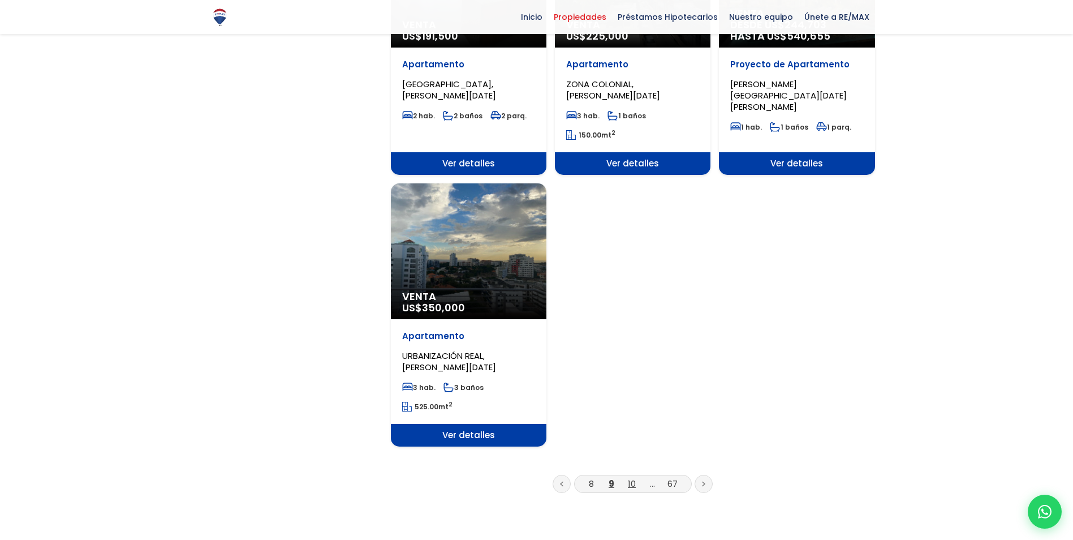
click at [633, 478] on link "10" at bounding box center [632, 484] width 8 height 12
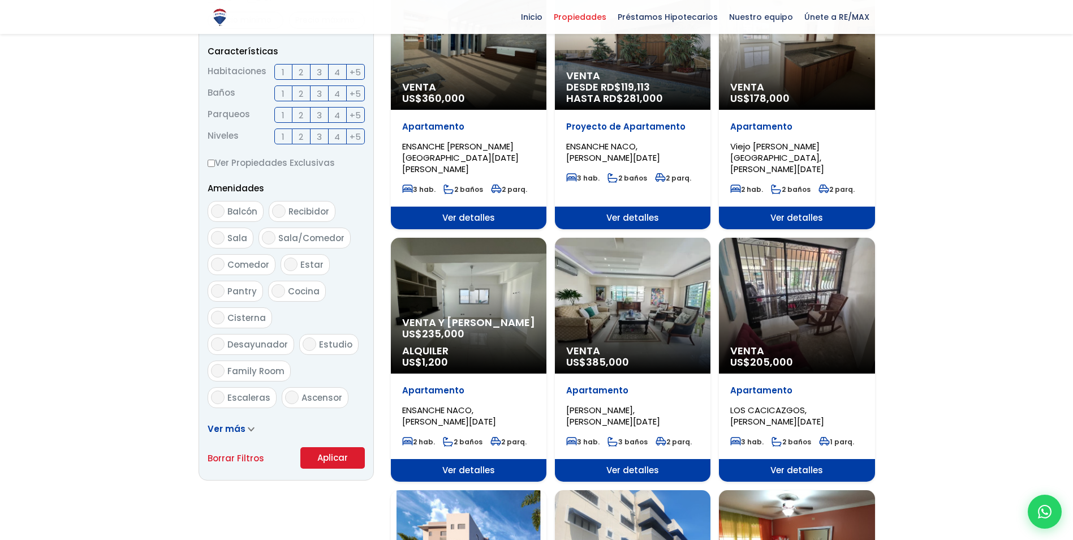
scroll to position [509, 0]
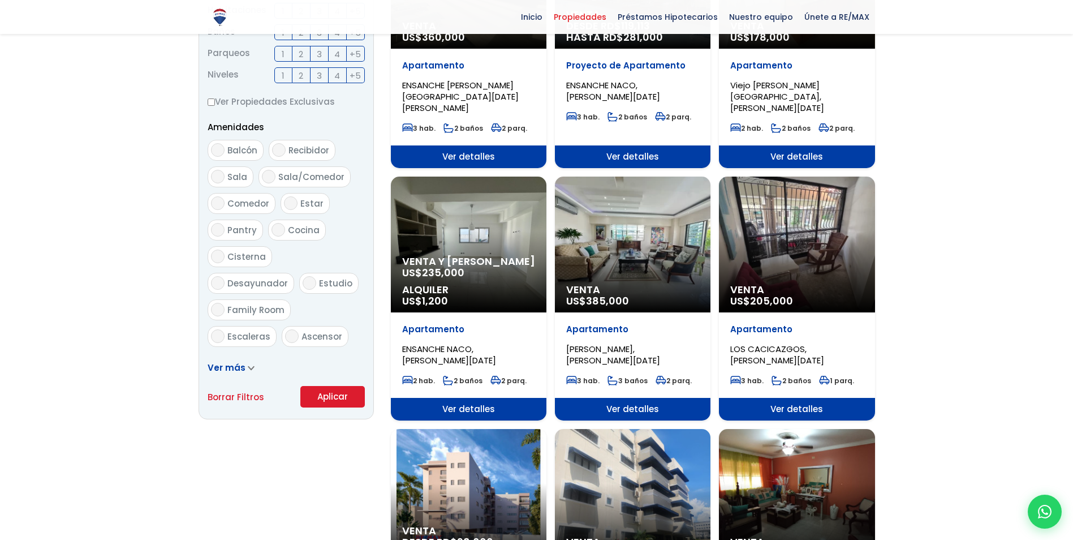
click at [771, 210] on div "Venta US$ 205,000" at bounding box center [797, 245] width 156 height 136
click at [800, 222] on div "Venta US$ 205,000" at bounding box center [797, 245] width 156 height 136
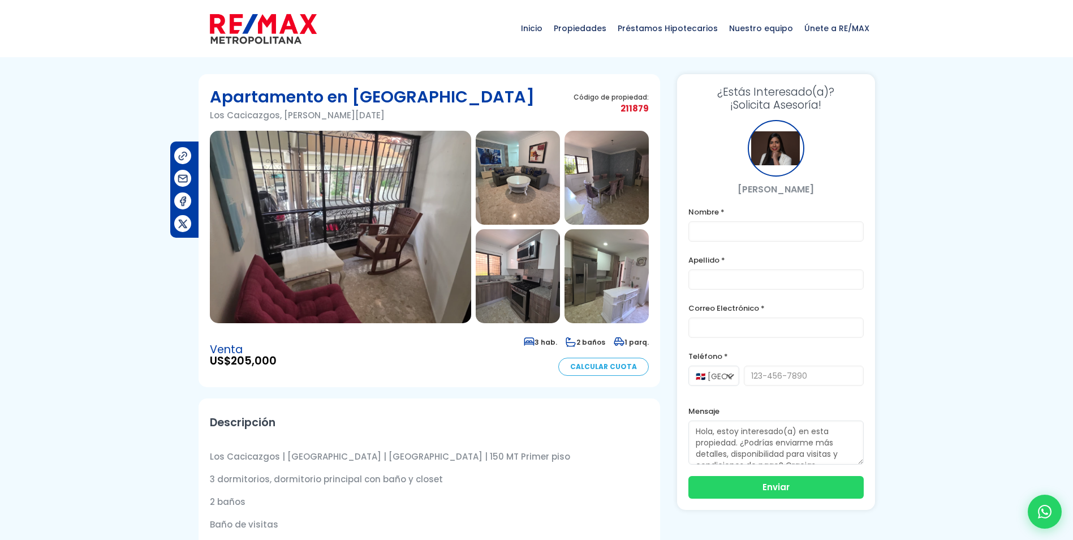
click at [359, 231] on img at bounding box center [340, 227] width 261 height 192
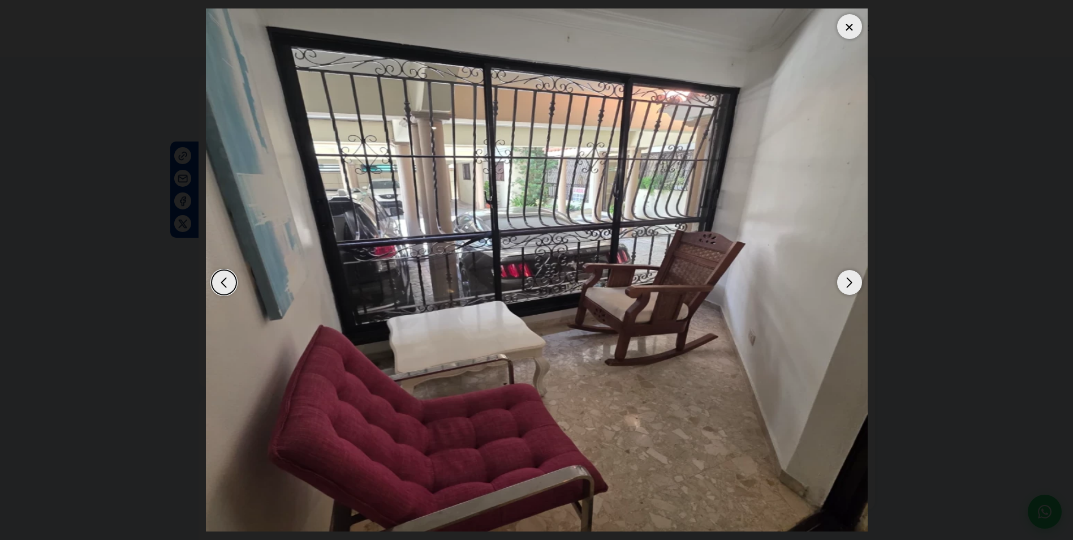
click at [849, 280] on div "Next slide" at bounding box center [849, 282] width 25 height 25
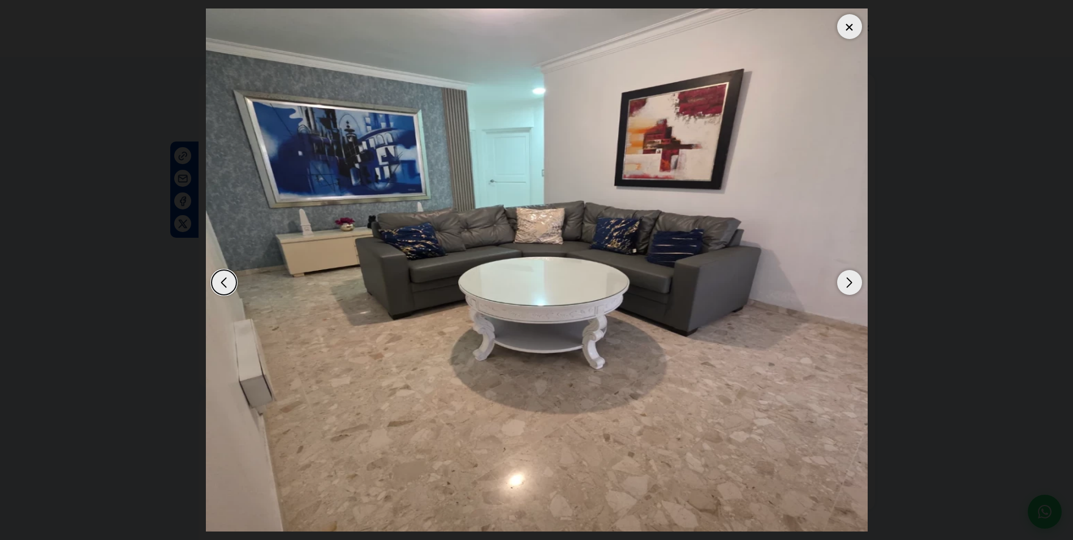
click at [849, 280] on div "Next slide" at bounding box center [849, 282] width 25 height 25
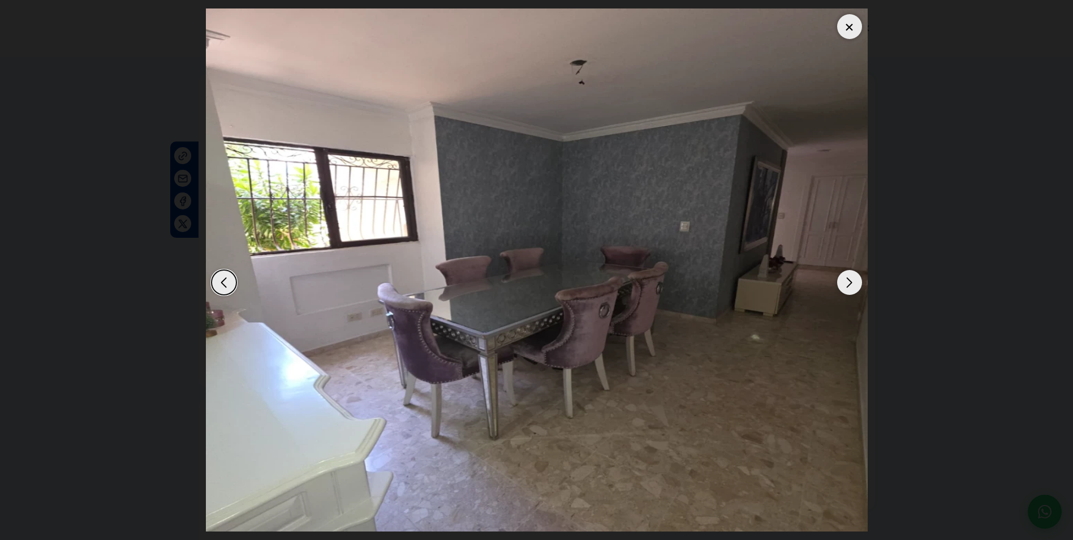
click at [849, 280] on div "Next slide" at bounding box center [849, 282] width 25 height 25
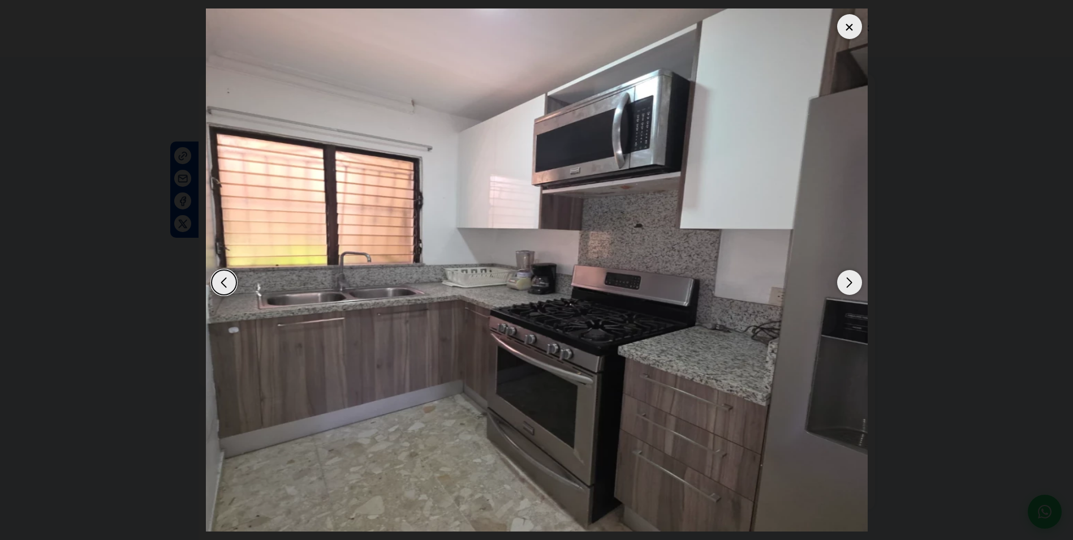
click at [849, 280] on div "Next slide" at bounding box center [849, 282] width 25 height 25
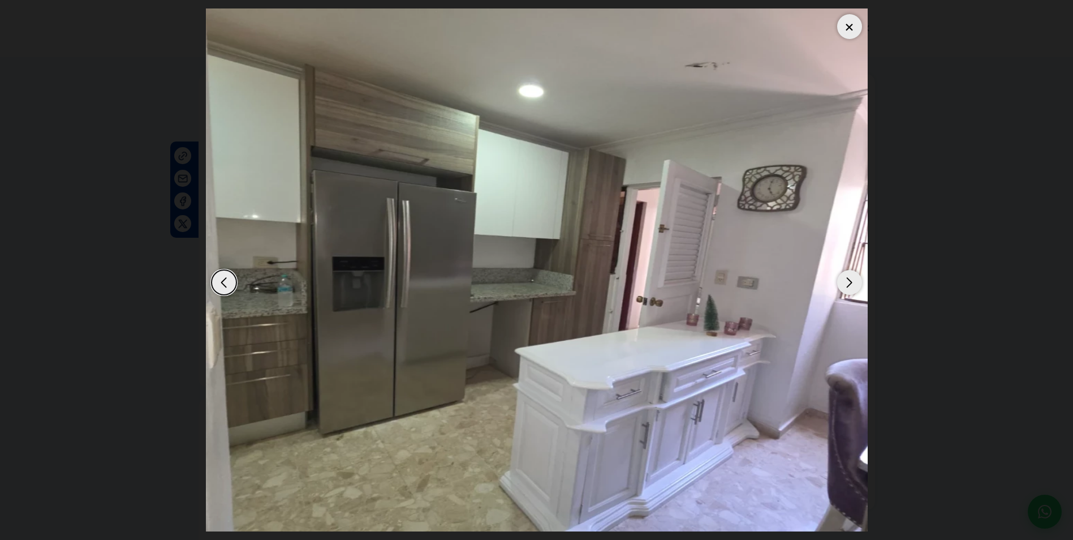
click at [849, 280] on div "Next slide" at bounding box center [849, 282] width 25 height 25
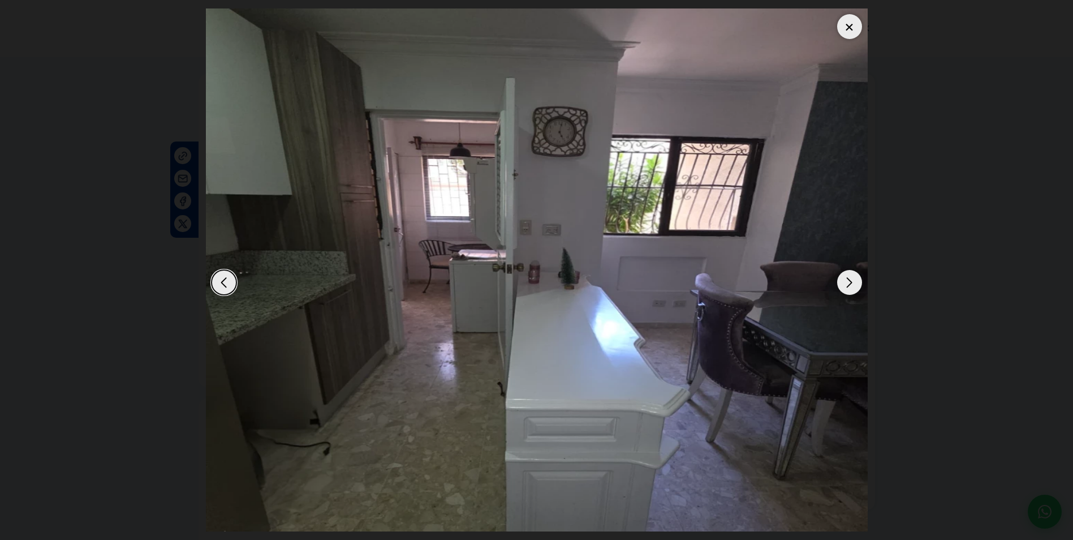
click at [849, 280] on div "Next slide" at bounding box center [849, 282] width 25 height 25
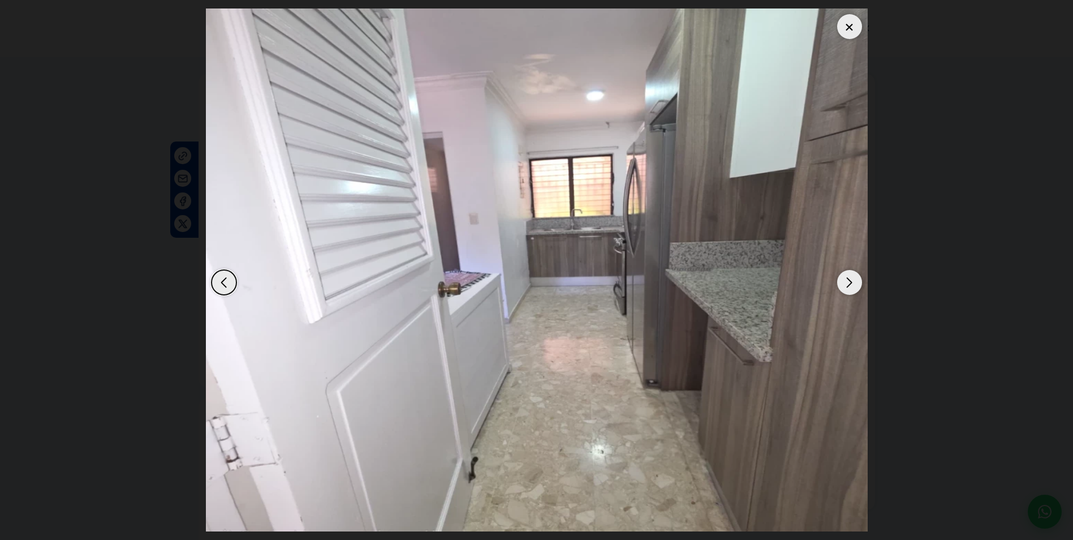
click at [849, 280] on div "Next slide" at bounding box center [849, 282] width 25 height 25
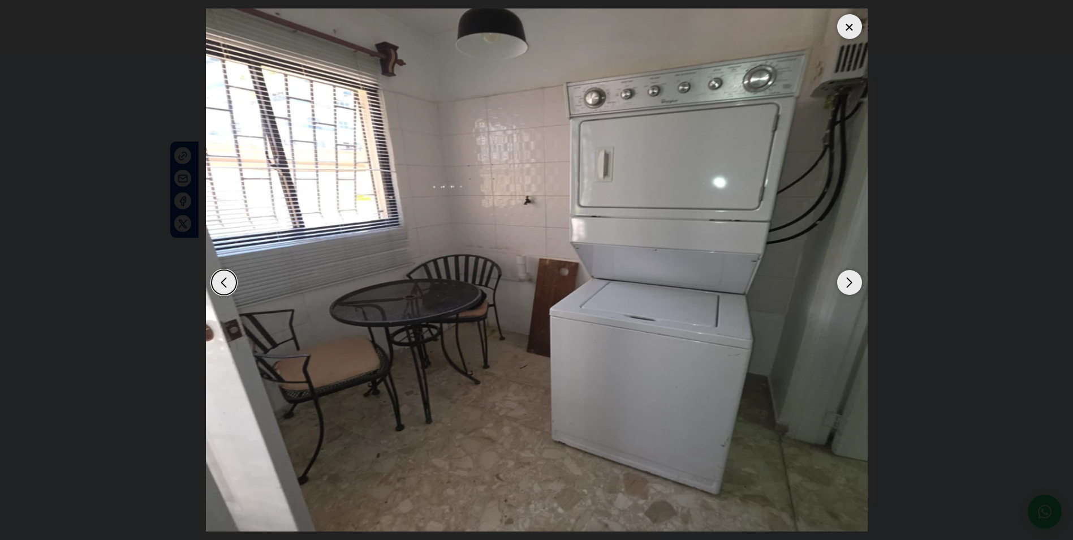
click at [849, 280] on div "Next slide" at bounding box center [849, 282] width 25 height 25
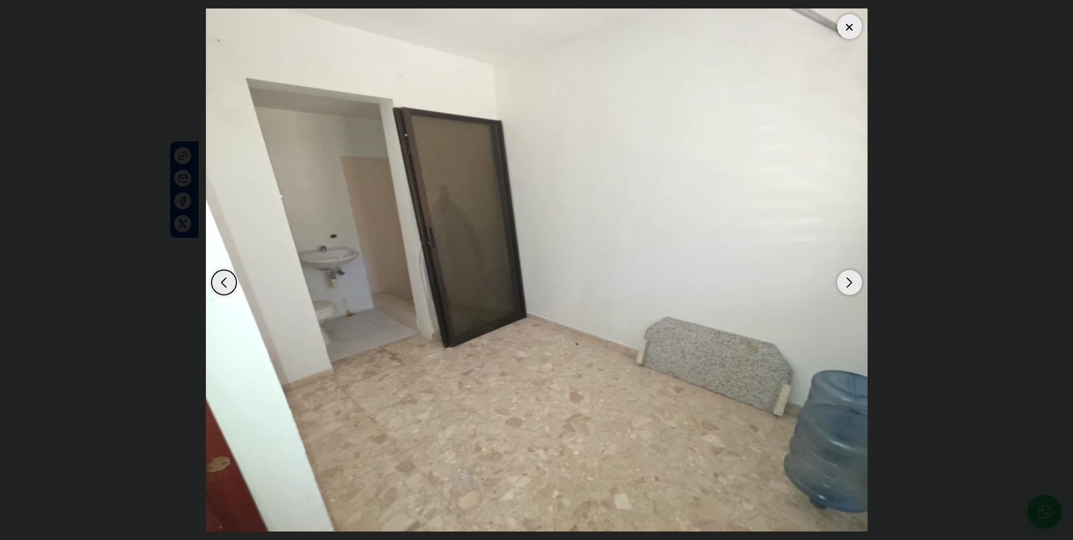
click at [849, 280] on div "Next slide" at bounding box center [849, 282] width 25 height 25
